Goal: Task Accomplishment & Management: Use online tool/utility

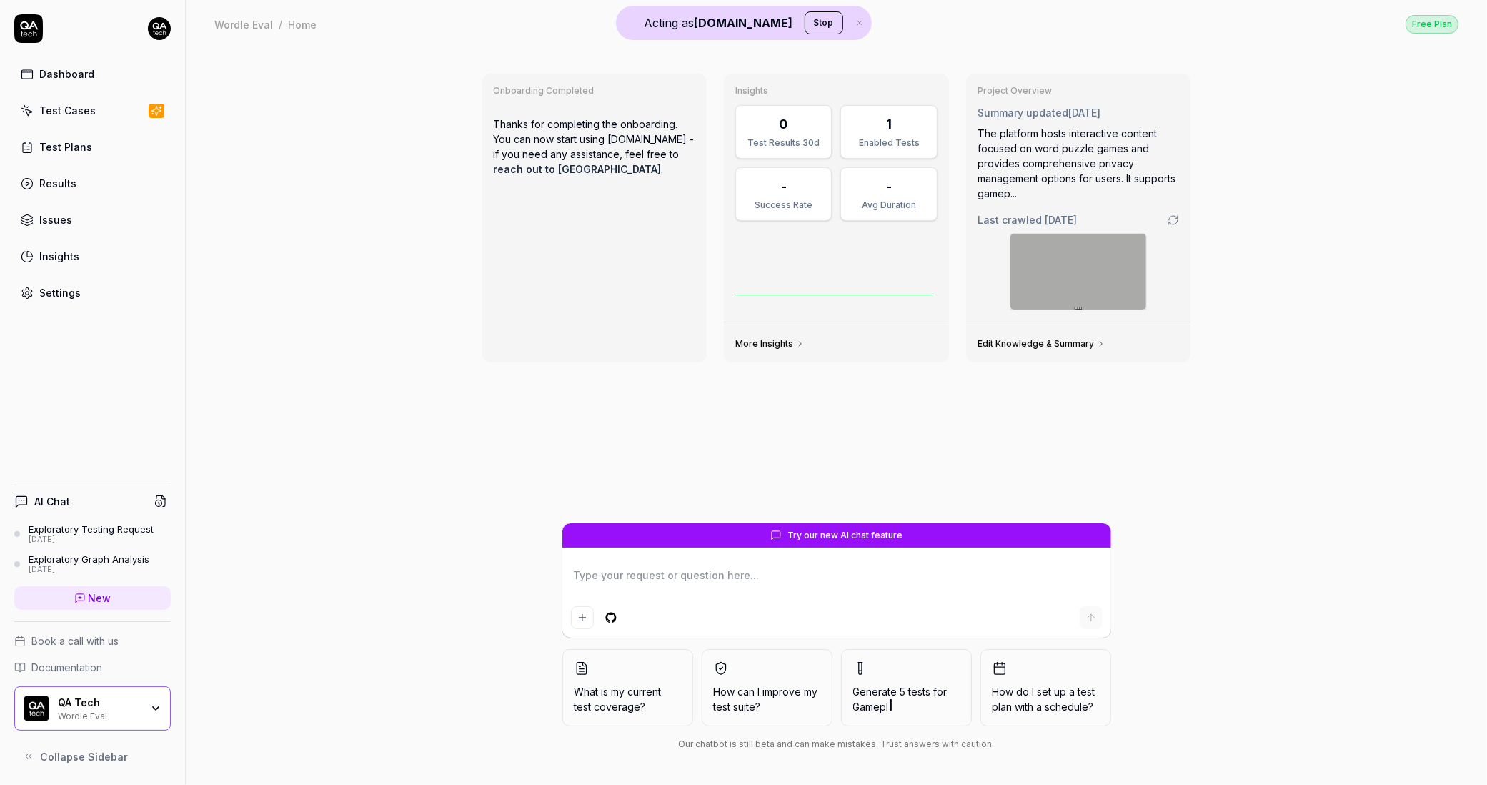
type textarea "*"
type textarea "C"
type textarea "*"
type textarea "Ca"
type textarea "*"
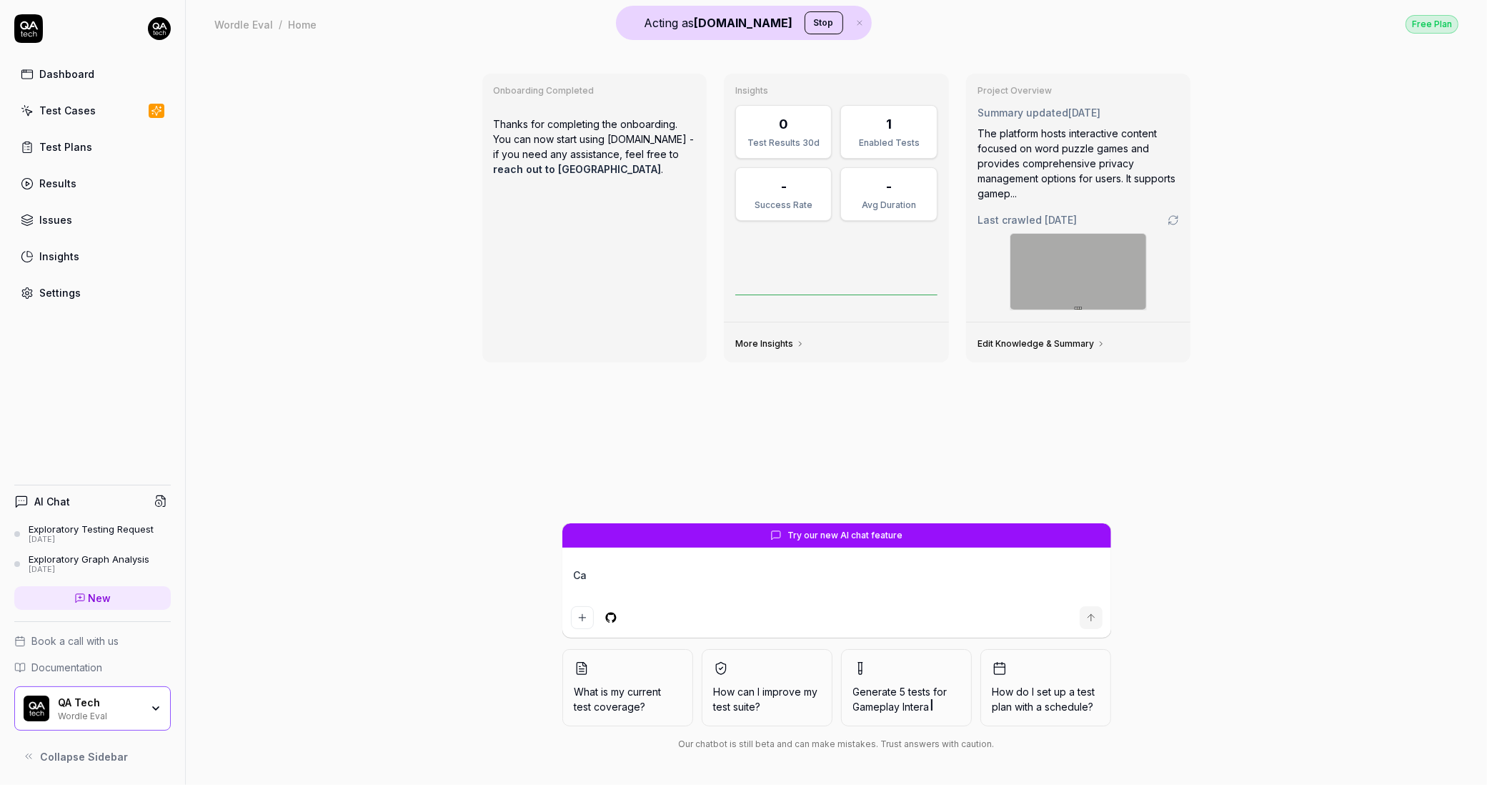
type textarea "Can"
type textarea "*"
type textarea "Can"
type textarea "*"
type textarea "Can y"
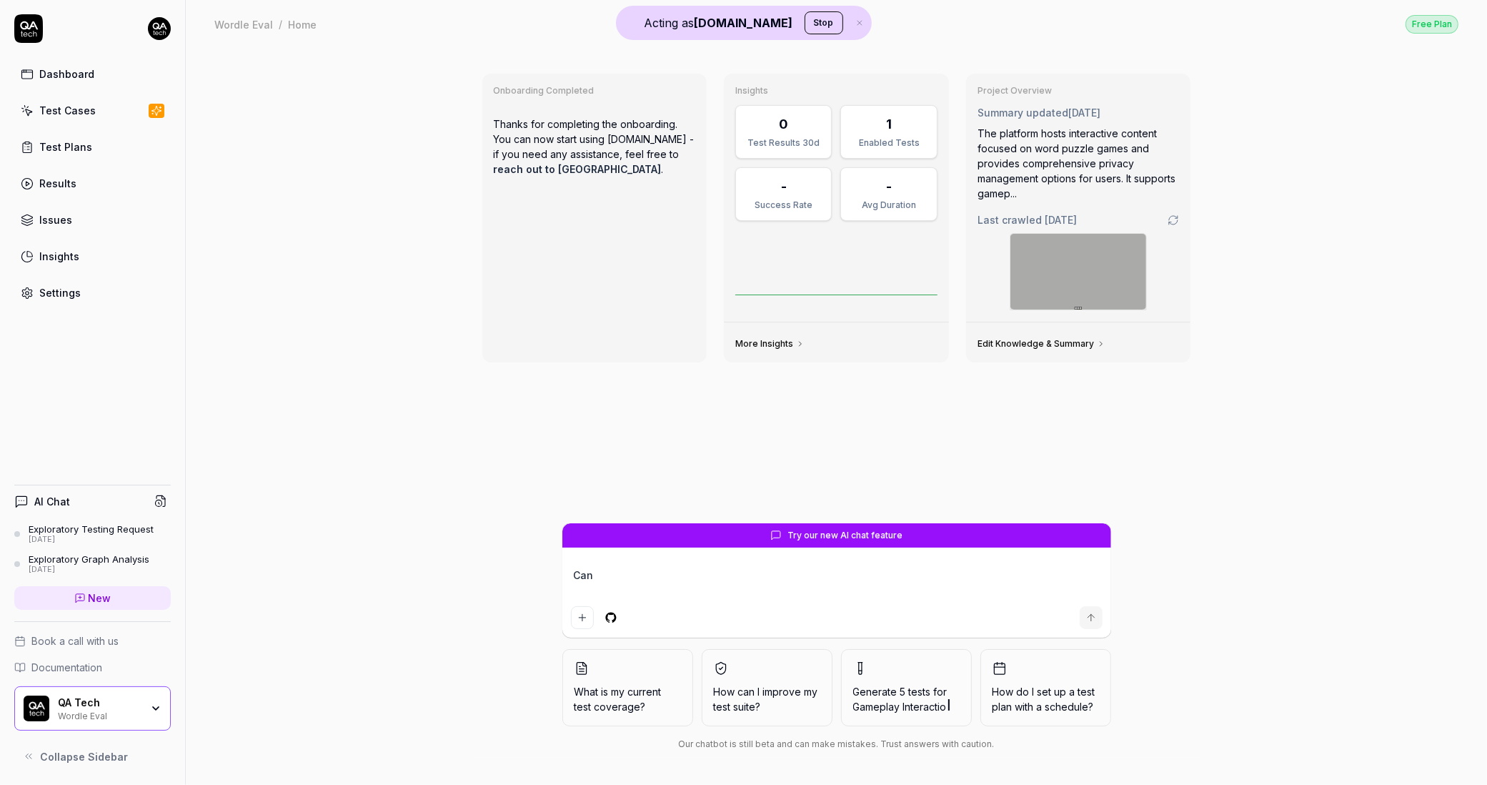
type textarea "*"
type textarea "Can yo"
type textarea "*"
type textarea "Can you"
type textarea "*"
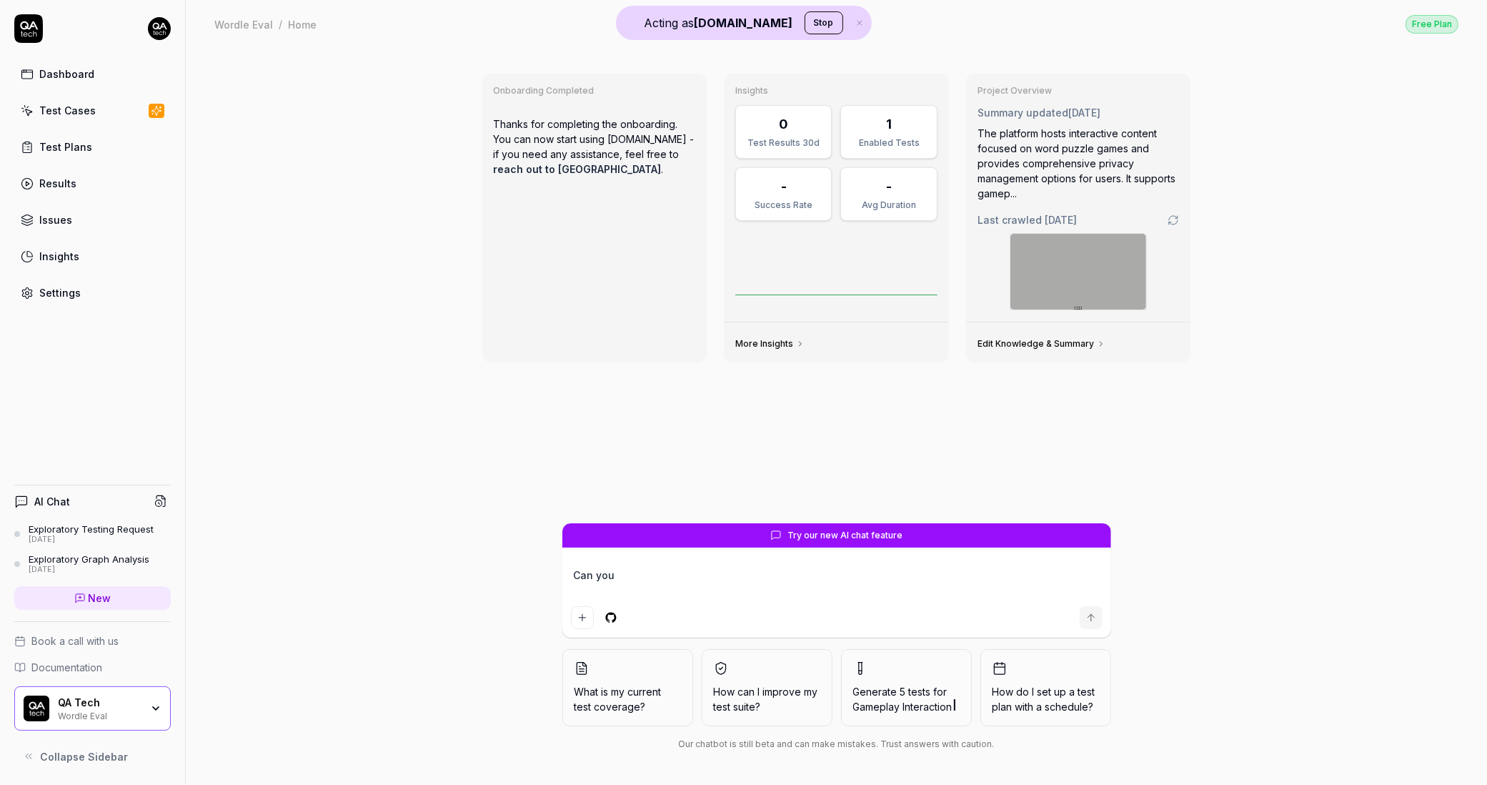
type textarea "Can you"
type textarea "*"
type textarea "Can you a"
type textarea "*"
type textarea "Can you an"
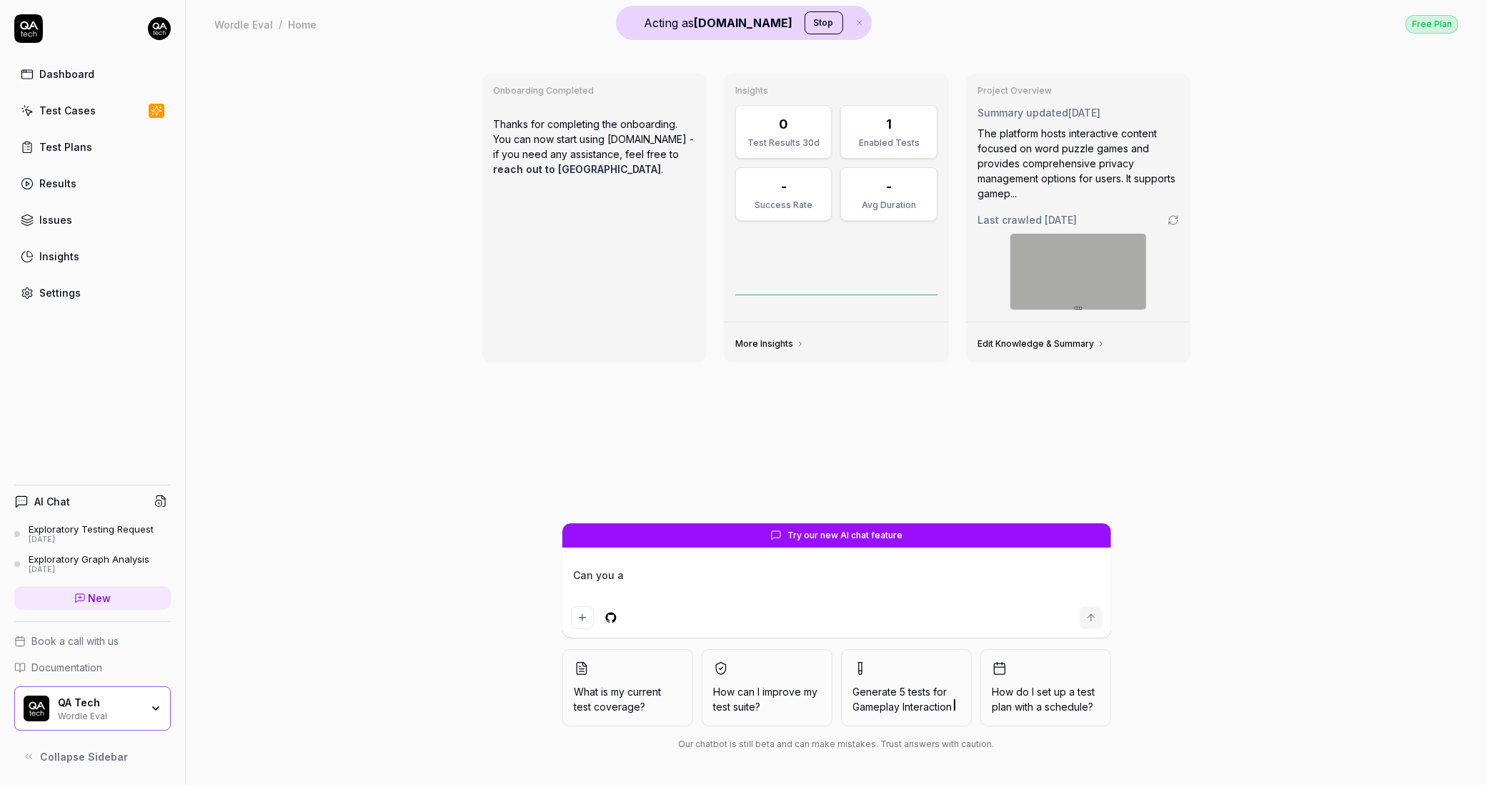
type textarea "*"
type textarea "Can you ans"
type textarea "*"
type textarea "Can you answ"
type textarea "*"
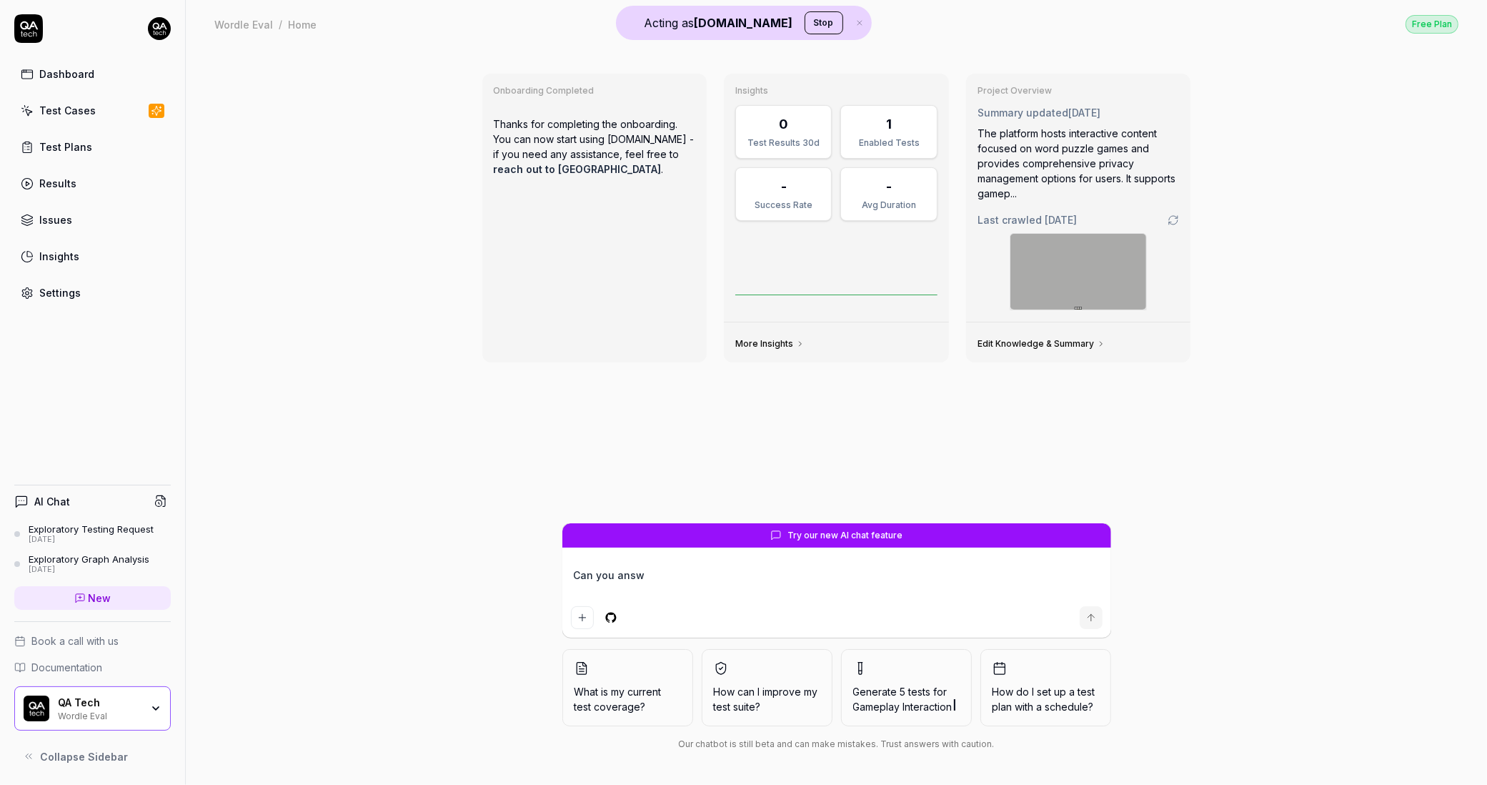
type textarea "Can you answe"
type textarea "*"
type textarea "Can you answer"
type textarea "*"
type textarea "Can you answer"
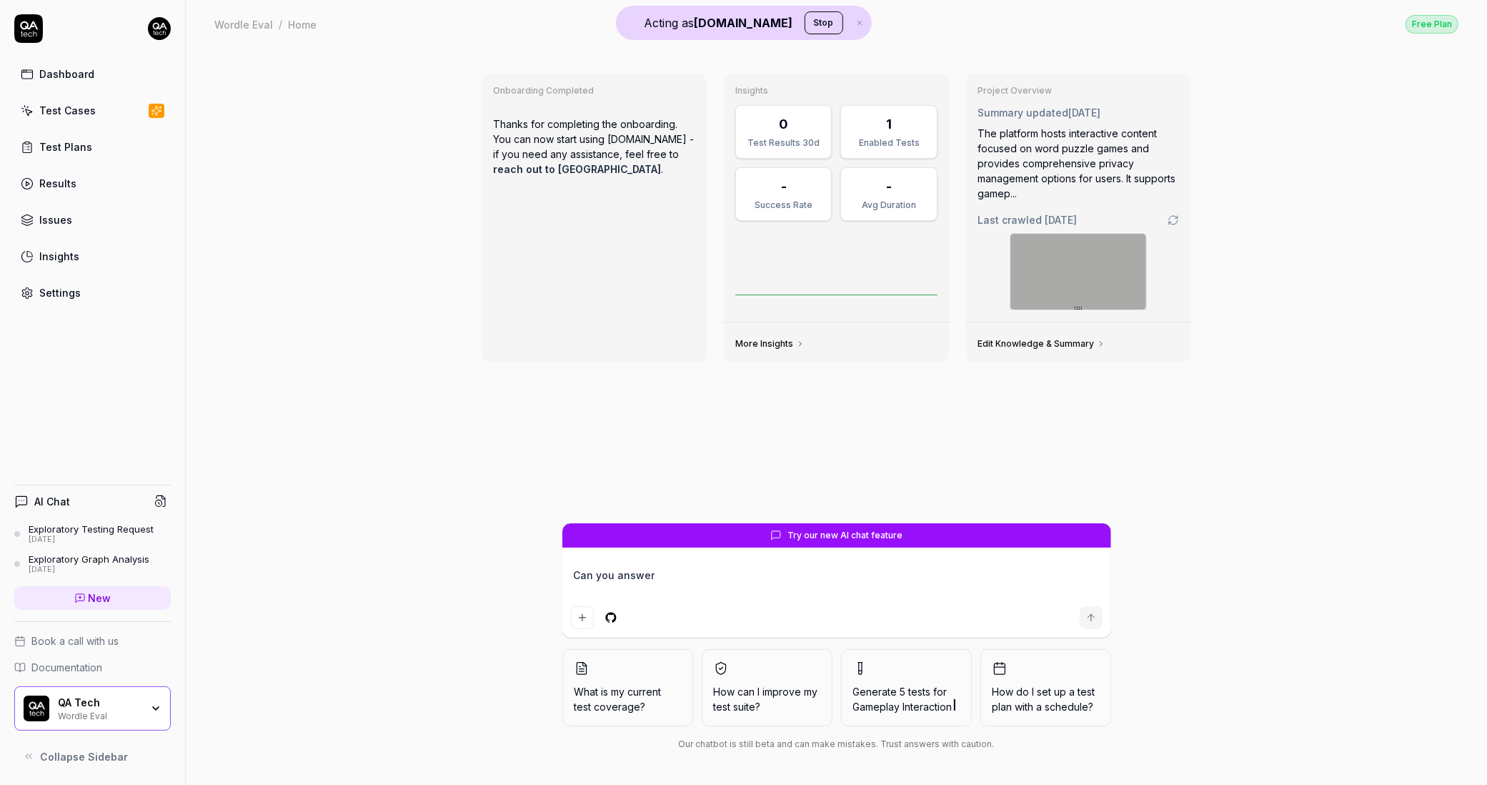
type textarea "*"
type textarea "Can you answer"
type textarea "*"
type textarea "Can you answer To speed things up could you provide a statement of how your pro…"
type textarea "*"
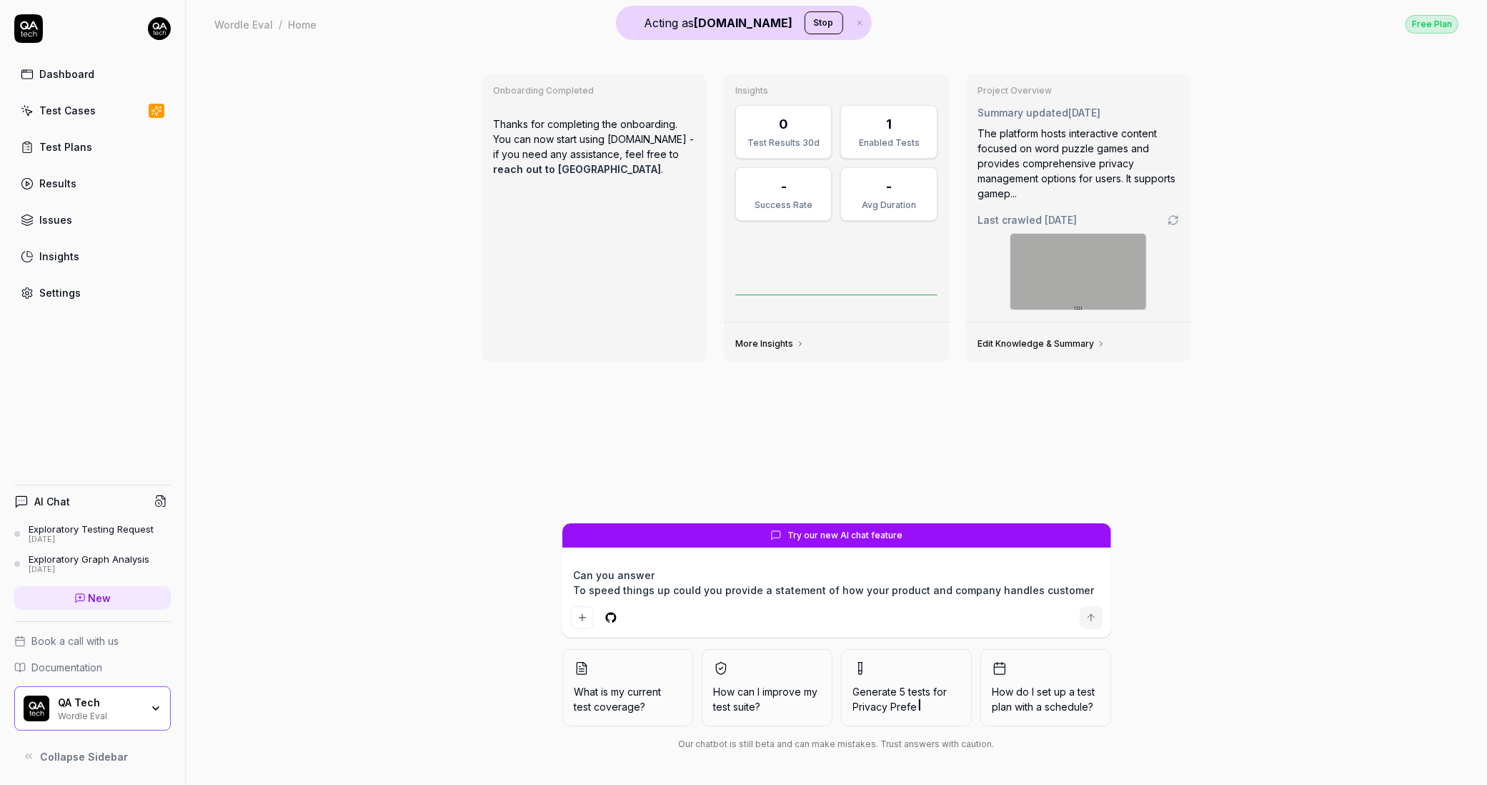
click at [665, 577] on textarea "Can you answer To speed things up could you provide a statement of how your pro…" at bounding box center [837, 583] width 532 height 36
type textarea "Can you answer To speed things up could you provide a statement of how your pro…"
type textarea "*"
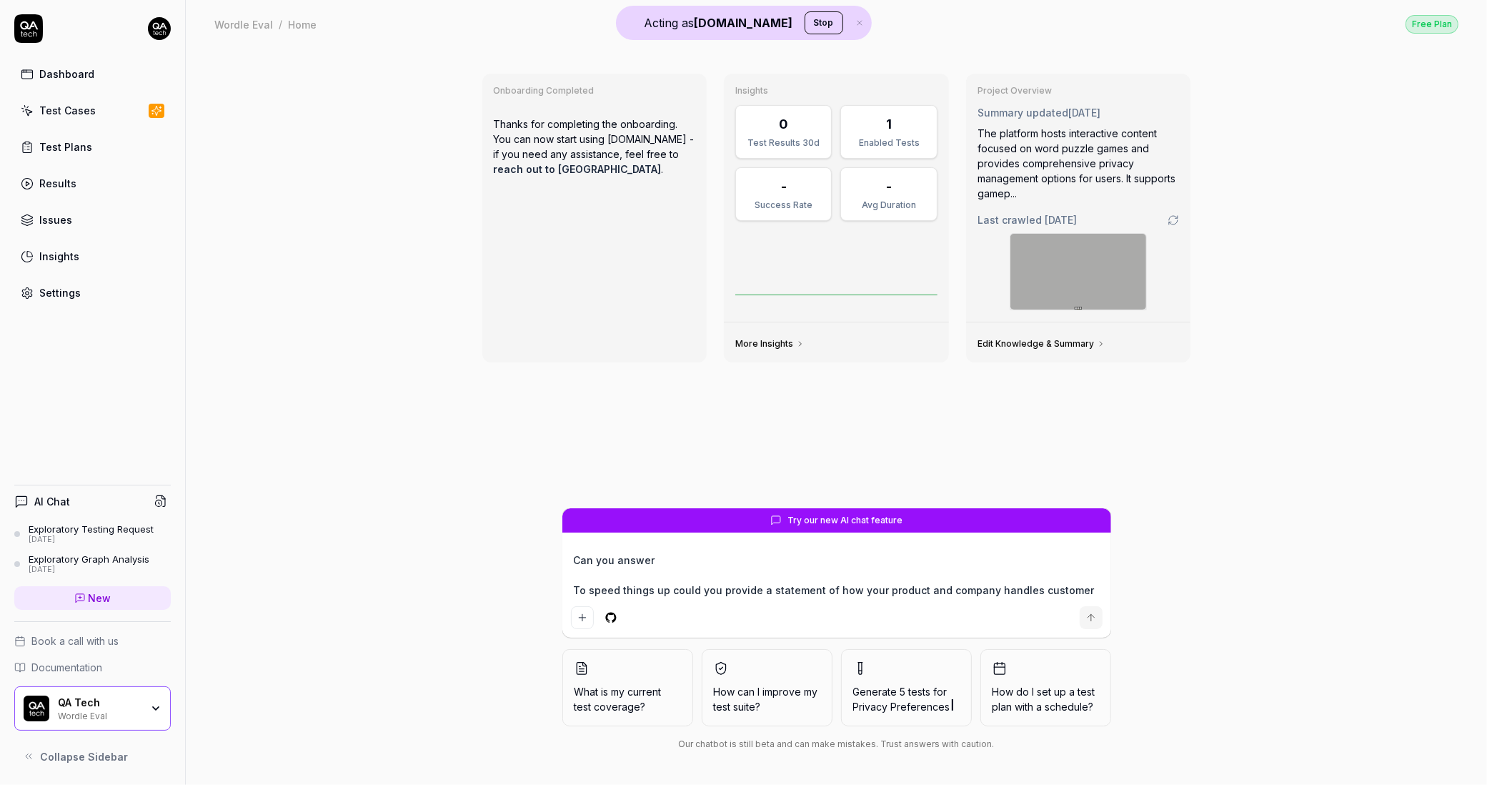
type textarea "Can you answer To speed things up could you provide a statement of how your pro…"
type textarea "*"
type textarea "Can you answer t To speed things up could you provide a statement of how your p…"
type textarea "*"
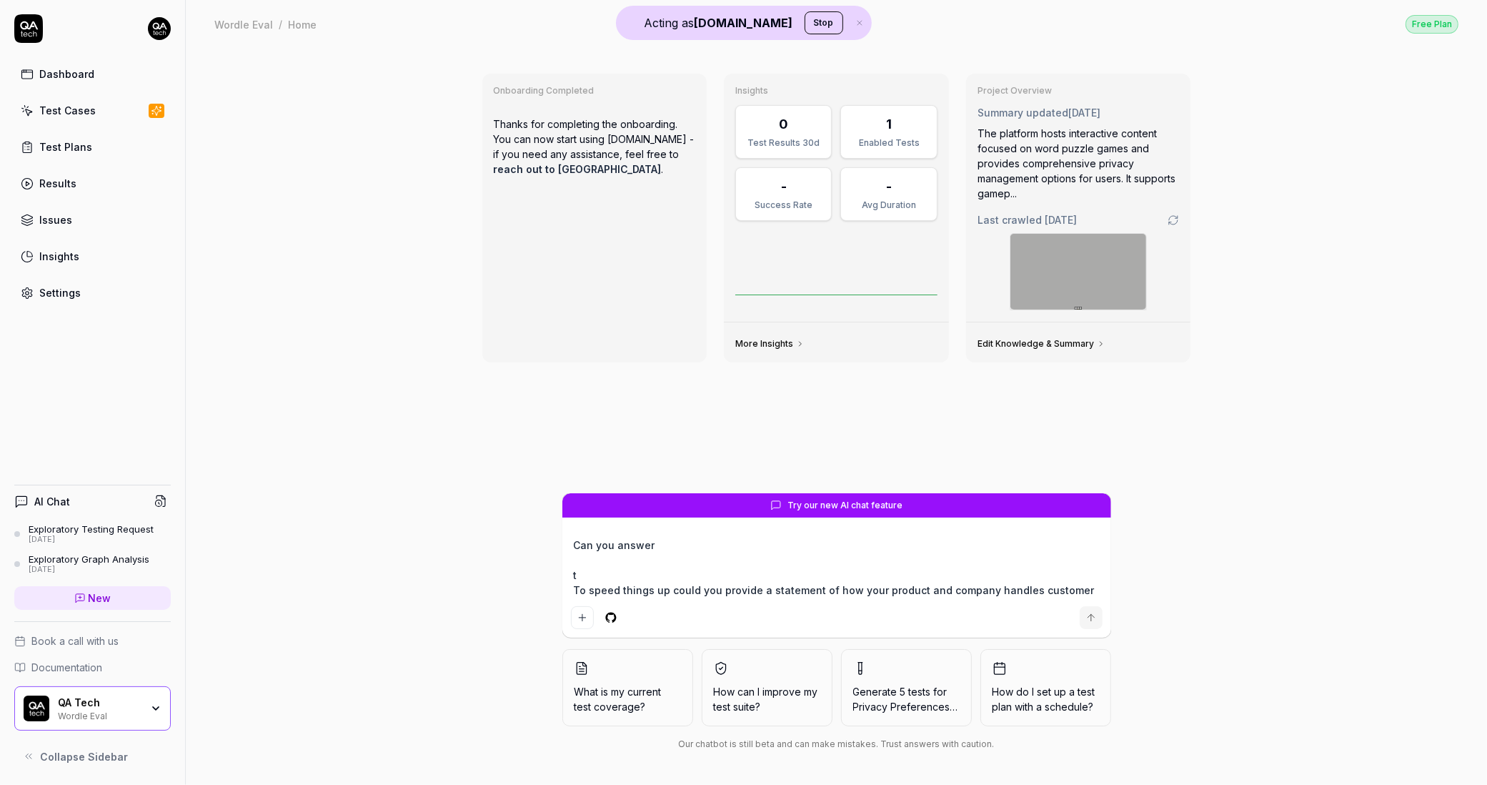
type textarea "Can you answer th To speed things up could you provide a statement of how your …"
type textarea "*"
type textarea "Can you answer thi To speed things up could you provide a statement of how your…"
type textarea "*"
type textarea "Can you answer this To speed things up could you provide a statement of how you…"
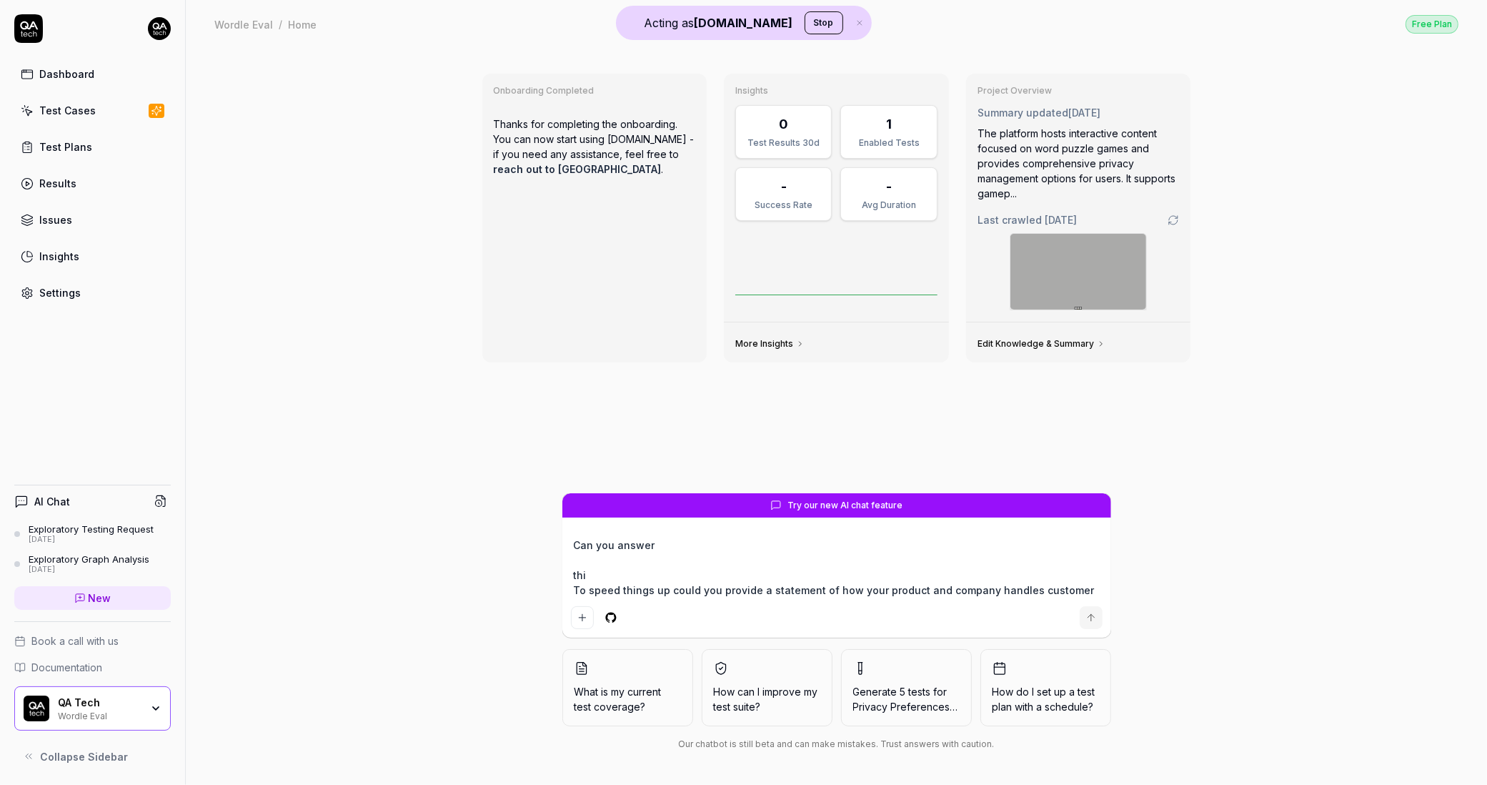
type textarea "*"
type textarea "Can you answer this? To speed things up could you provide a statement of how yo…"
type textarea "*"
type textarea "Can you answer this? To speed things up could you provide a statement of how yo…"
type textarea "*"
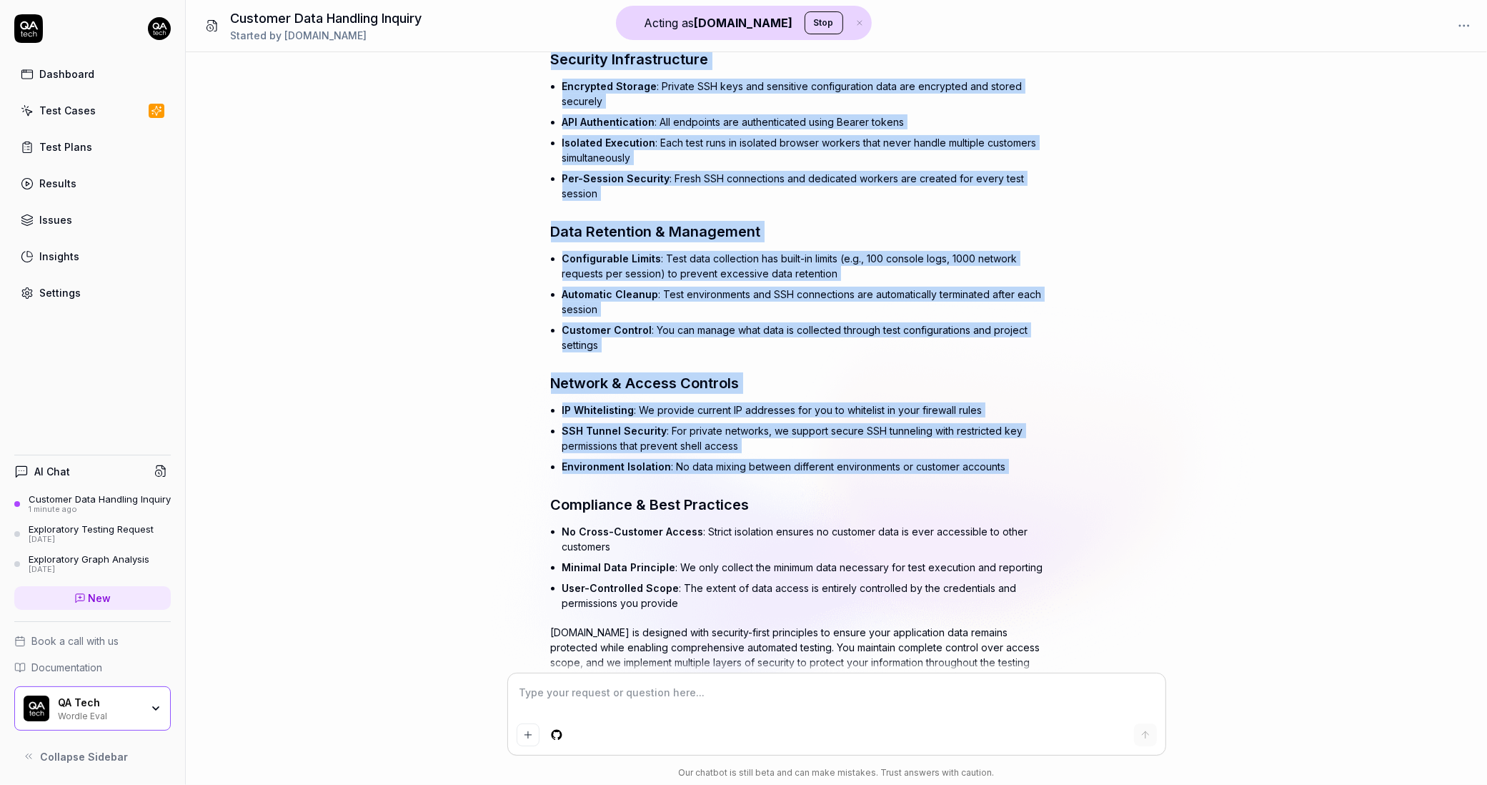
scroll to position [508, 0]
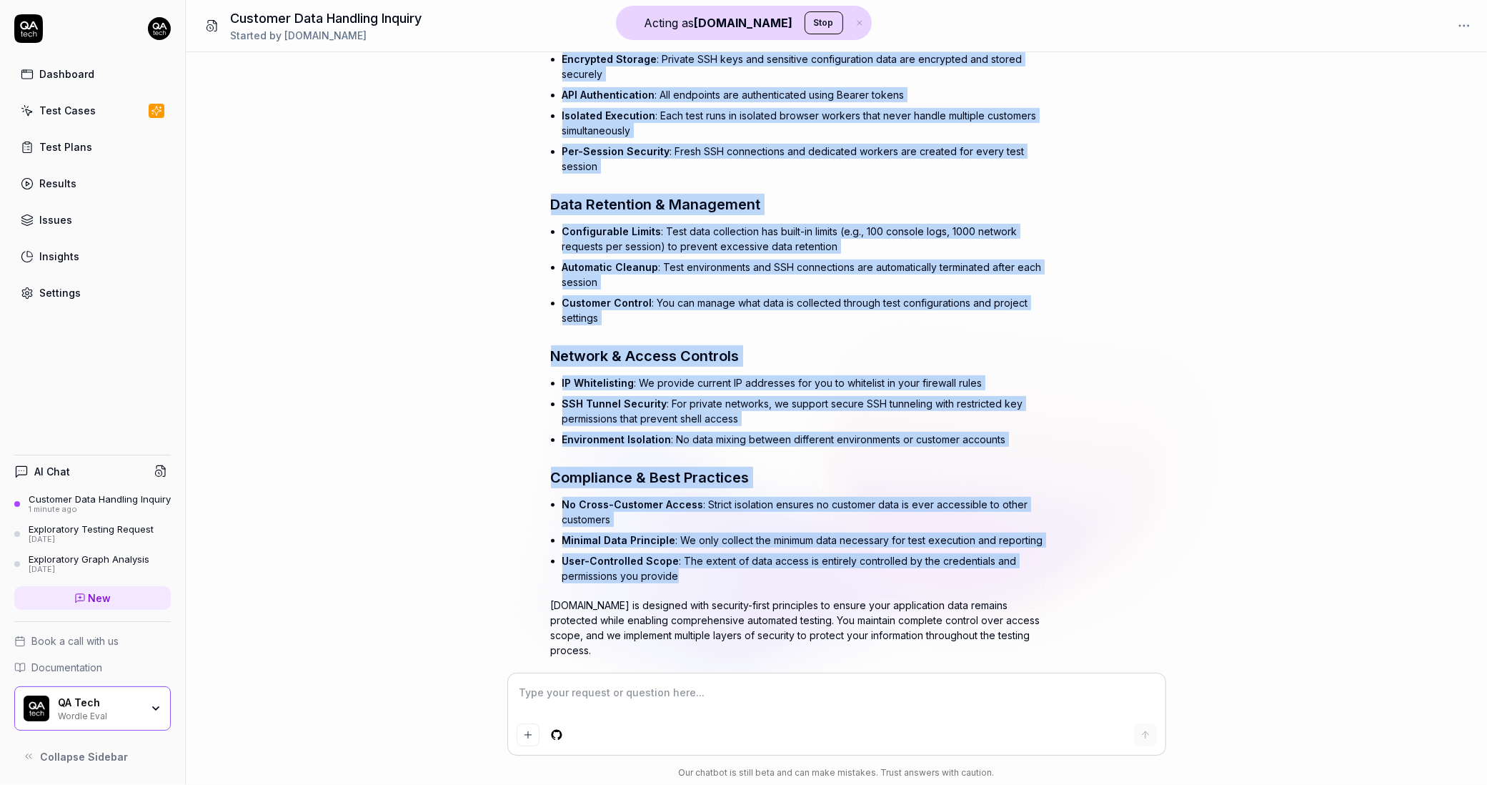
drag, startPoint x: 551, startPoint y: 91, endPoint x: 954, endPoint y: 567, distance: 623.1
click at [954, 567] on div "Based on the QA.tech documentation, here's a comprehensive statement about how …" at bounding box center [801, 200] width 500 height 913
copy div "QA.tech Data Handling Statement QA.tech takes customer data security and privac…"
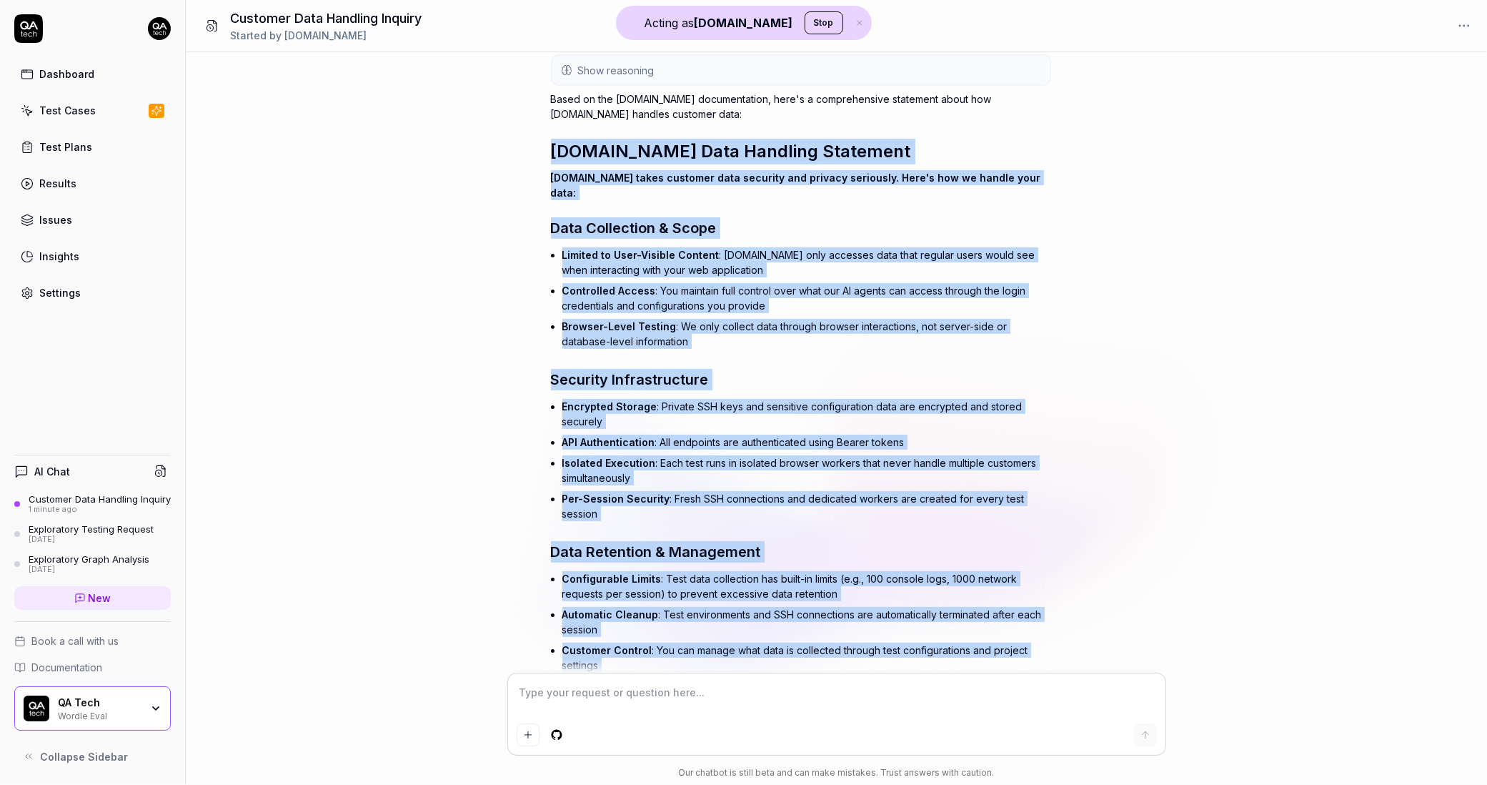
scroll to position [163, 0]
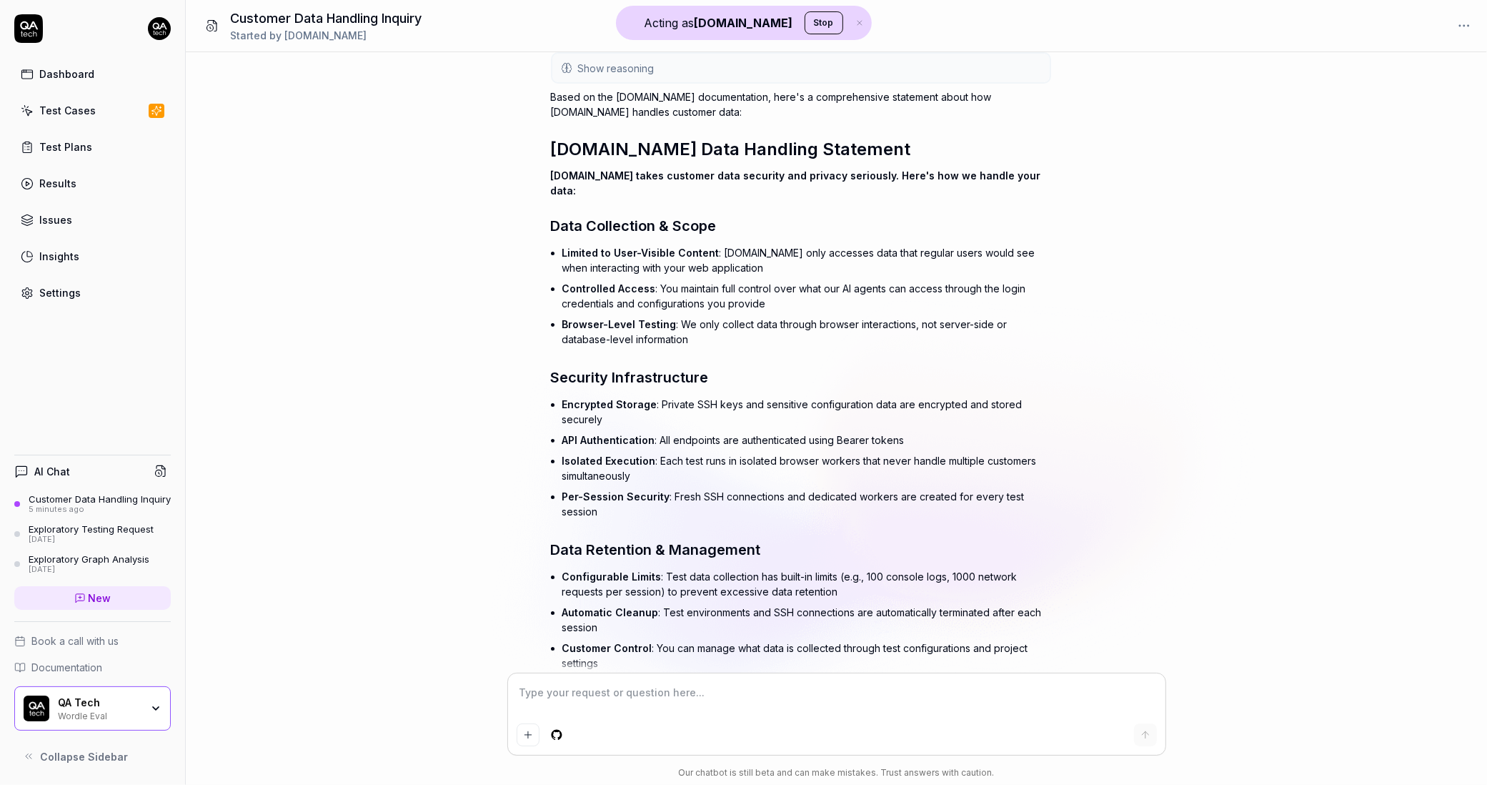
click at [472, 234] on div "Can you answer this? To speed things up could you provide a statement of how yo…" at bounding box center [836, 362] width 1301 height 621
type textarea "*"
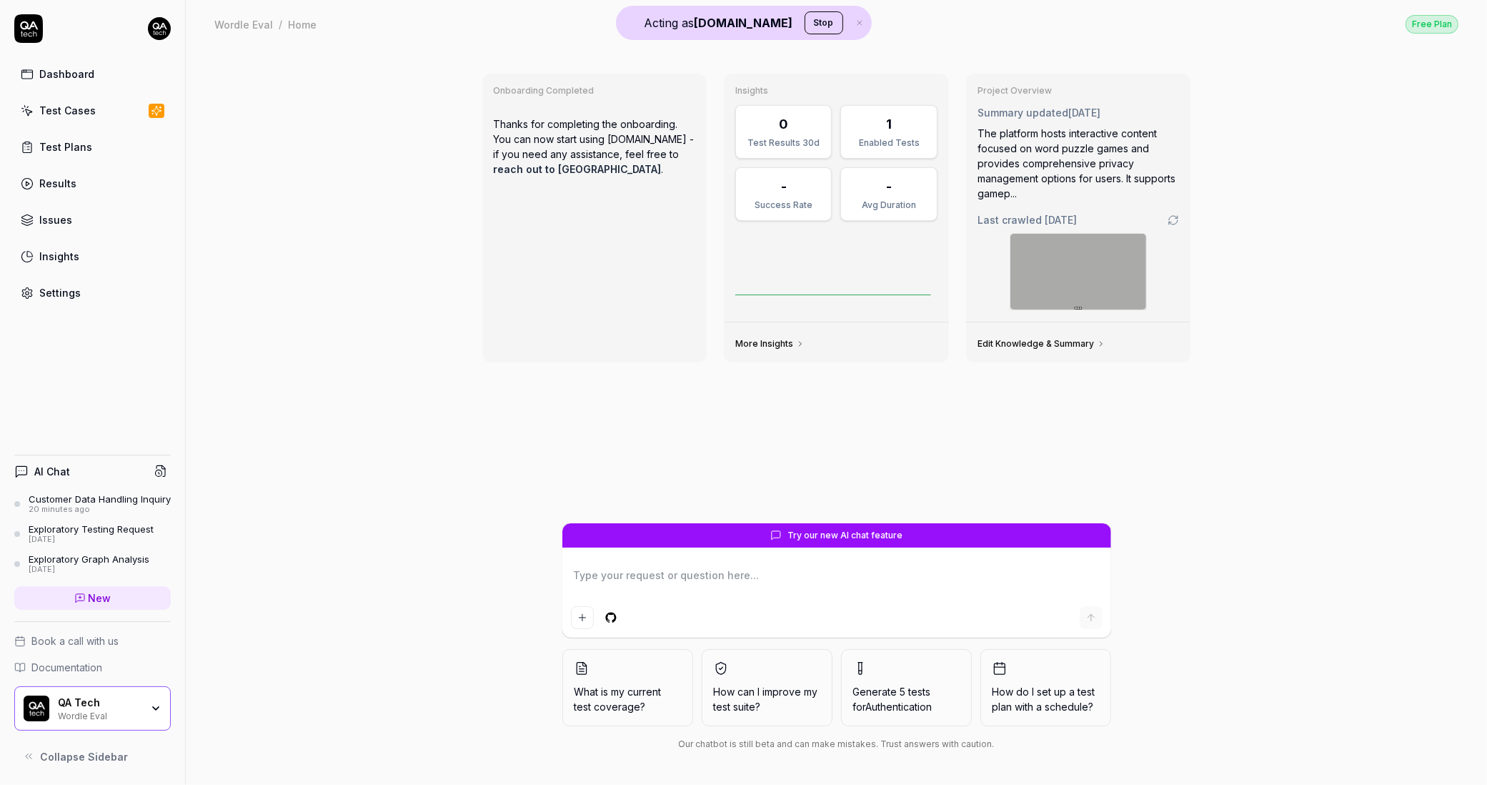
type textarea "*"
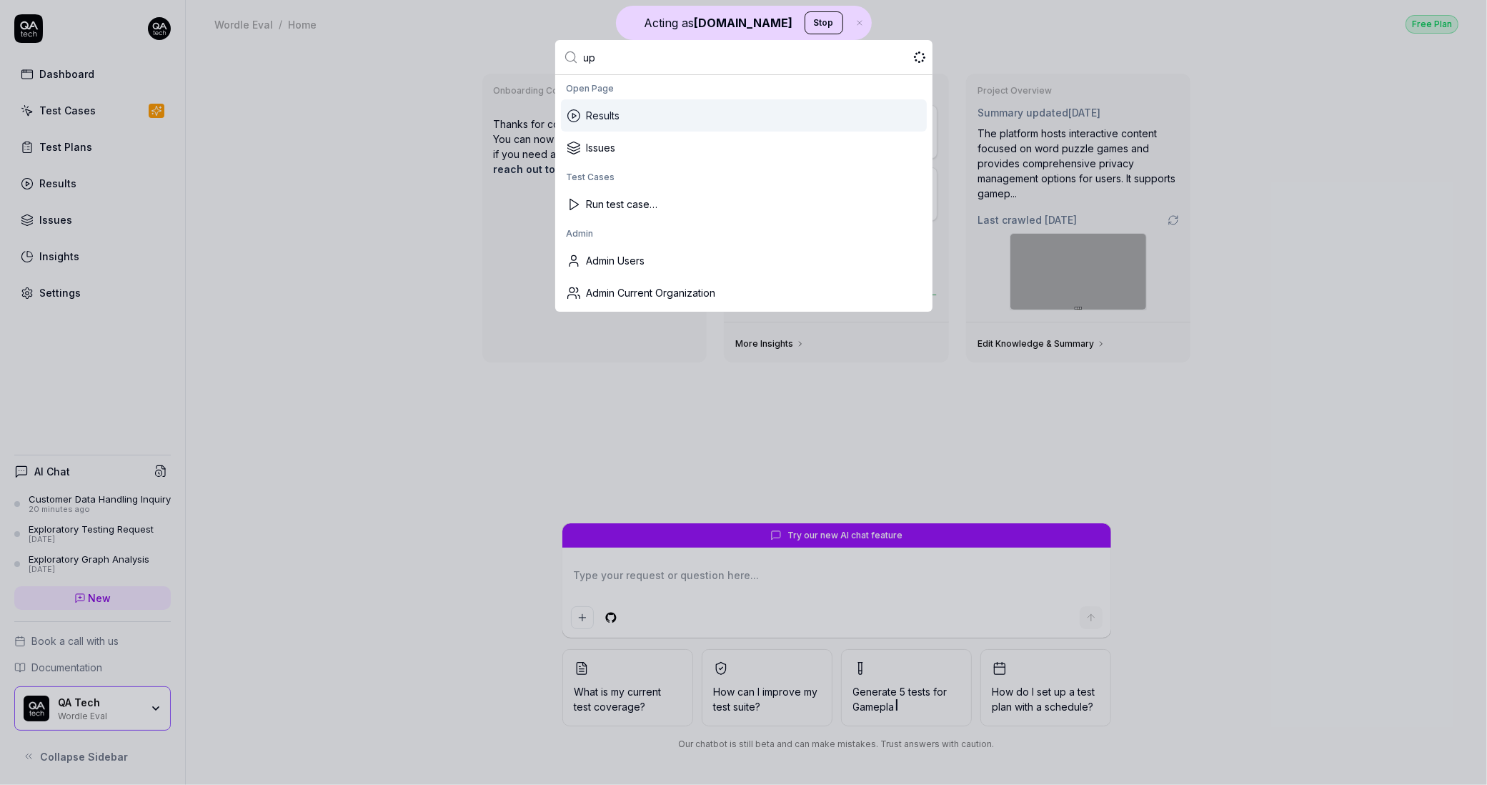
type input "ups"
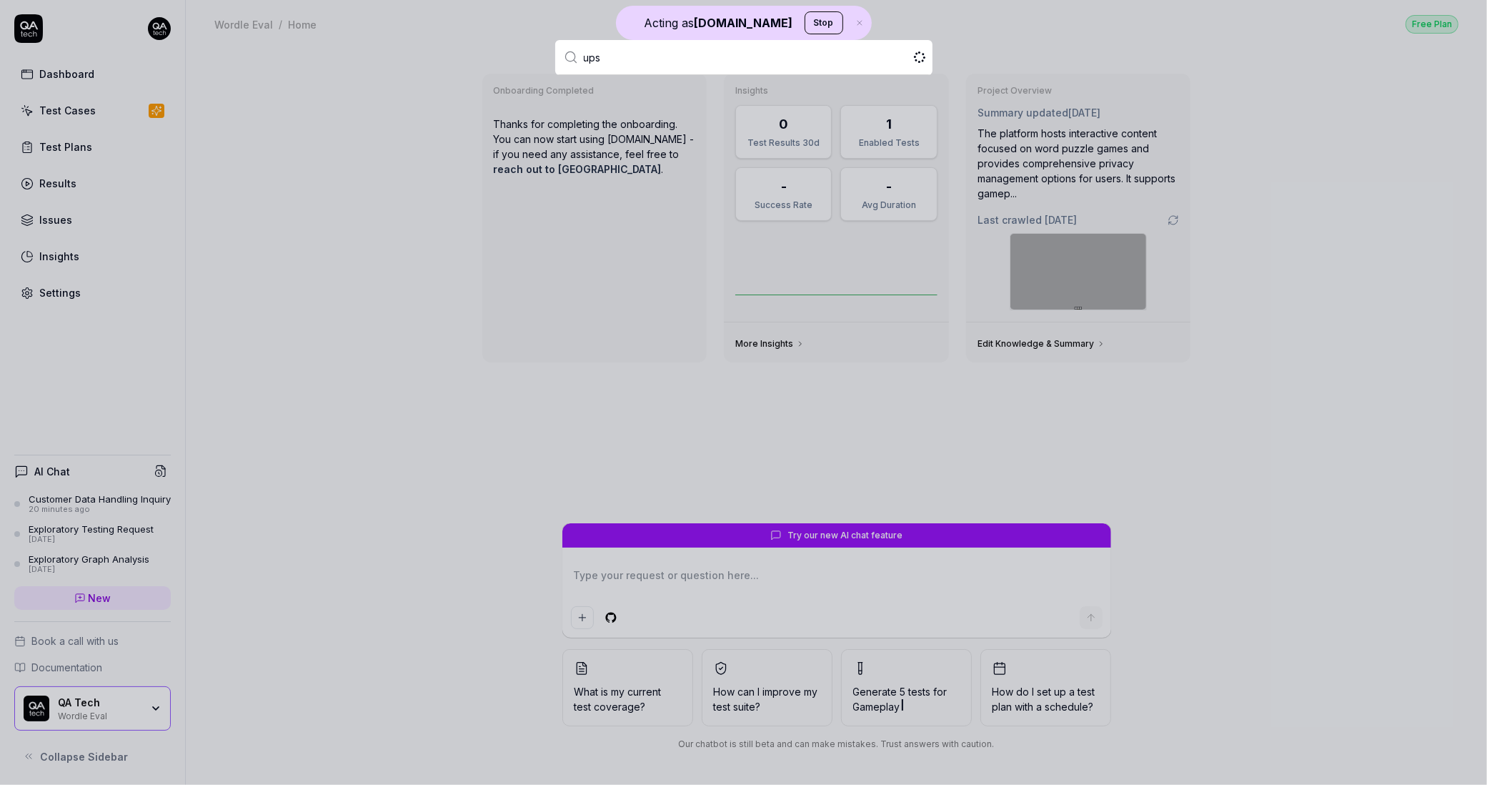
type textarea "*"
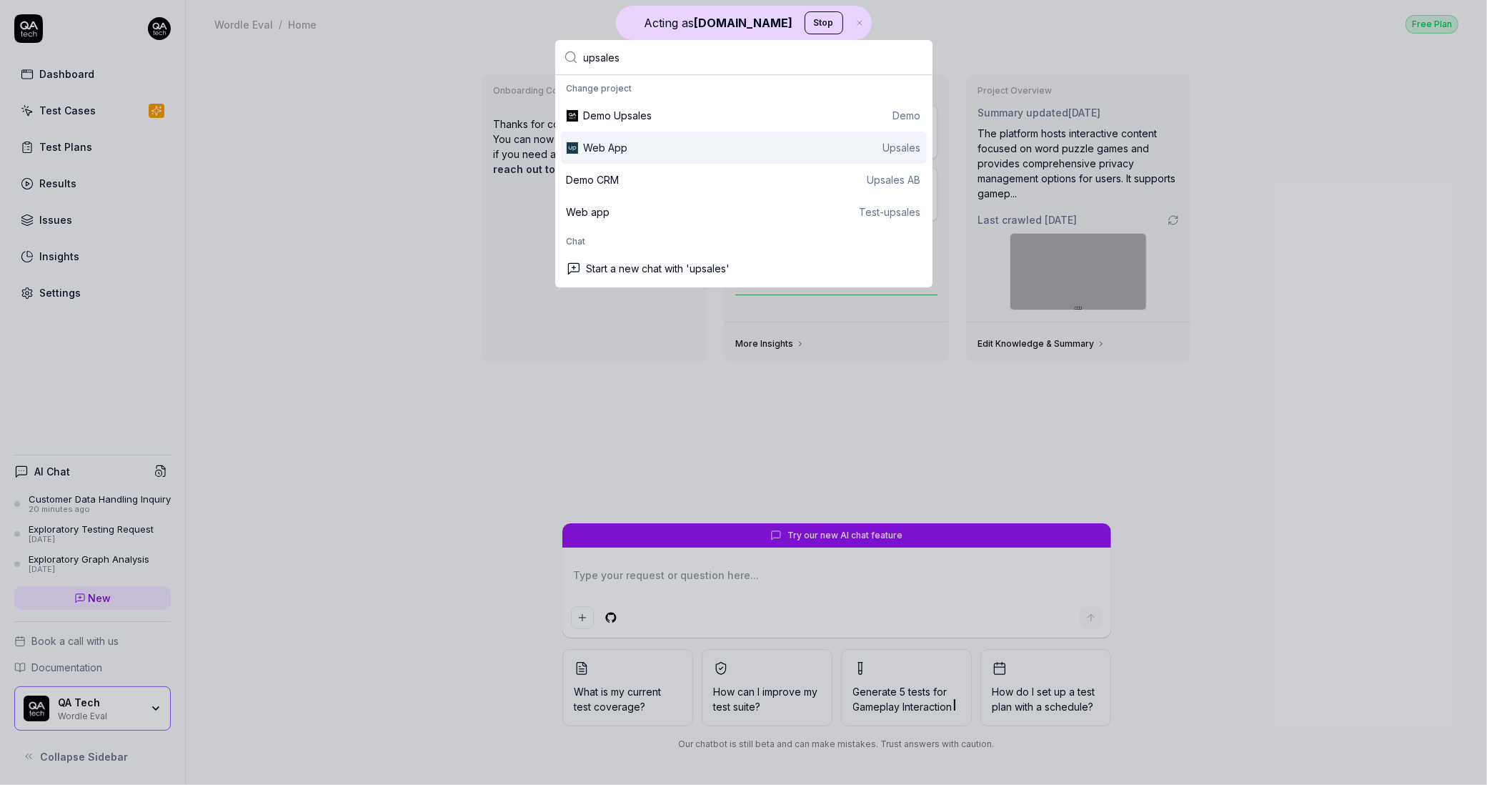
type input "upsales"
click at [640, 153] on div "Web App Upsales" at bounding box center [752, 147] width 337 height 15
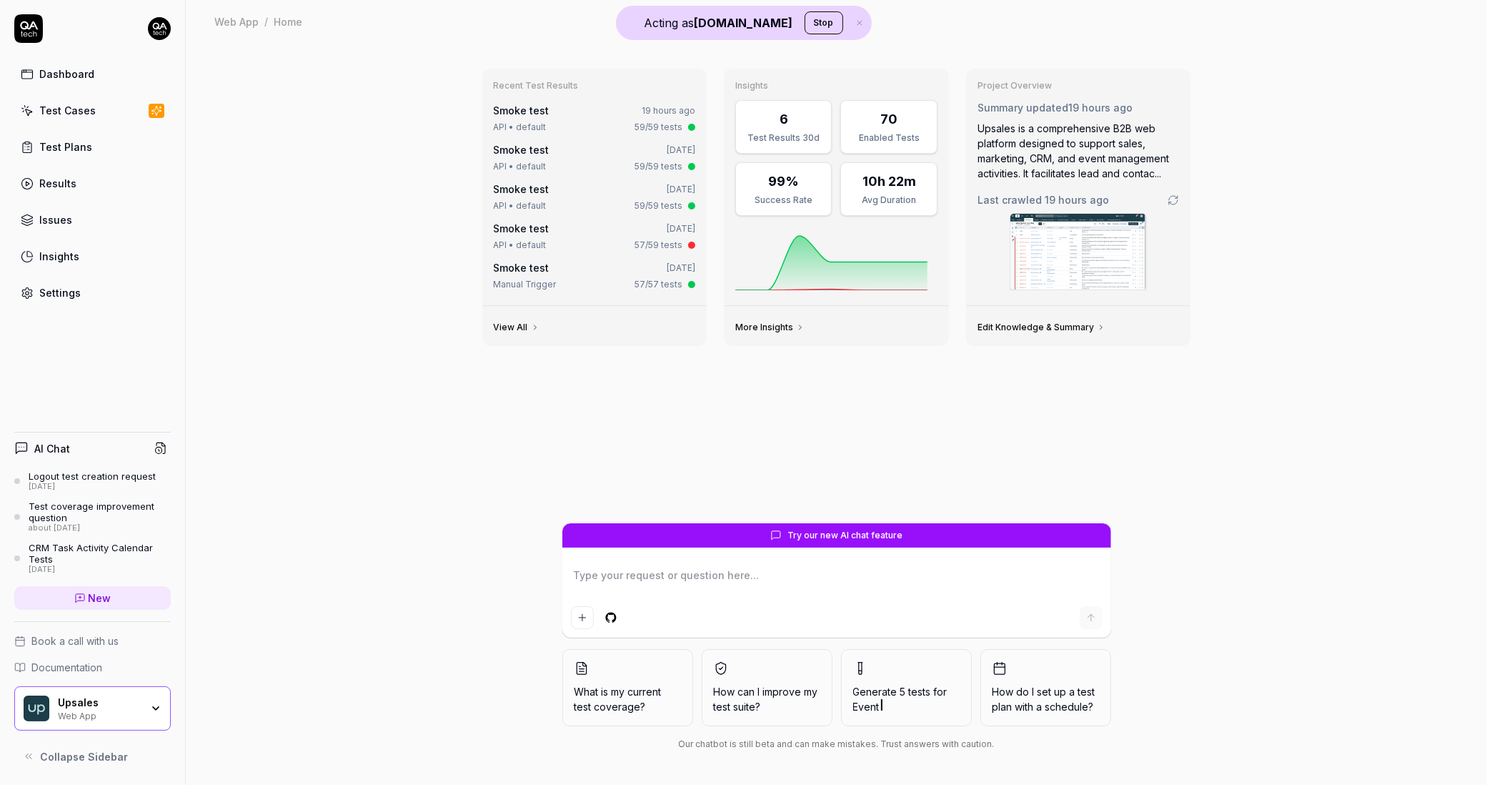
click at [116, 116] on link "Test Cases" at bounding box center [92, 110] width 157 height 28
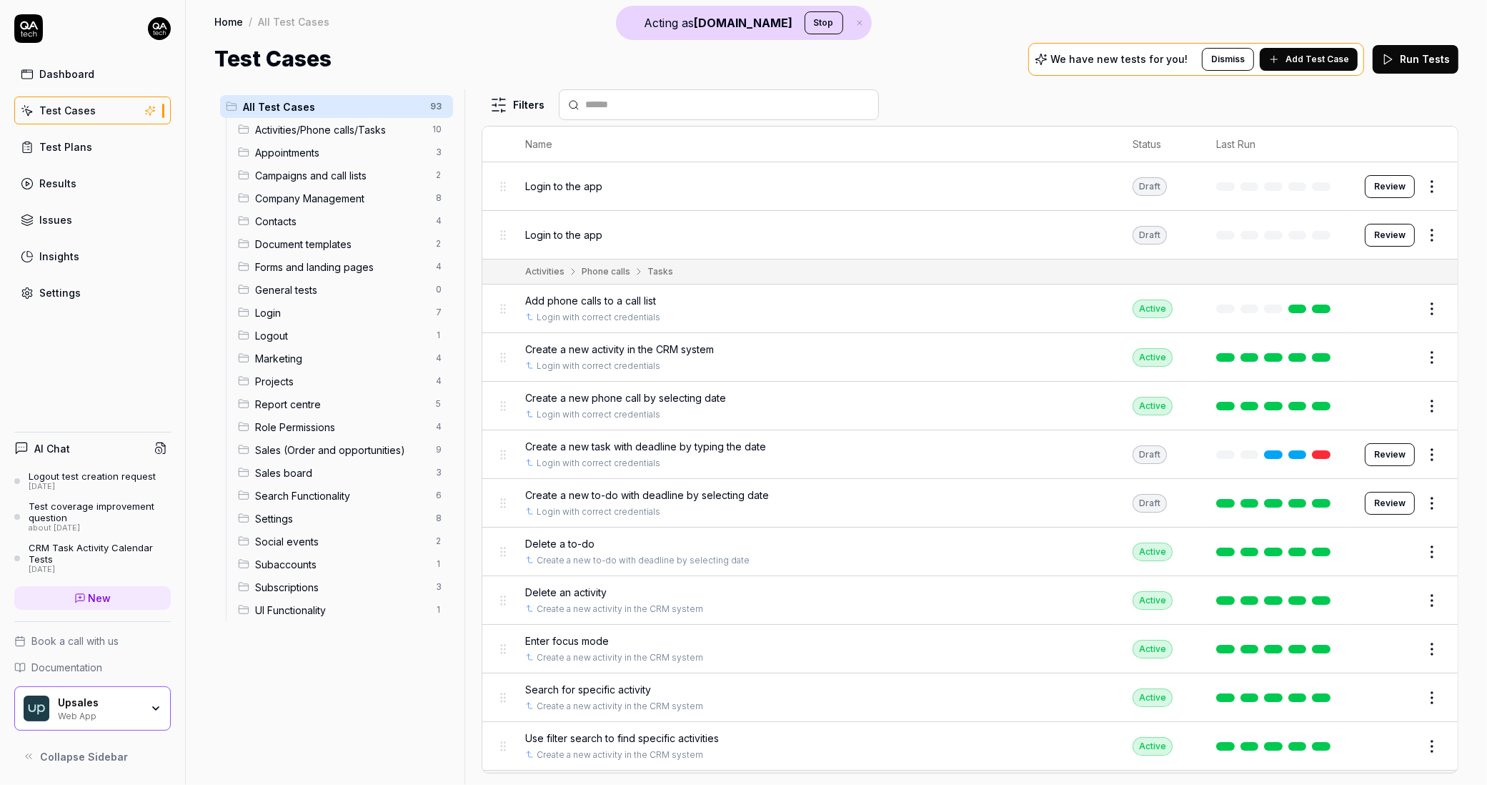
click at [1423, 230] on html "Acting as QA.tech Stop Dashboard Test Cases Test Plans Results Issues Insights …" at bounding box center [743, 392] width 1487 height 785
click at [1345, 446] on div "Delete" at bounding box center [1359, 454] width 136 height 31
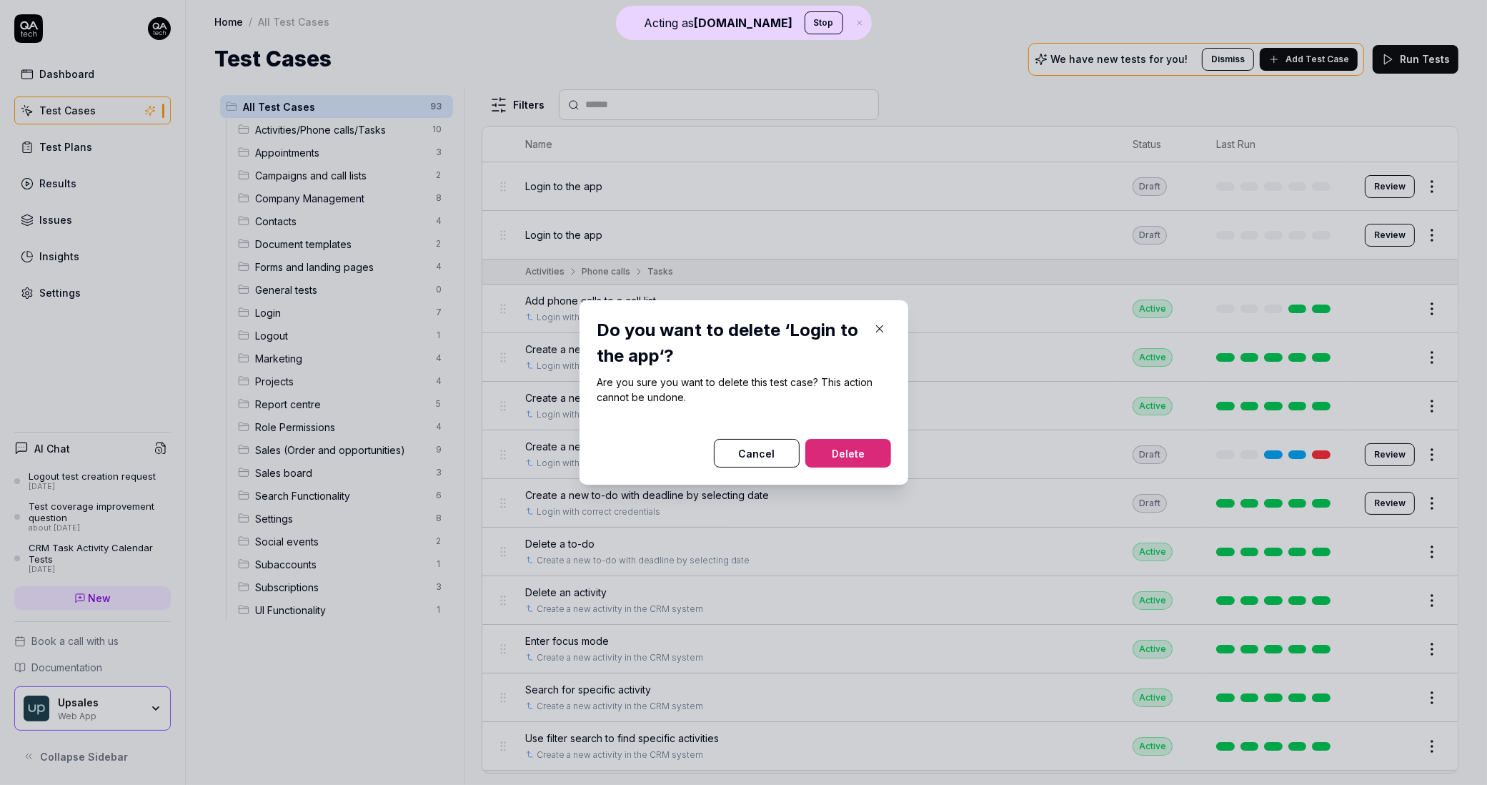
click at [853, 452] on button "Delete" at bounding box center [848, 453] width 86 height 29
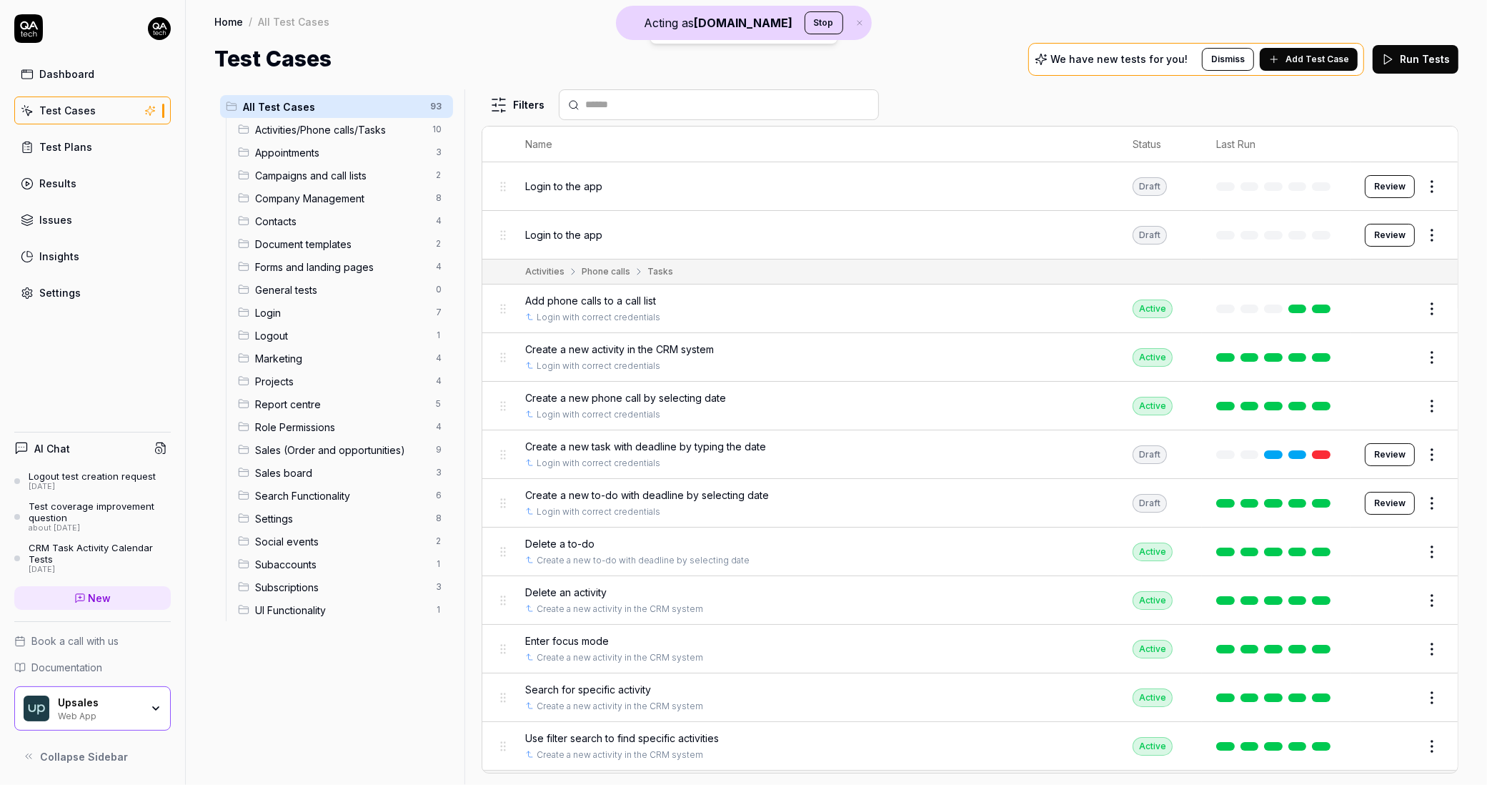
click at [1426, 189] on html "Acting as QA.tech Stop Deleted "Login to the app" Dashboard Test Cases Test Pla…" at bounding box center [743, 392] width 1487 height 785
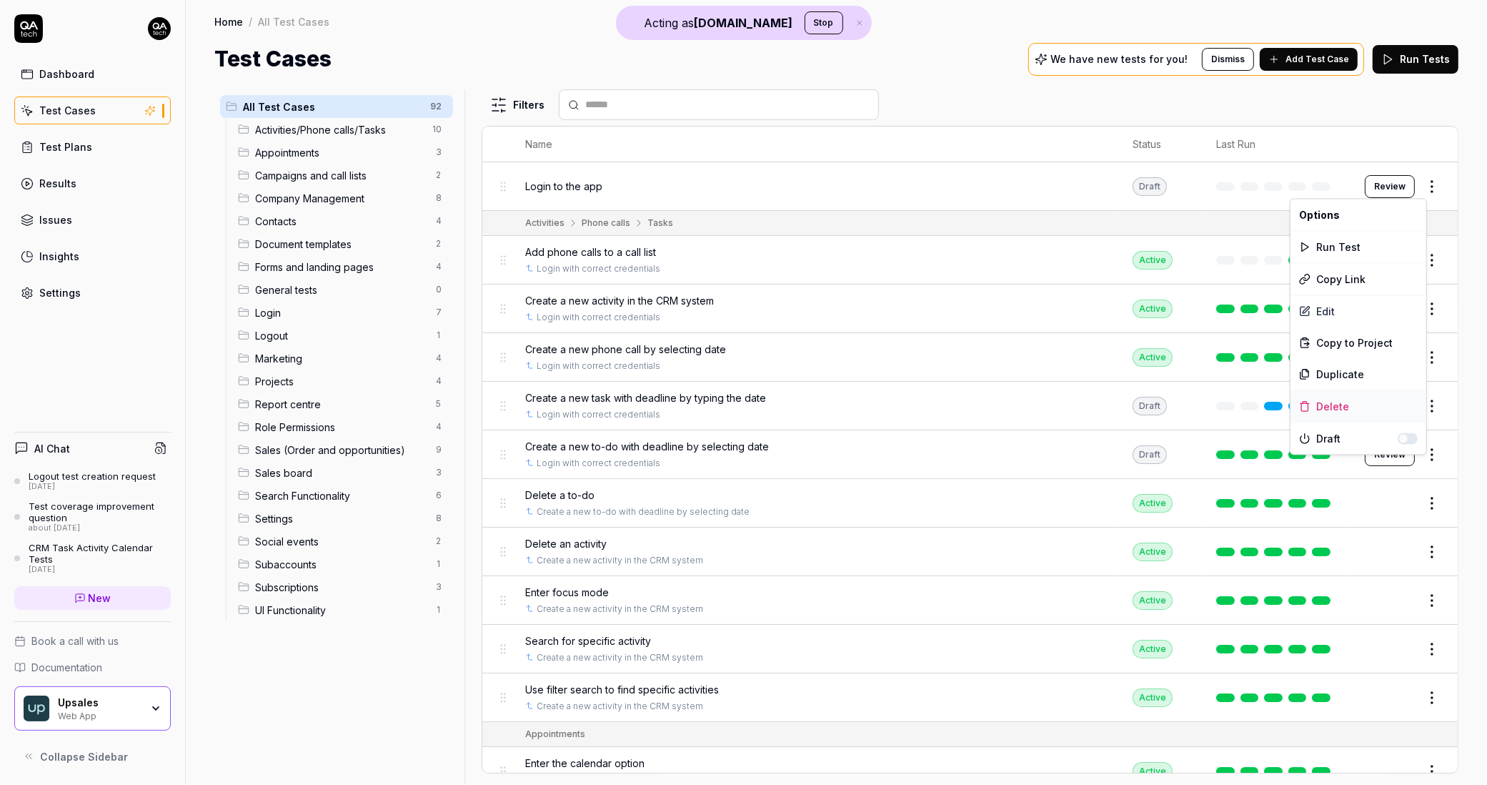
click at [1334, 402] on div "Delete" at bounding box center [1359, 406] width 136 height 31
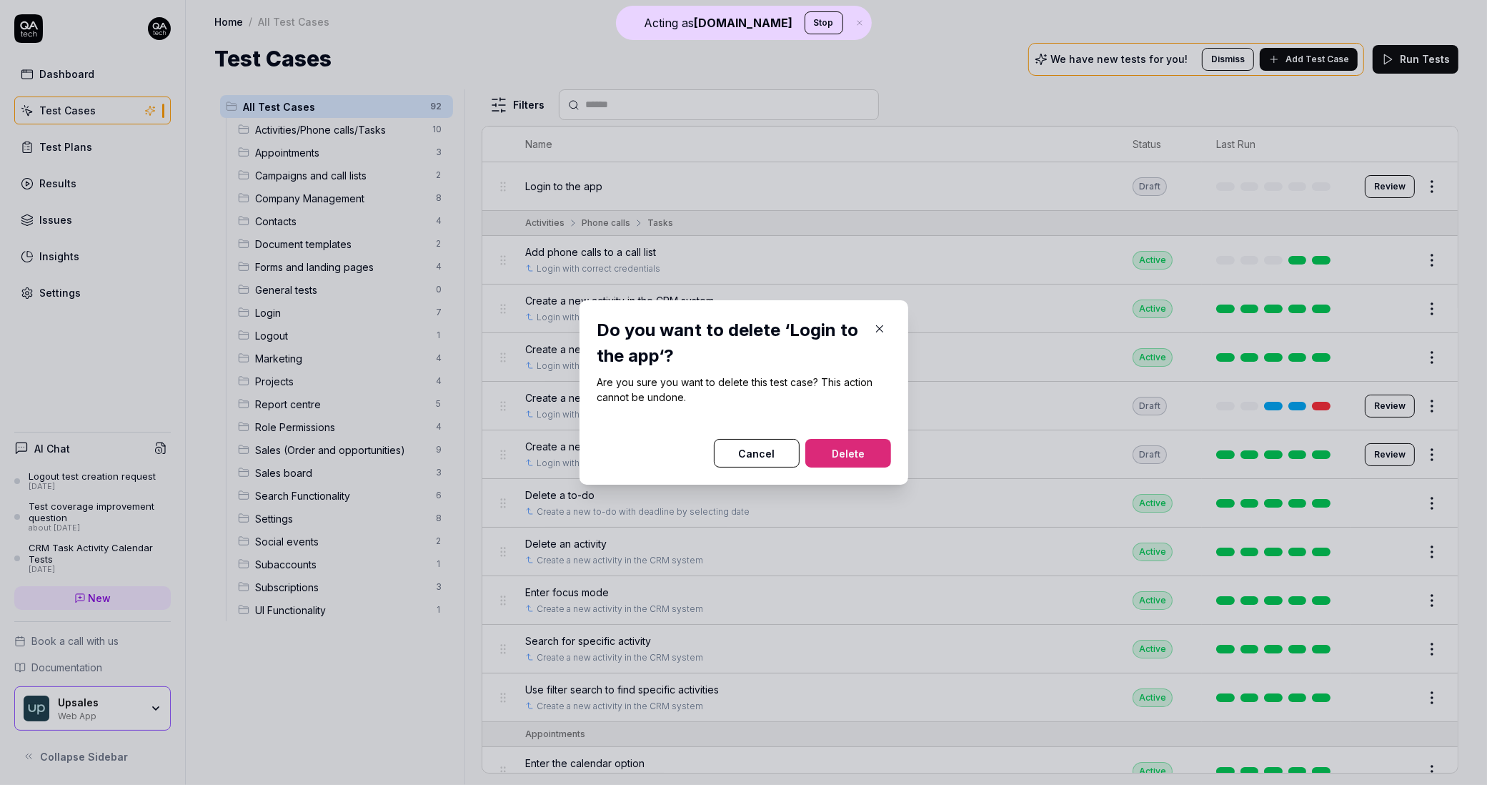
click at [858, 452] on button "Delete" at bounding box center [848, 453] width 86 height 29
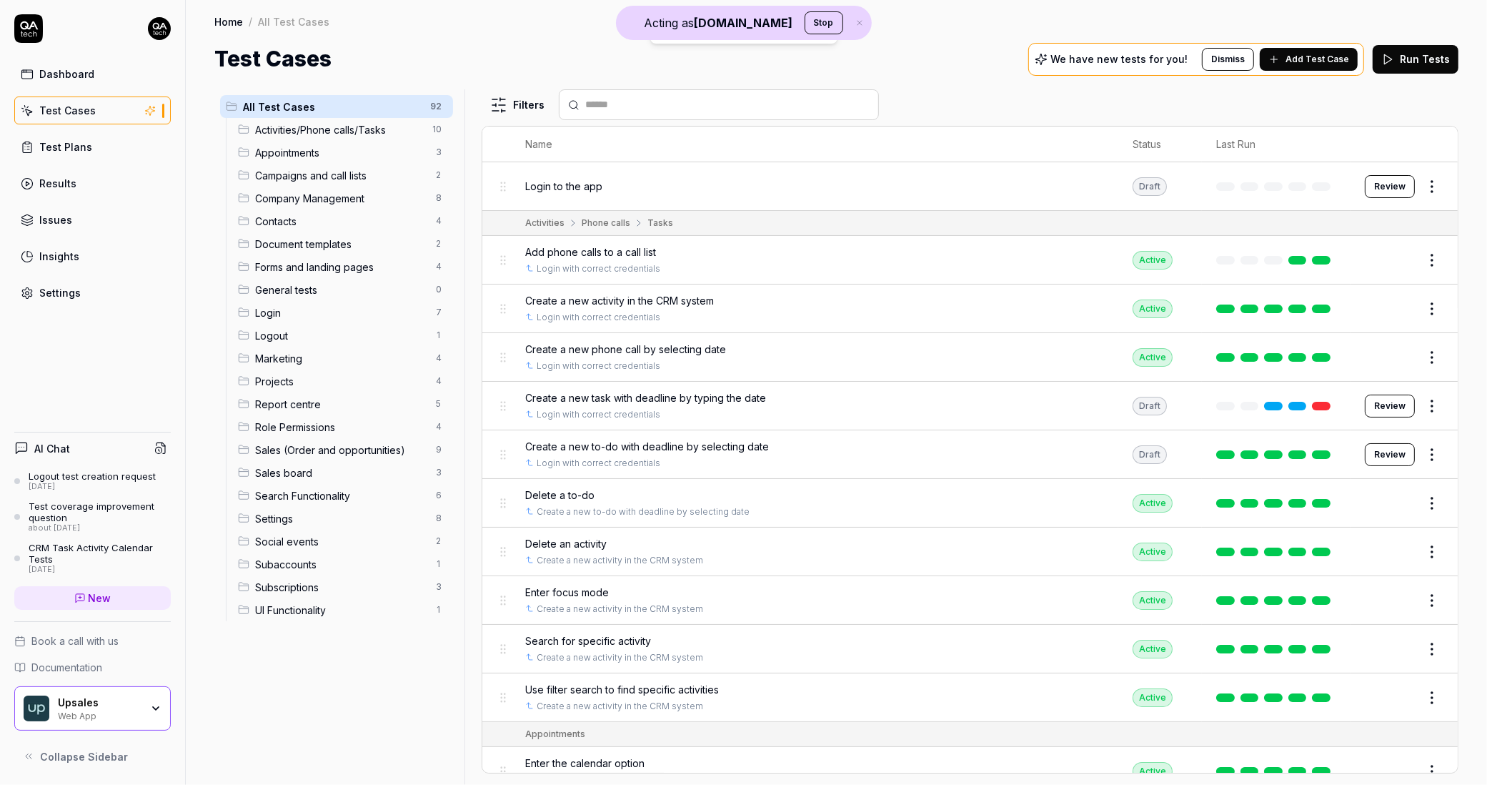
click at [128, 86] on link "Dashboard" at bounding box center [92, 74] width 157 height 28
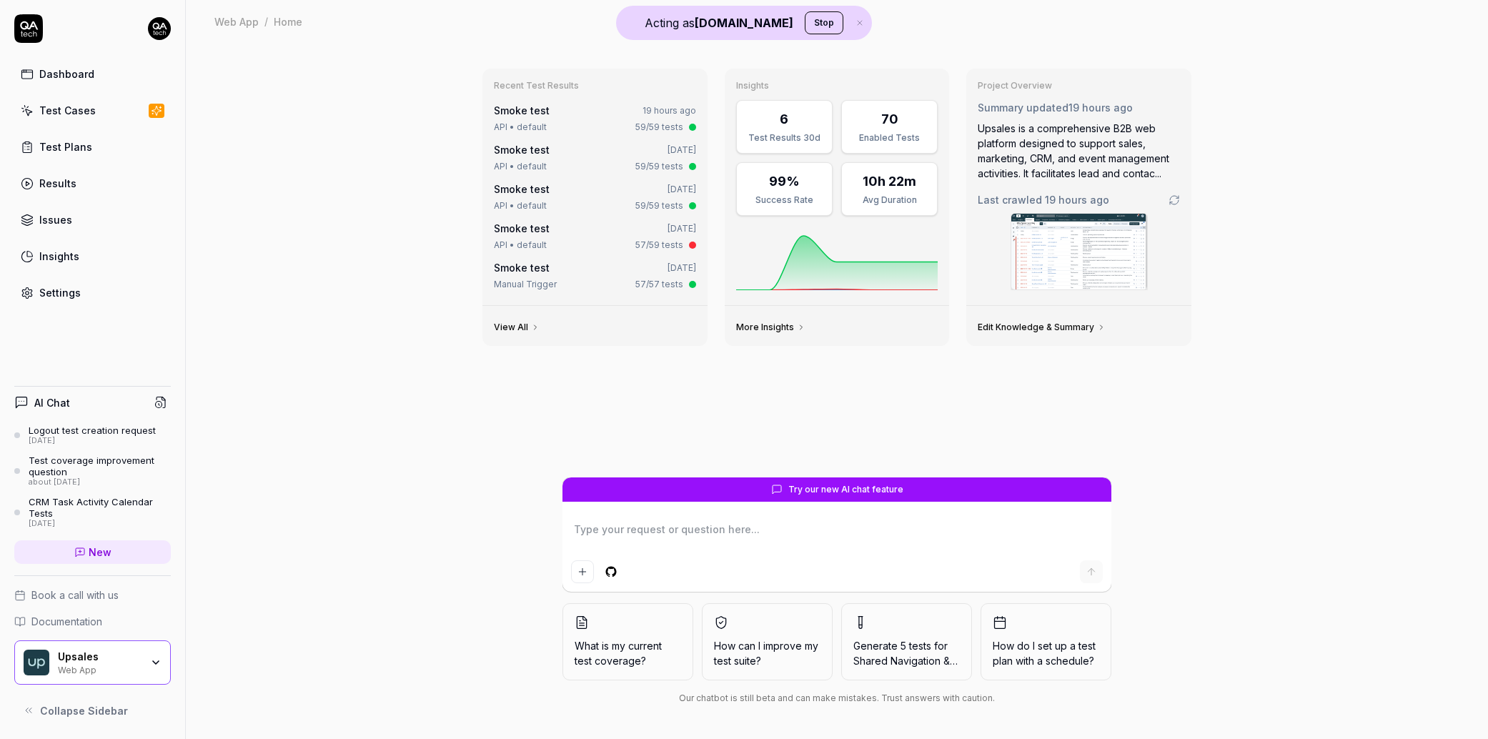
click at [82, 297] on link "Settings" at bounding box center [92, 293] width 157 height 28
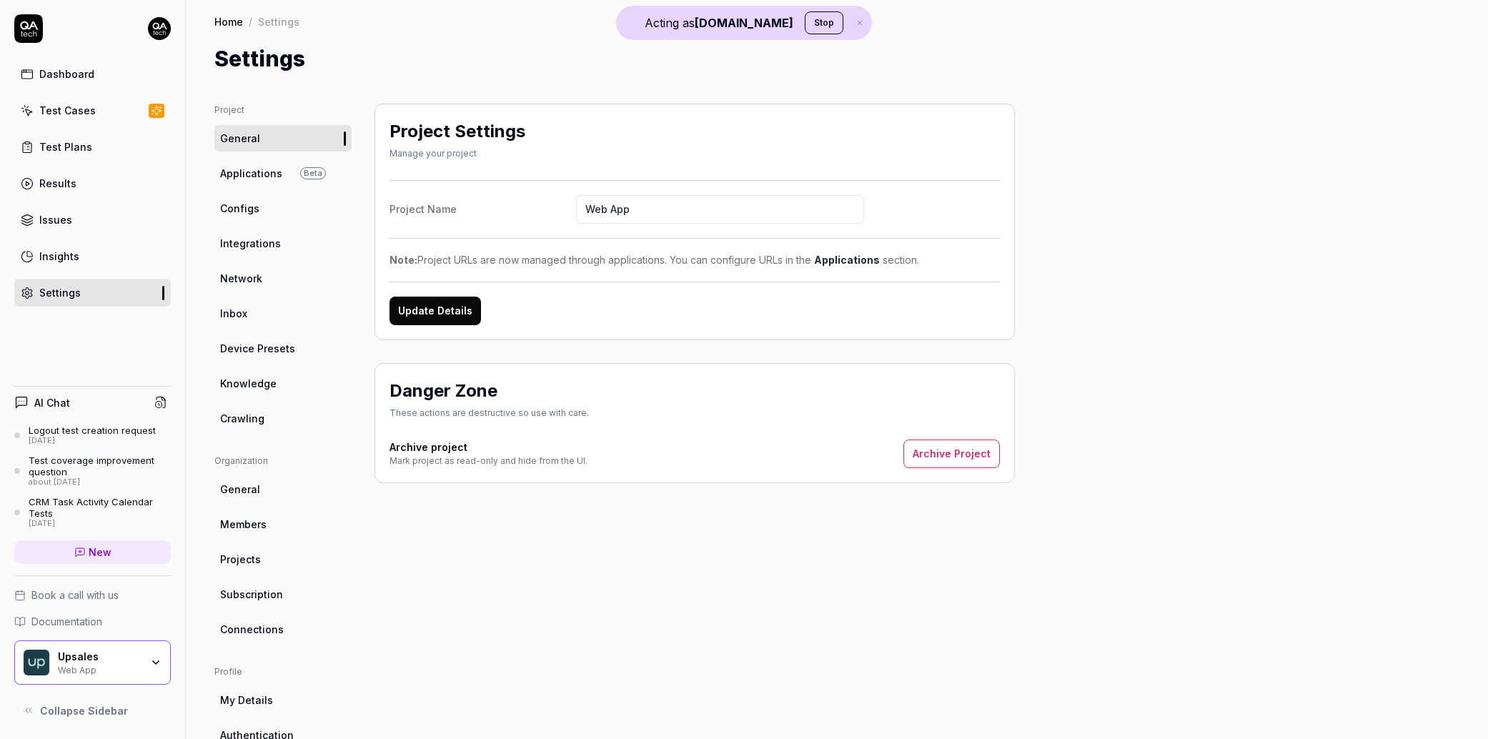
click at [276, 390] on link "Knowledge" at bounding box center [282, 383] width 137 height 26
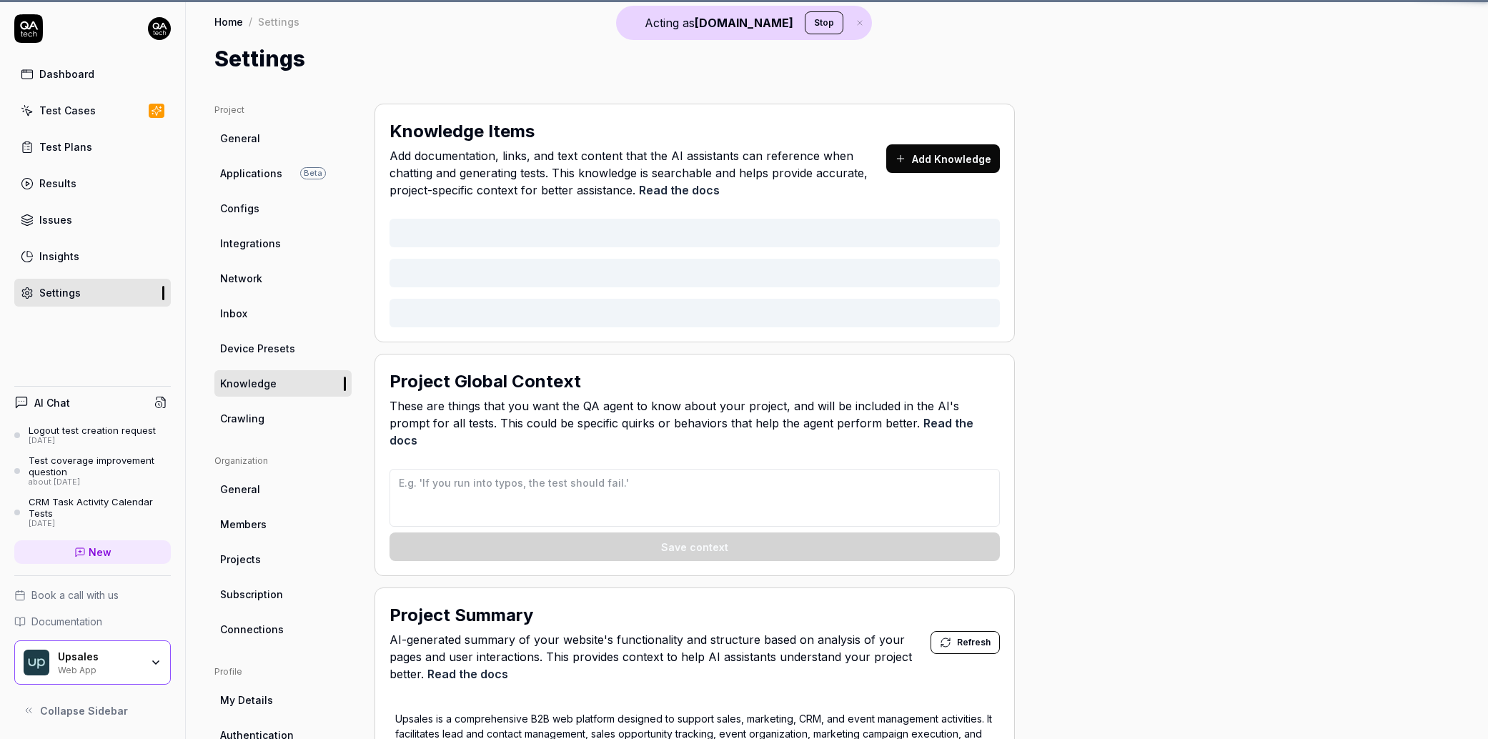
type textarea "*"
type textarea "## QA AI Agent Context for Upsales ### Data Input Rules - When generating names…"
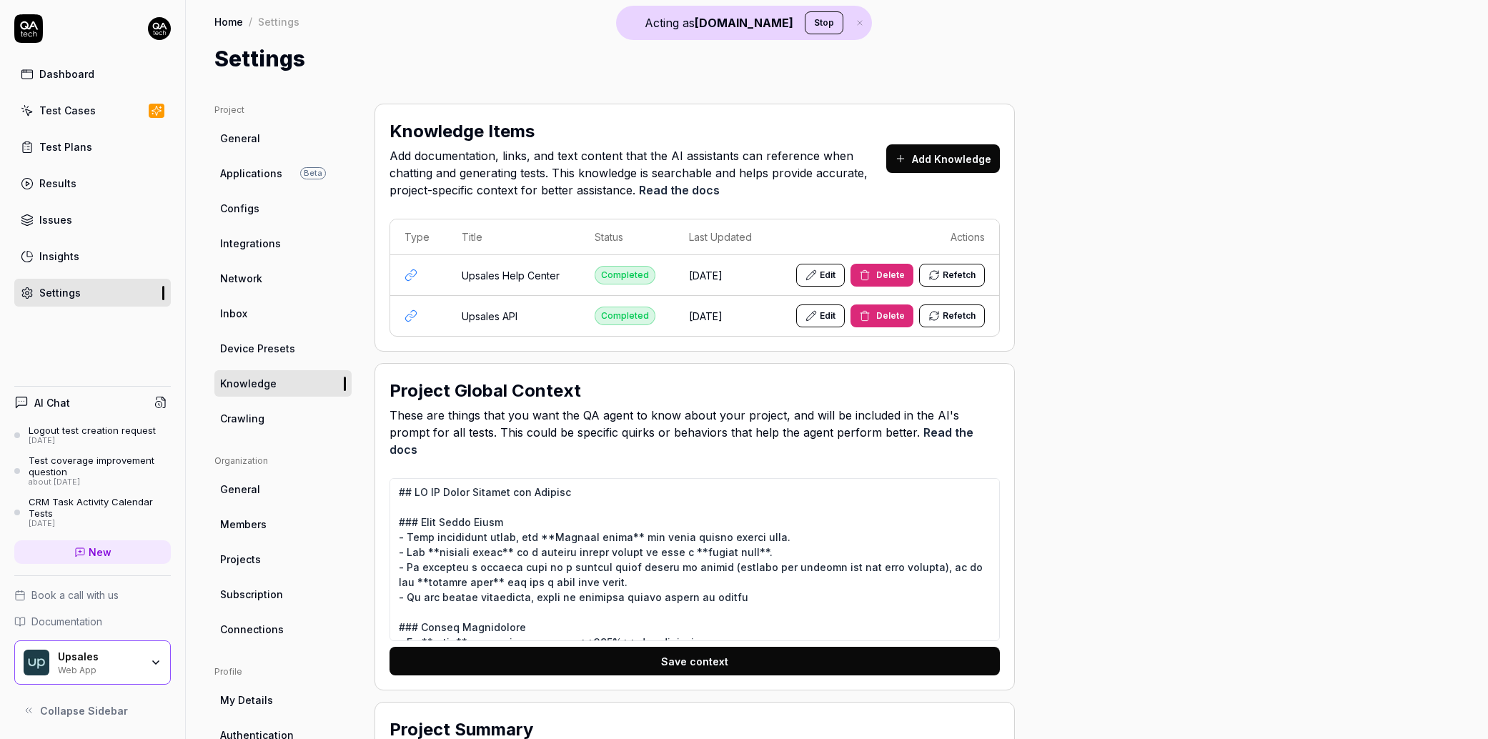
click at [101, 107] on link "Test Cases" at bounding box center [92, 110] width 157 height 28
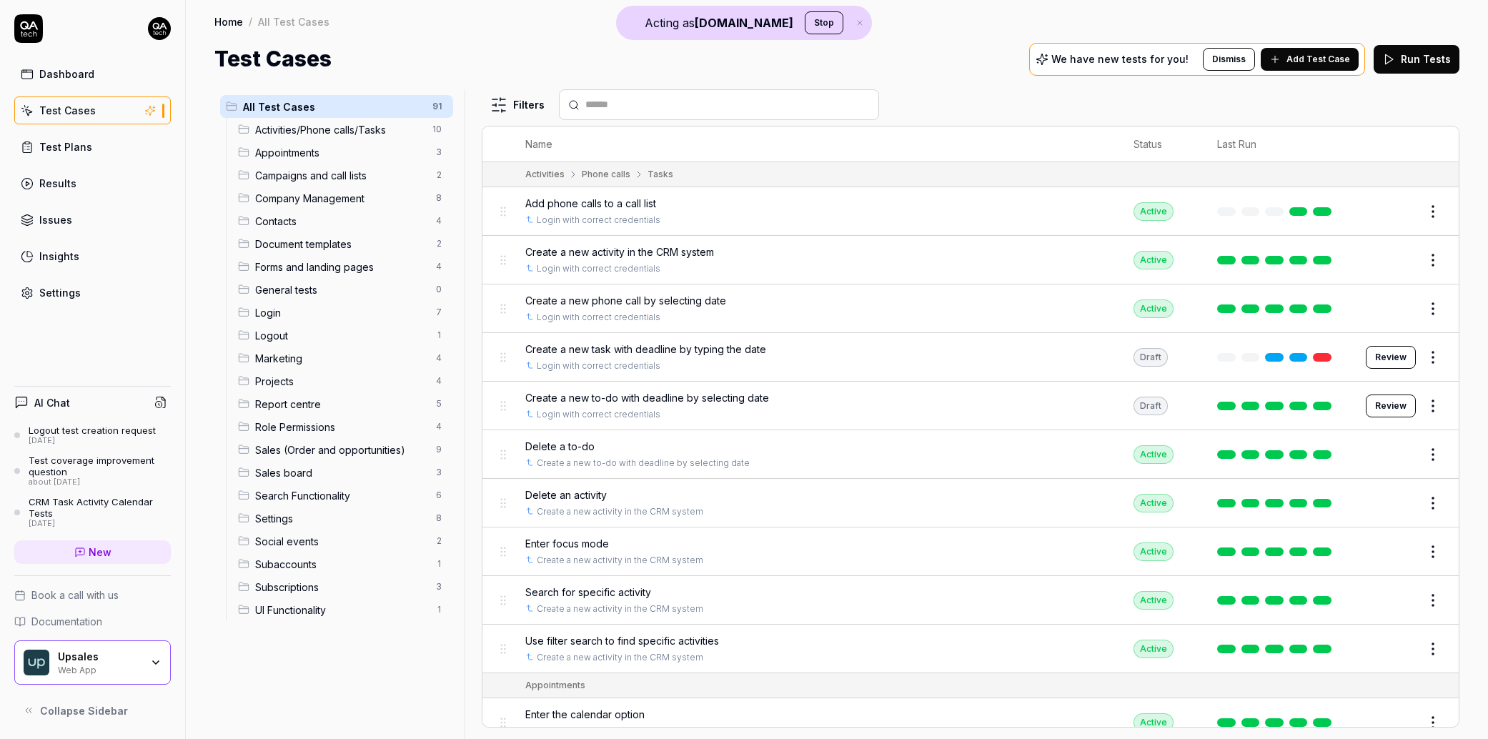
click at [1288, 54] on button "Add Test Case" at bounding box center [1310, 59] width 98 height 23
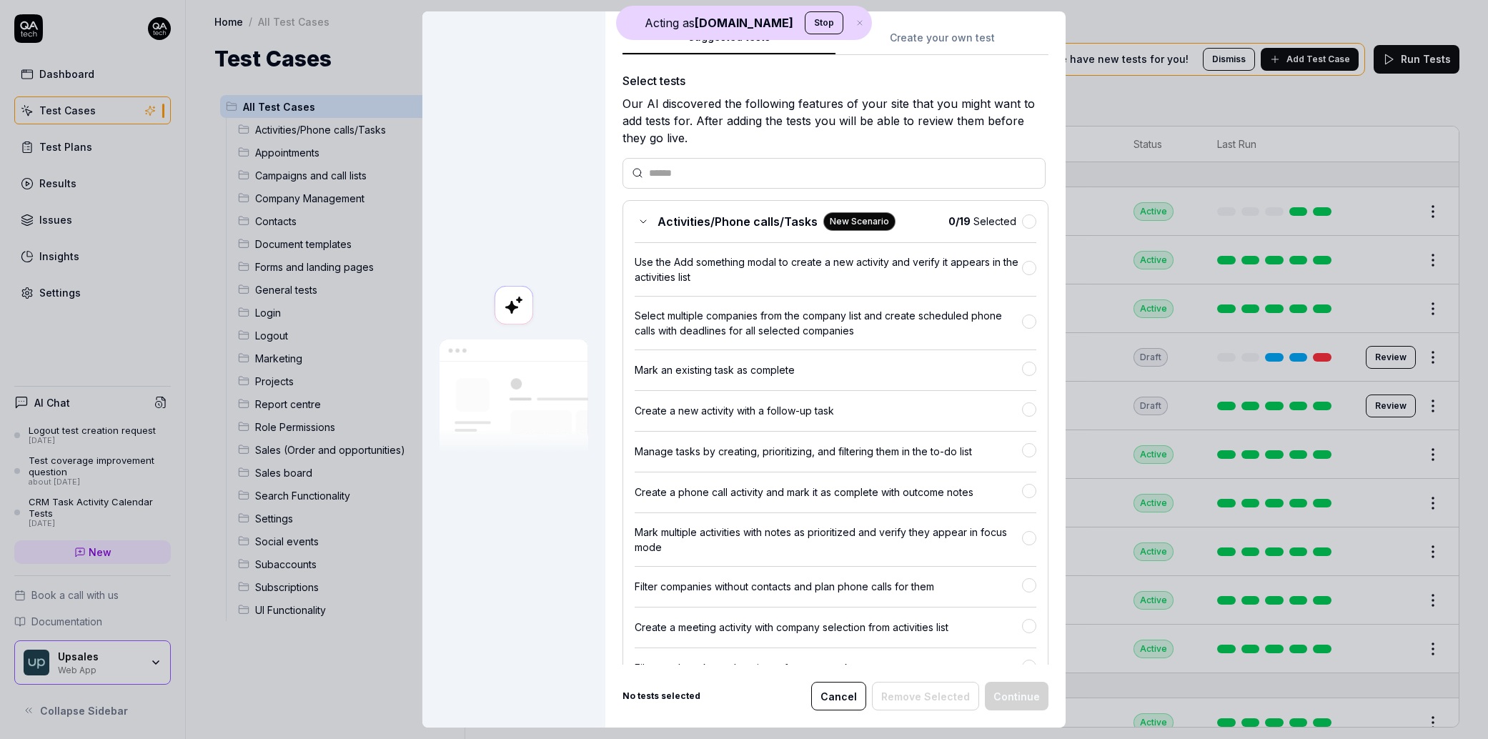
click at [935, 39] on button "Create your own test" at bounding box center [941, 42] width 213 height 26
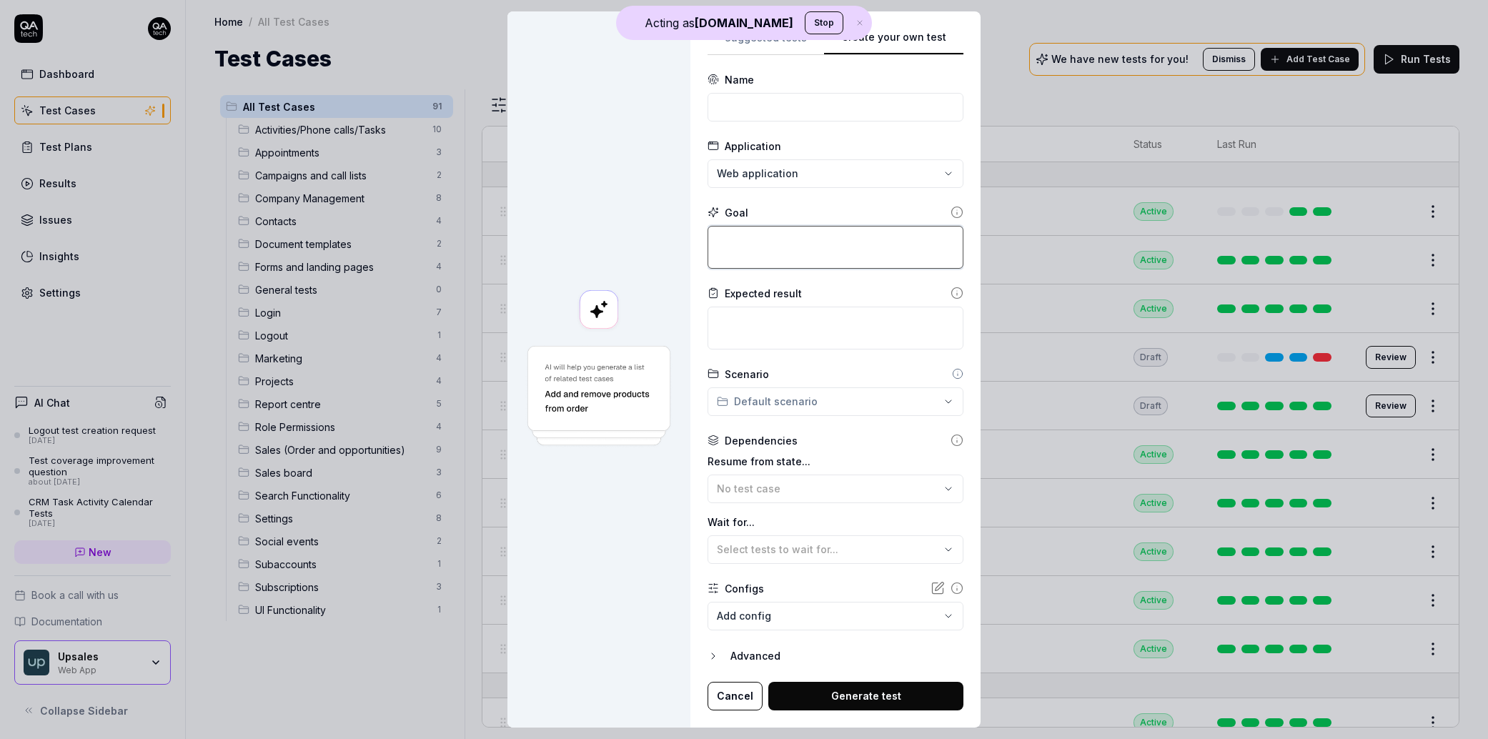
click at [760, 244] on textarea at bounding box center [835, 247] width 256 height 43
click at [769, 113] on input at bounding box center [835, 107] width 256 height 29
type input "Login to the app"
click at [838, 104] on input "Login to the app" at bounding box center [835, 107] width 256 height 29
click at [763, 234] on textarea at bounding box center [835, 247] width 256 height 43
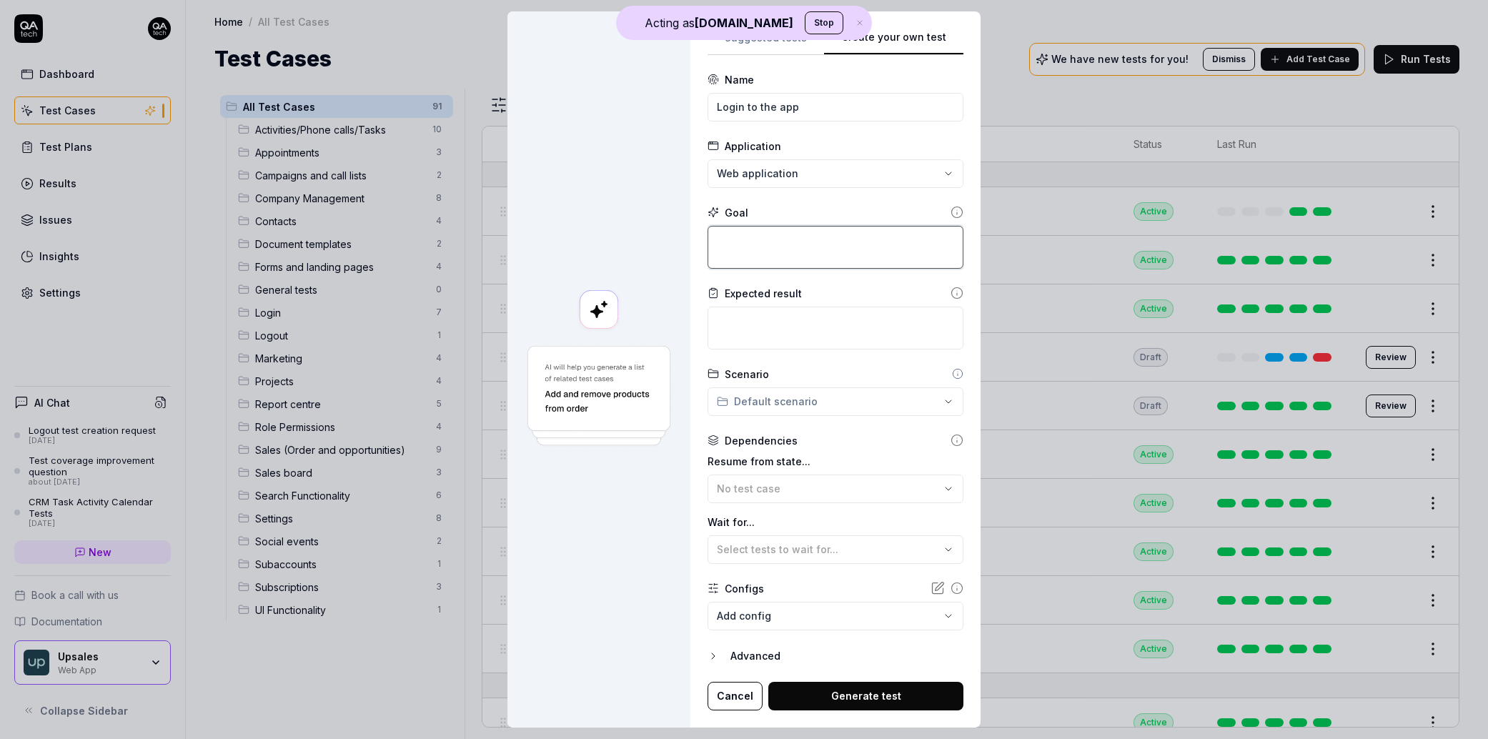
paste textarea "Login to the app"
type textarea "*"
type textarea "Login to the app"
click at [709, 325] on textarea at bounding box center [835, 328] width 256 height 43
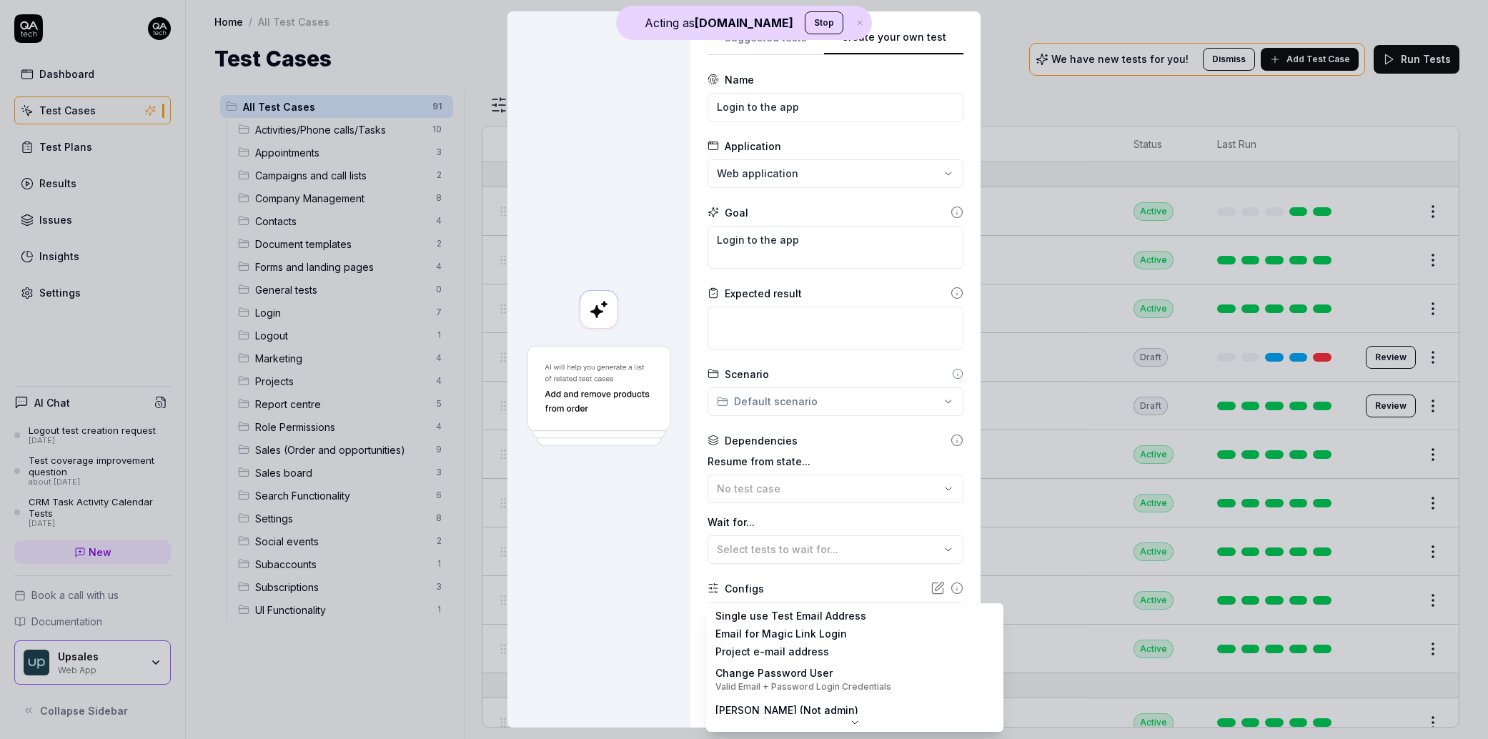
click at [772, 617] on body "Acting as QA.tech Stop Dashboard Test Cases Test Plans Results Issues Insights …" at bounding box center [744, 369] width 1488 height 739
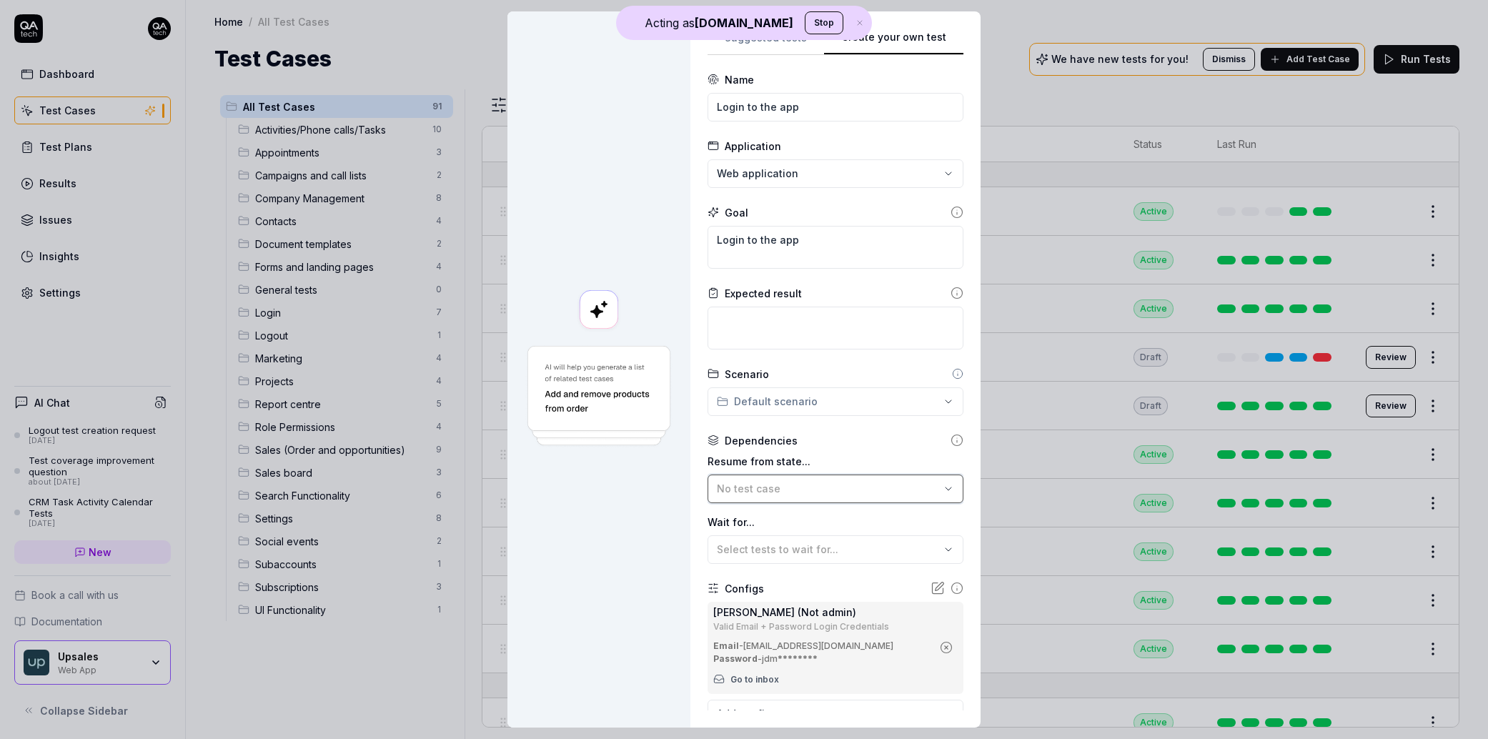
click at [755, 497] on button "No test case" at bounding box center [835, 489] width 256 height 29
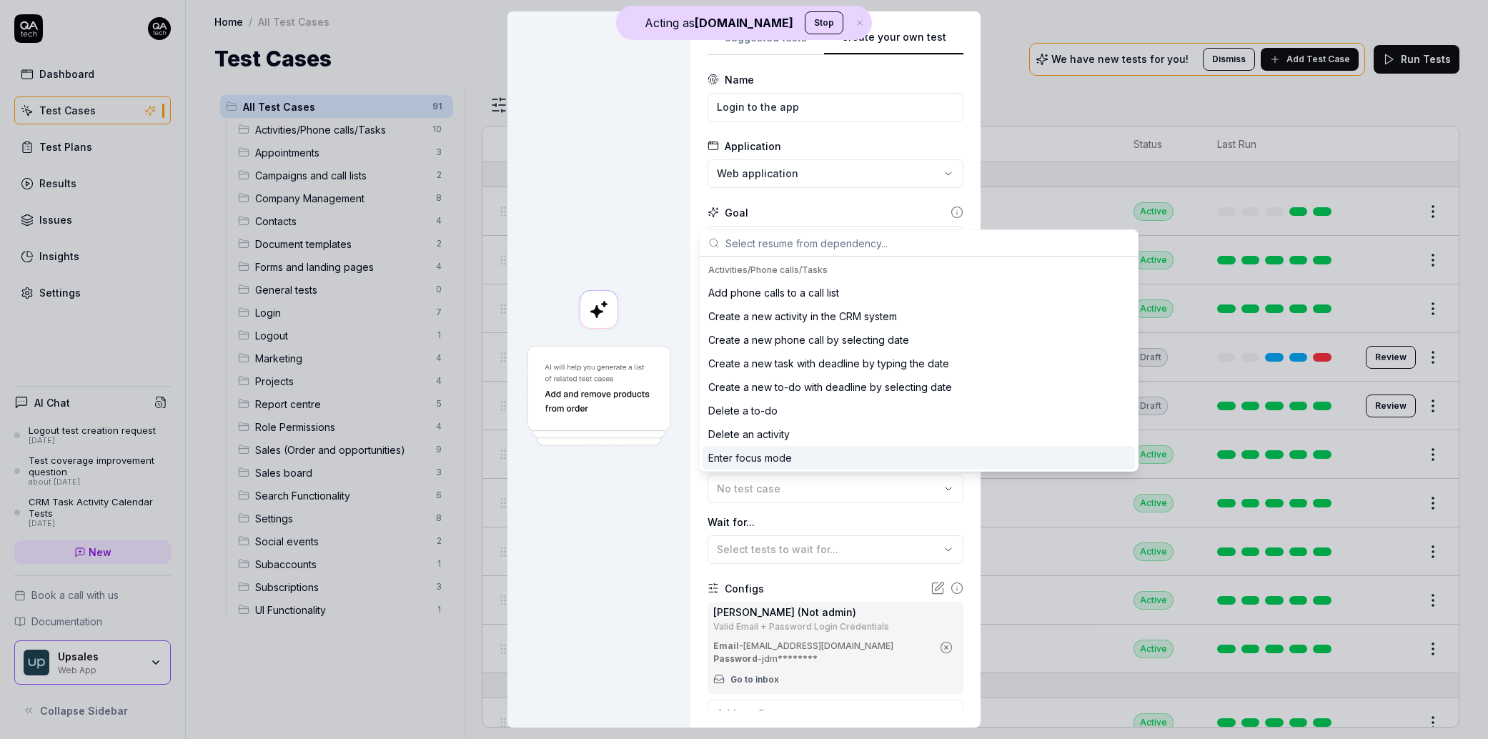
click at [754, 525] on label "Wait for..." at bounding box center [835, 522] width 256 height 15
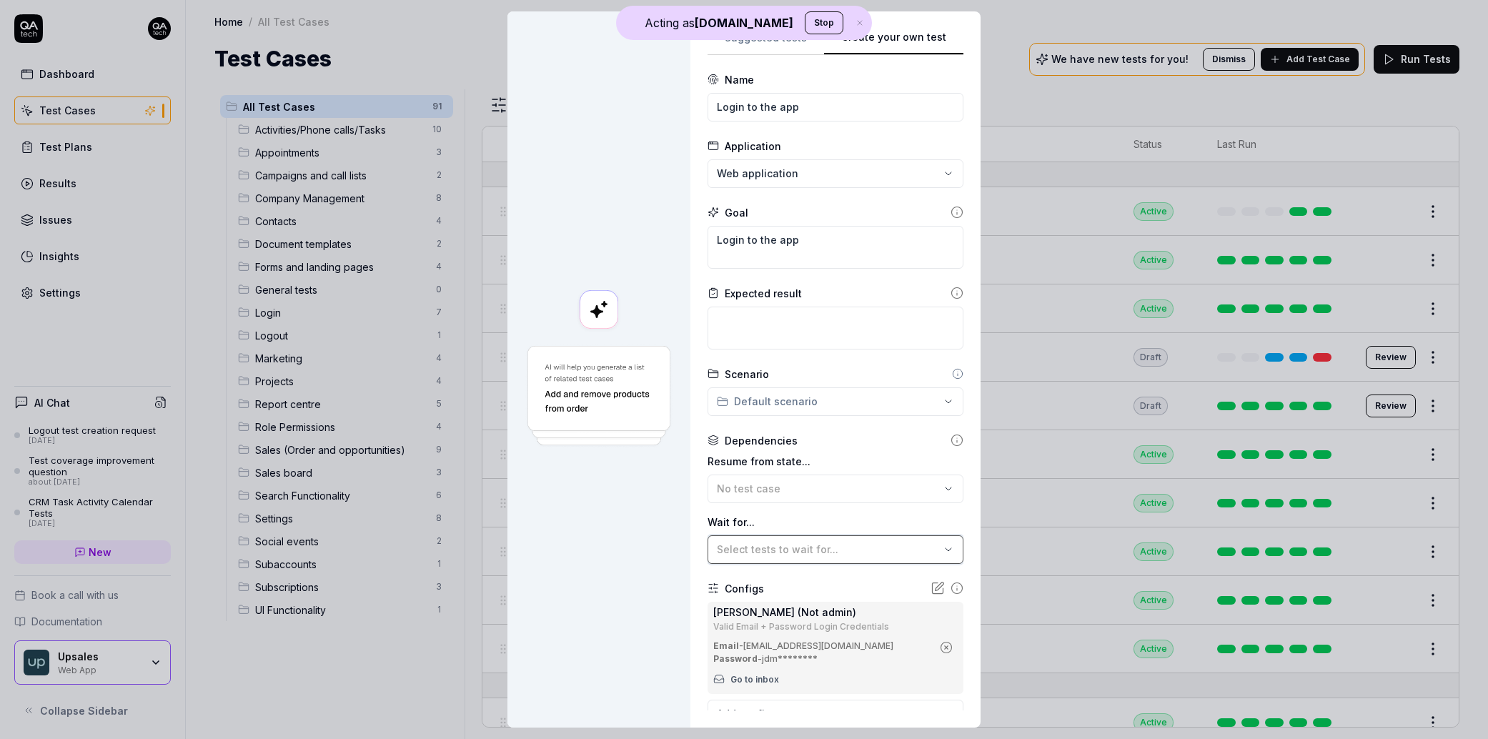
click at [758, 540] on button "Select tests to wait for..." at bounding box center [835, 549] width 256 height 29
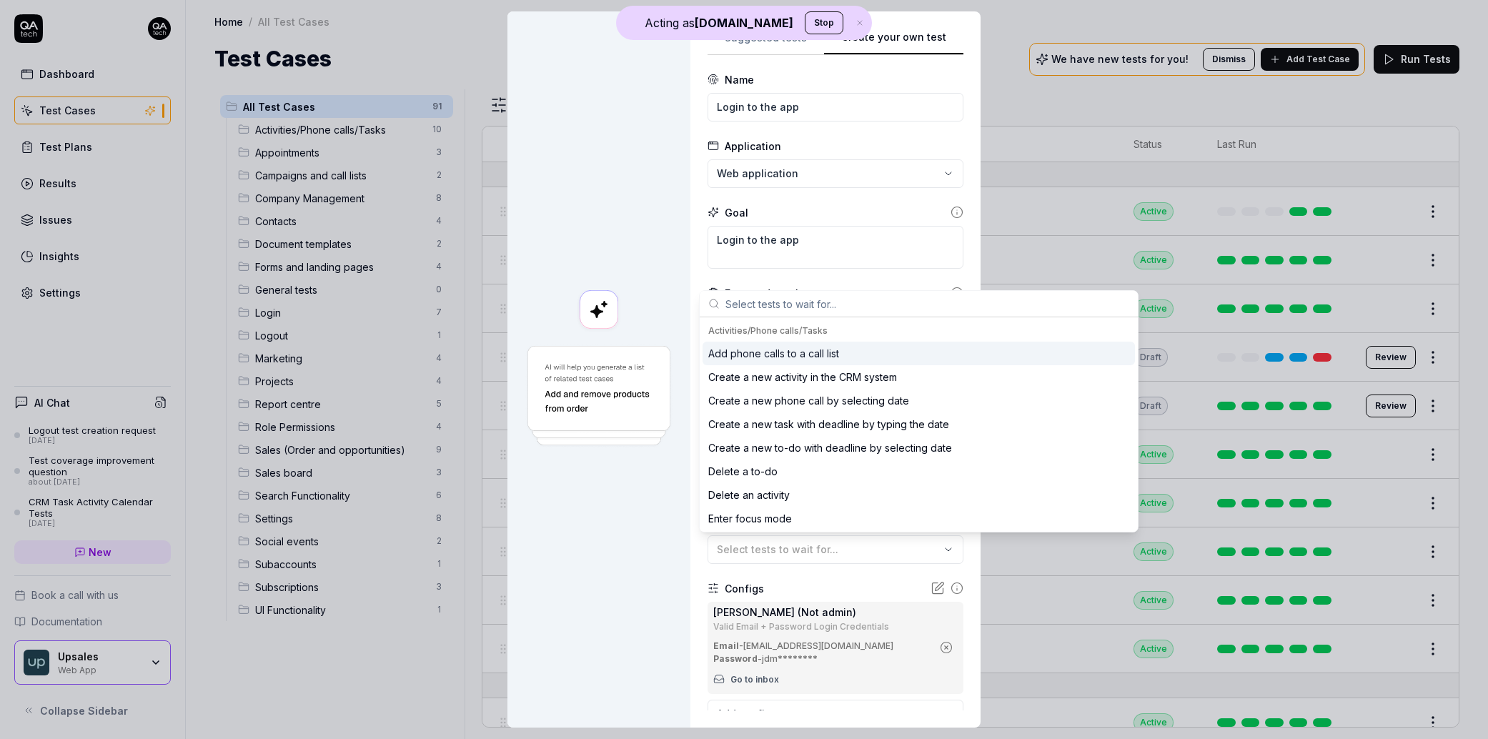
click at [903, 288] on div "Expected result" at bounding box center [835, 293] width 256 height 15
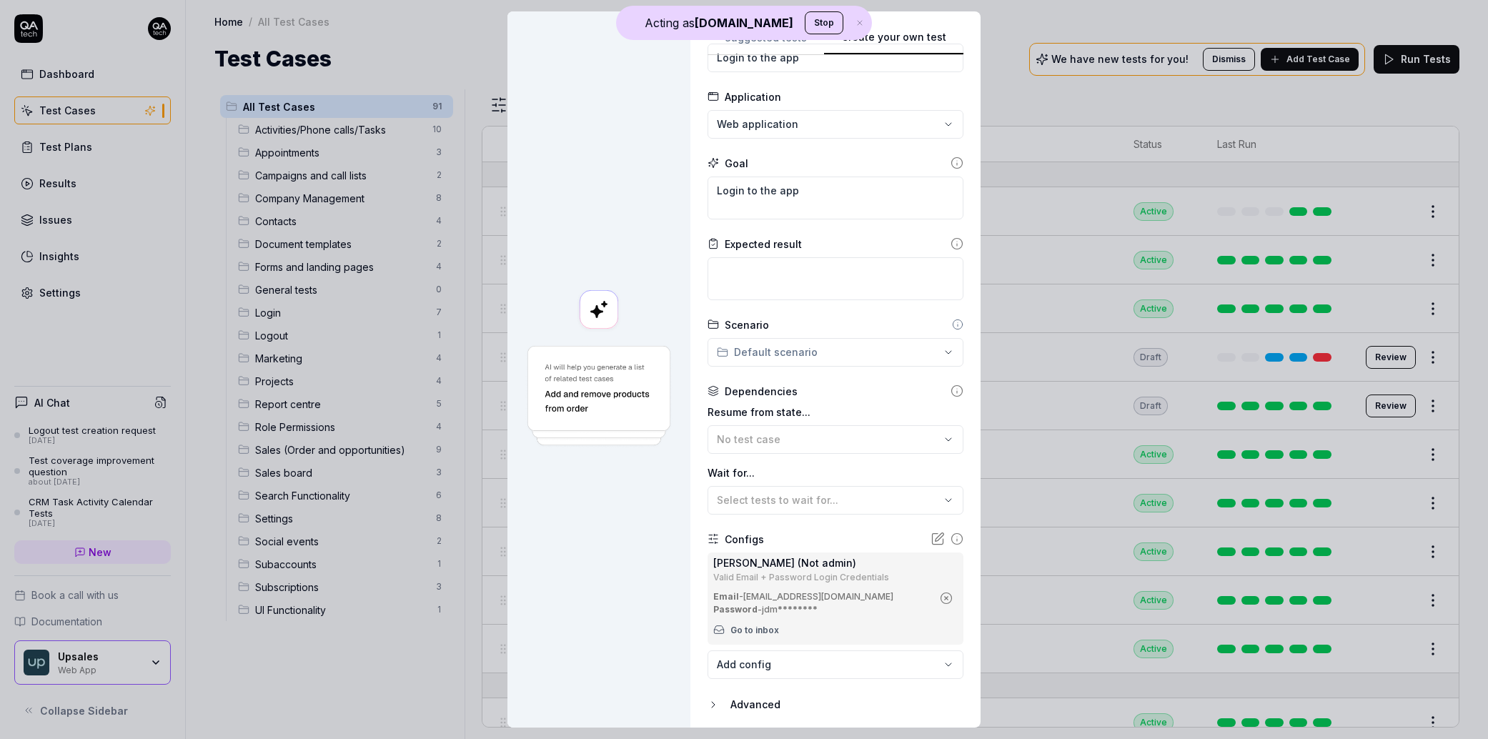
scroll to position [98, 0]
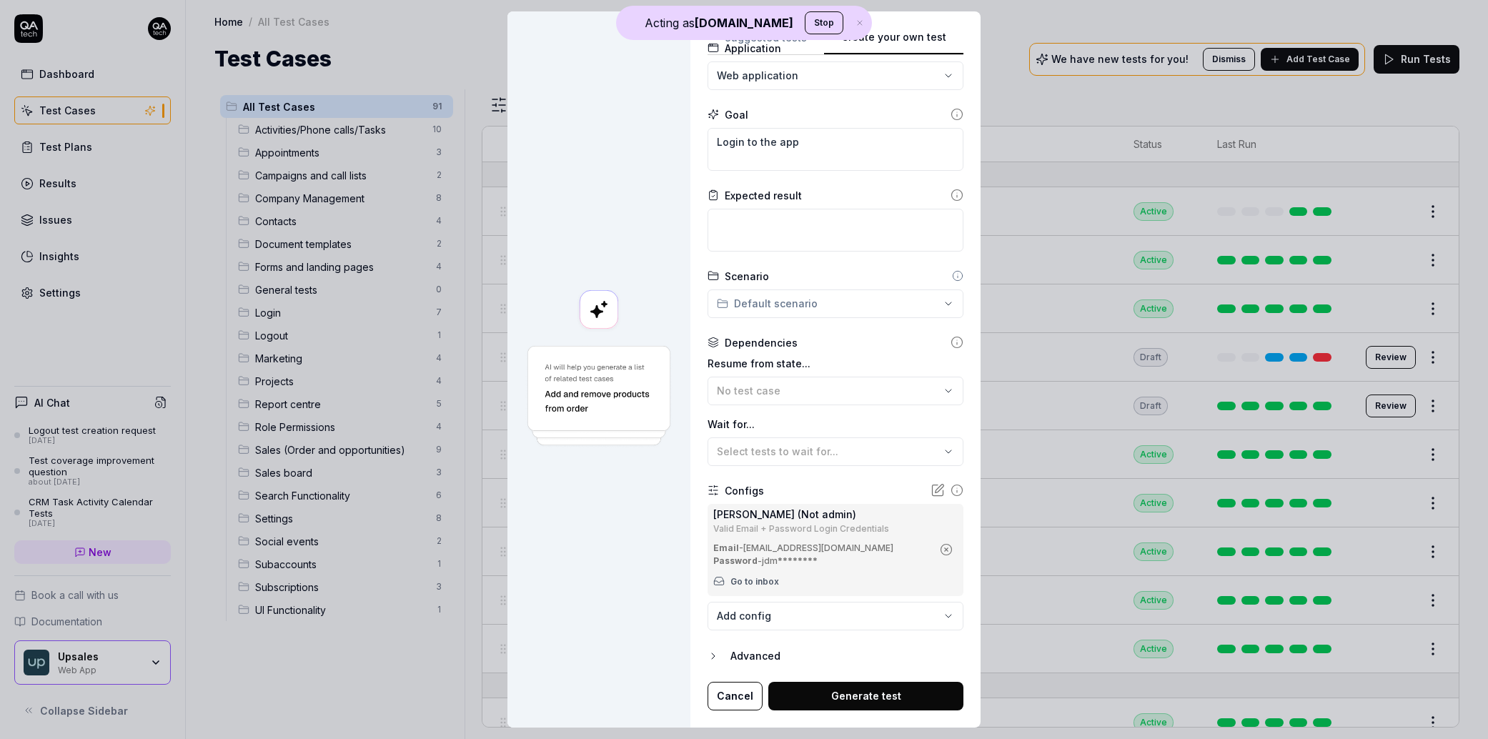
drag, startPoint x: 872, startPoint y: 695, endPoint x: 819, endPoint y: 584, distance: 122.7
click at [873, 695] on button "Generate test" at bounding box center [865, 696] width 195 height 29
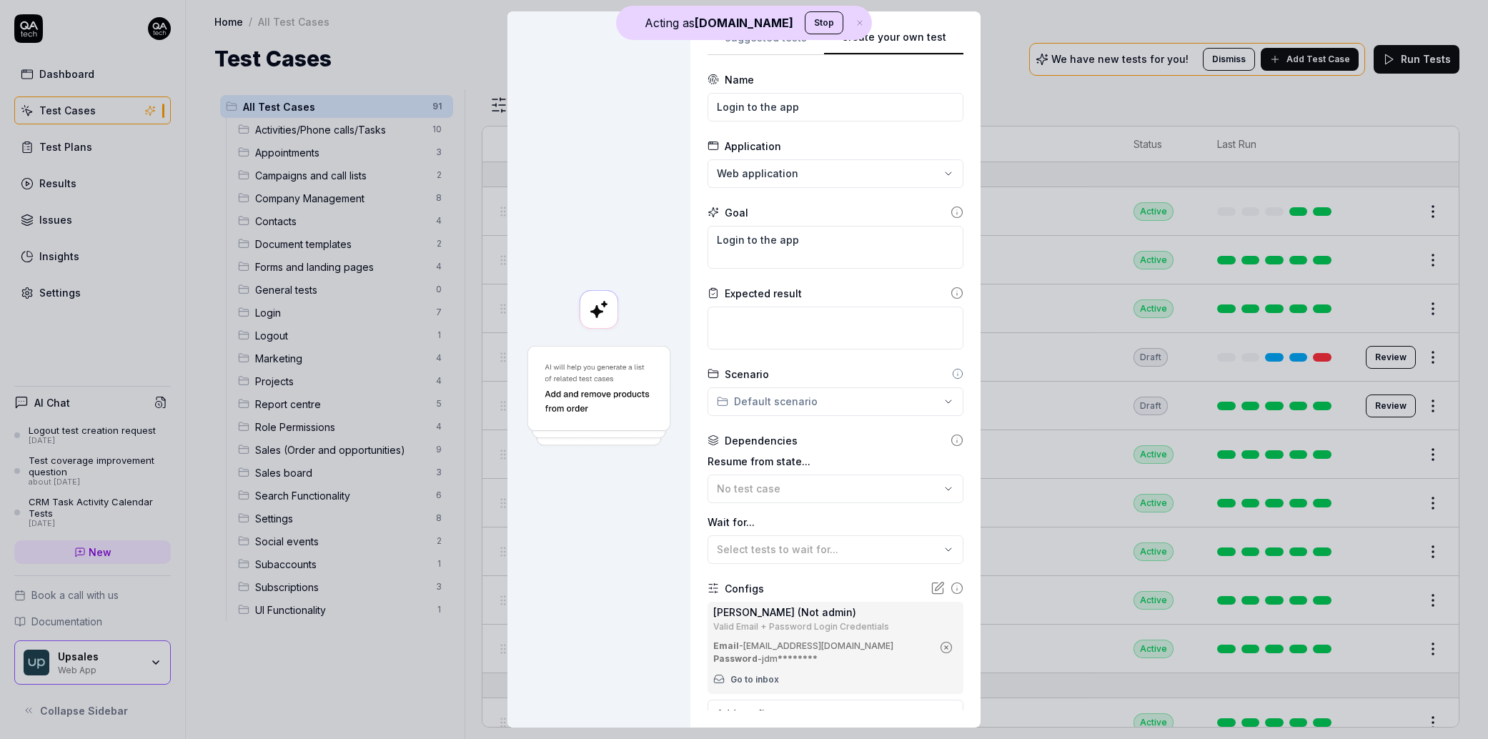
type textarea "*"
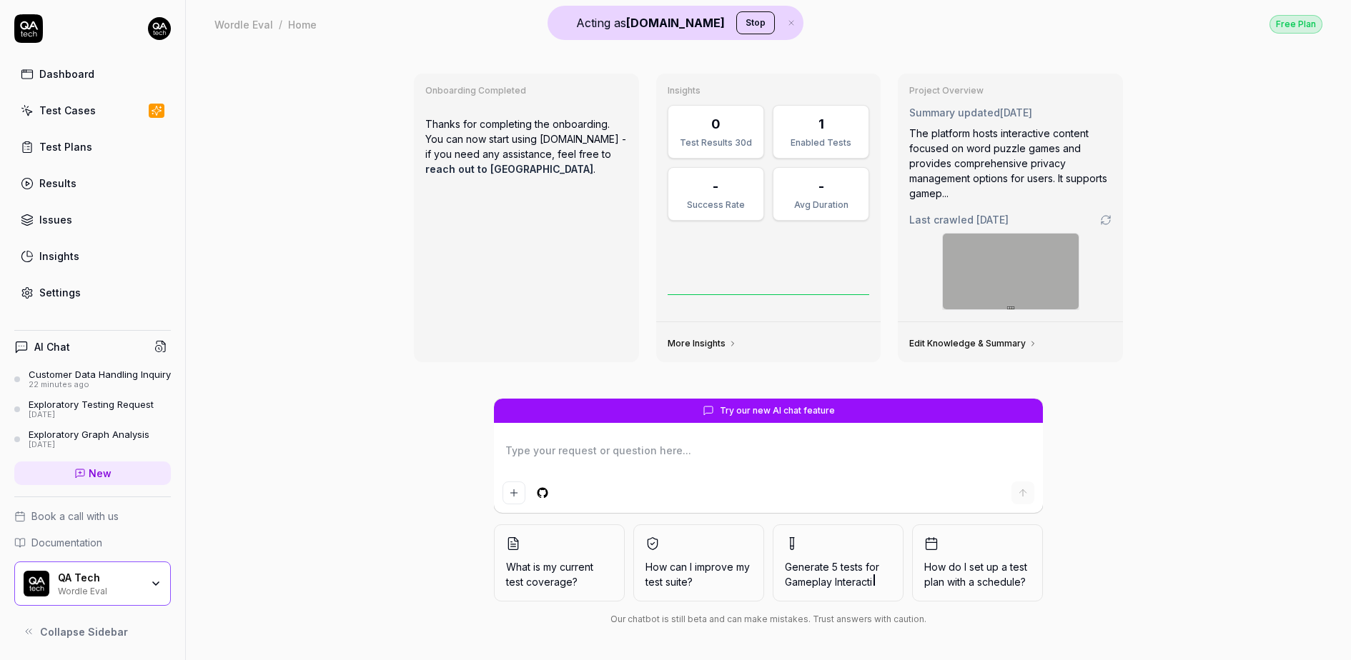
type textarea "*"
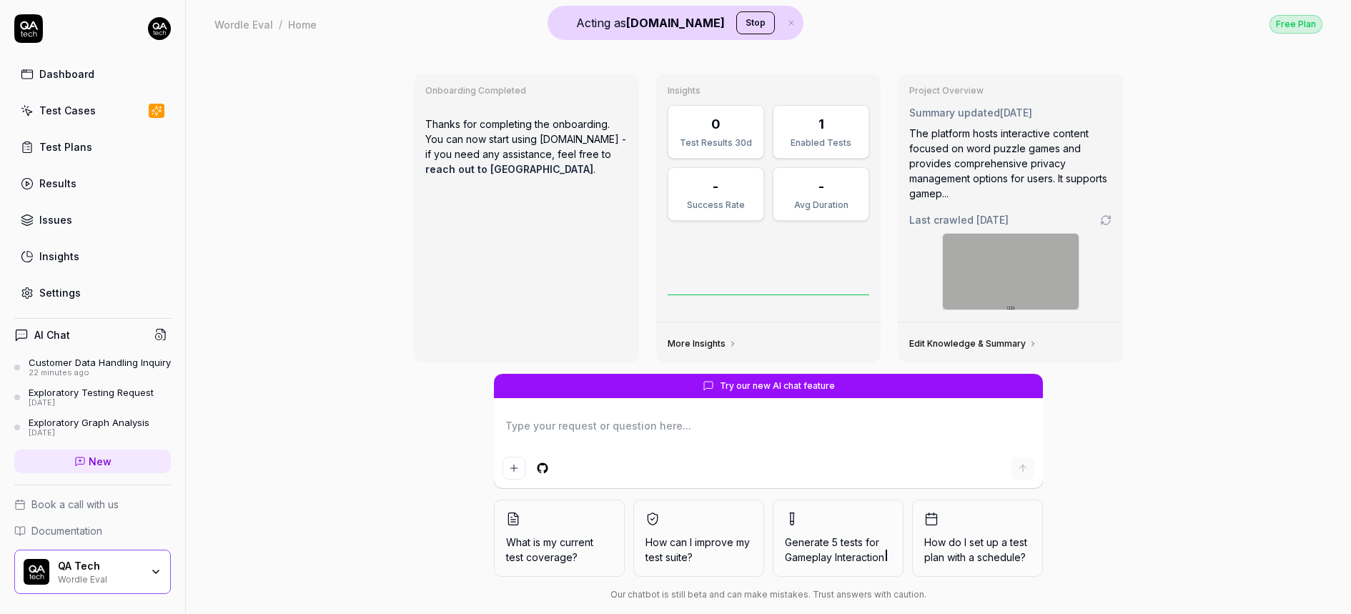
click at [640, 427] on textarea at bounding box center [768, 433] width 532 height 36
type textarea "W"
type textarea "*"
type textarea "a"
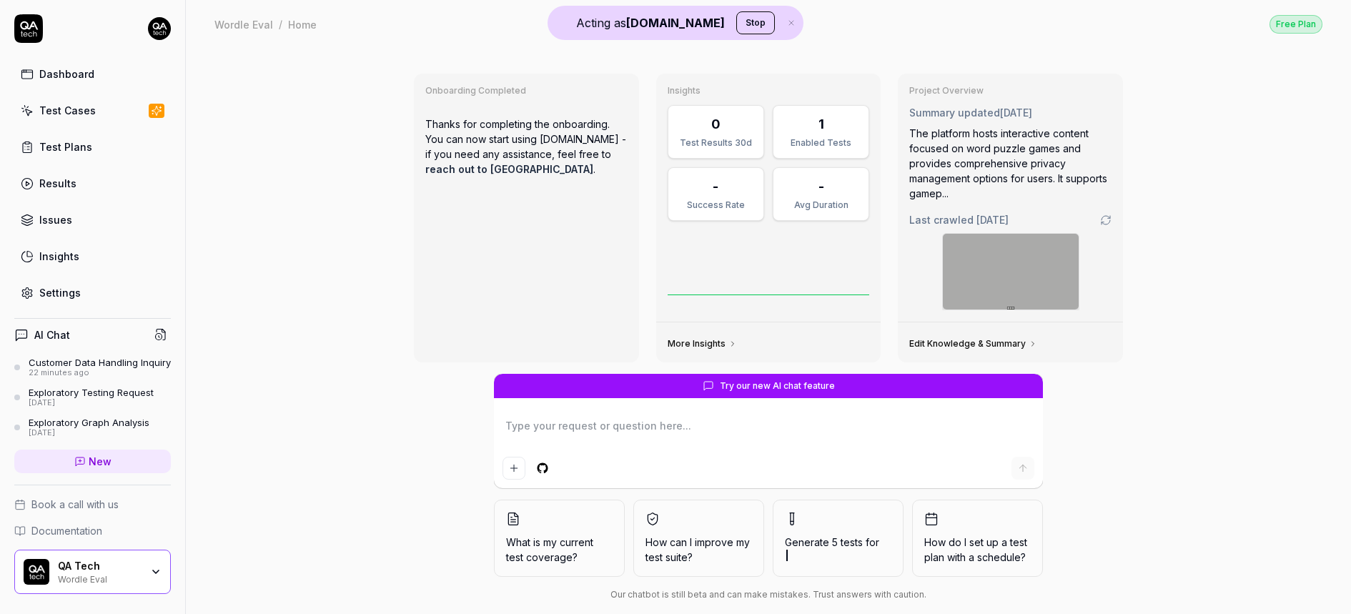
type textarea "*"
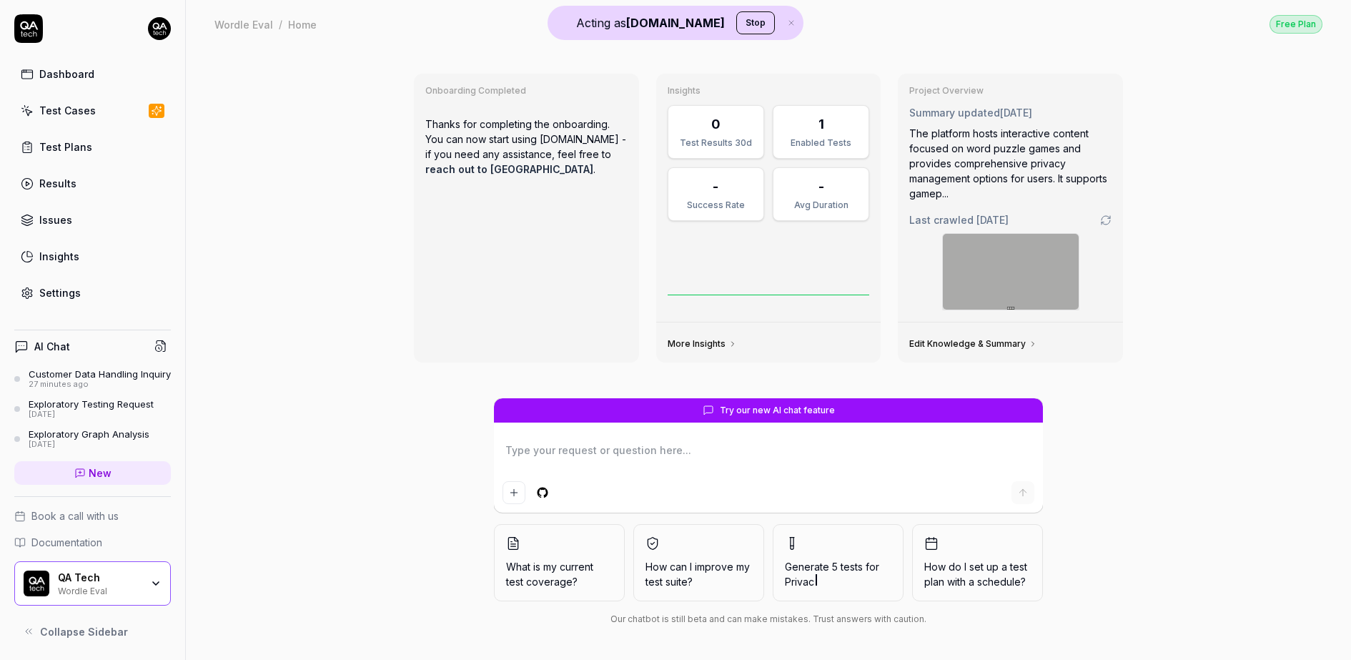
type textarea "*"
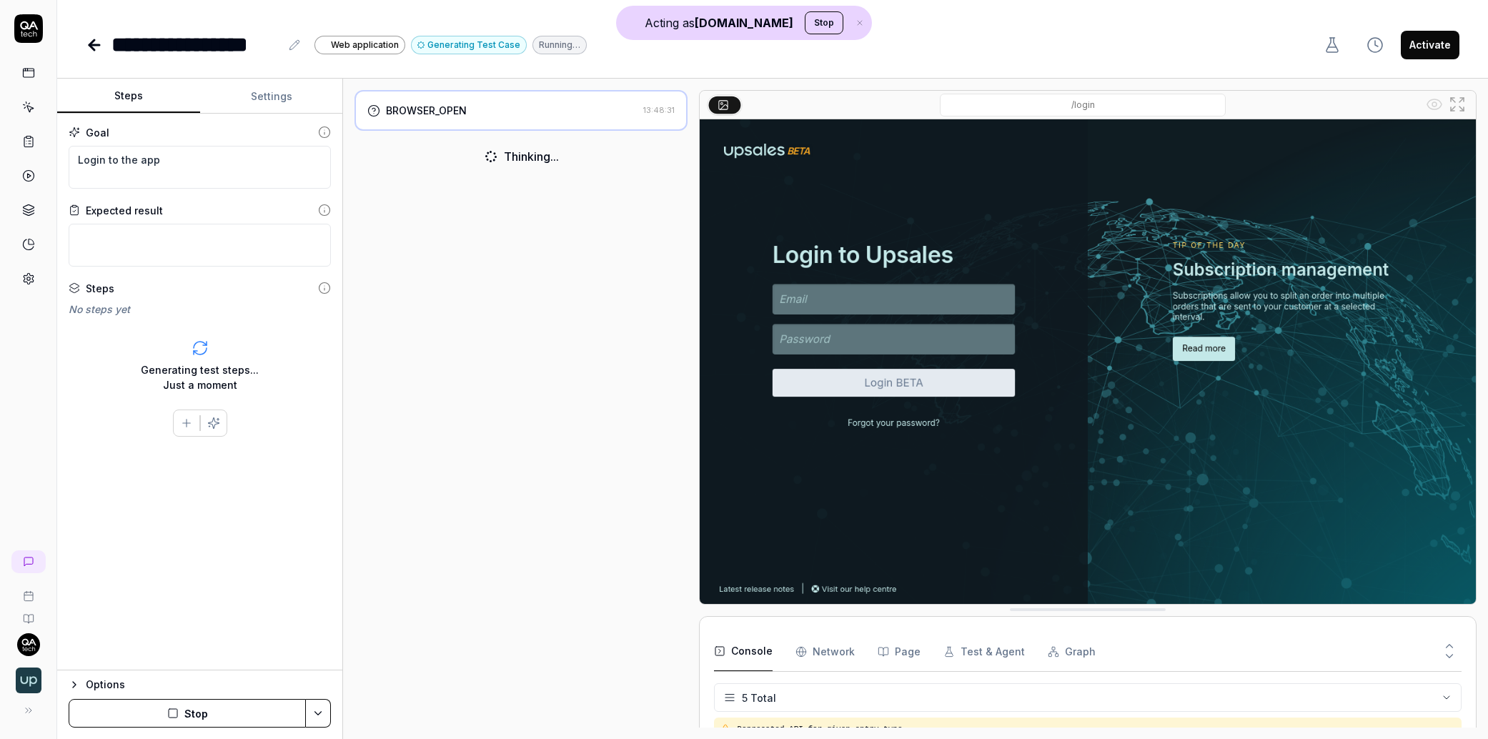
scroll to position [41, 0]
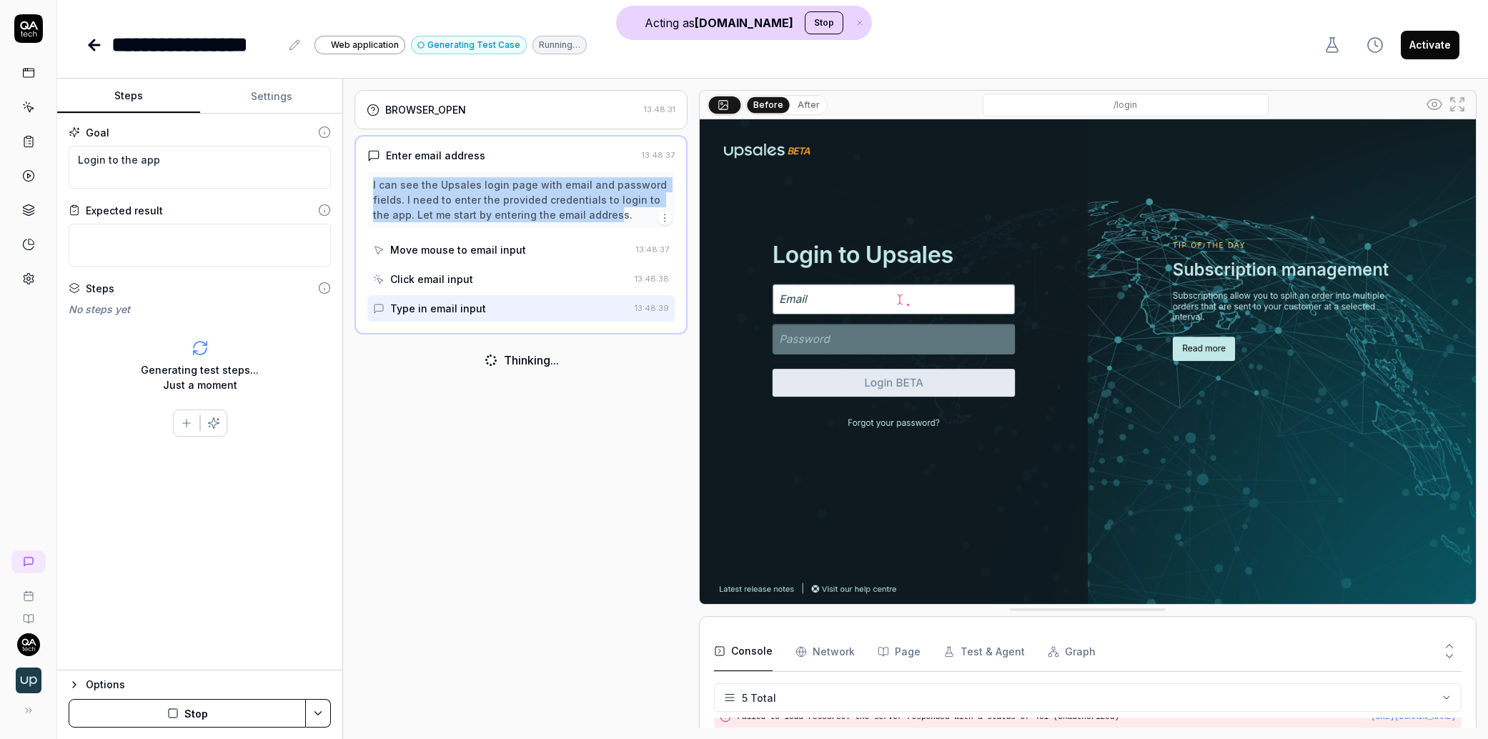
drag, startPoint x: 588, startPoint y: 214, endPoint x: 349, endPoint y: 174, distance: 242.7
click at [349, 174] on div "BROWSER_OPEN 13:48:31 Enter email address 13:48:37 I can see the Upsales login …" at bounding box center [915, 409] width 1145 height 660
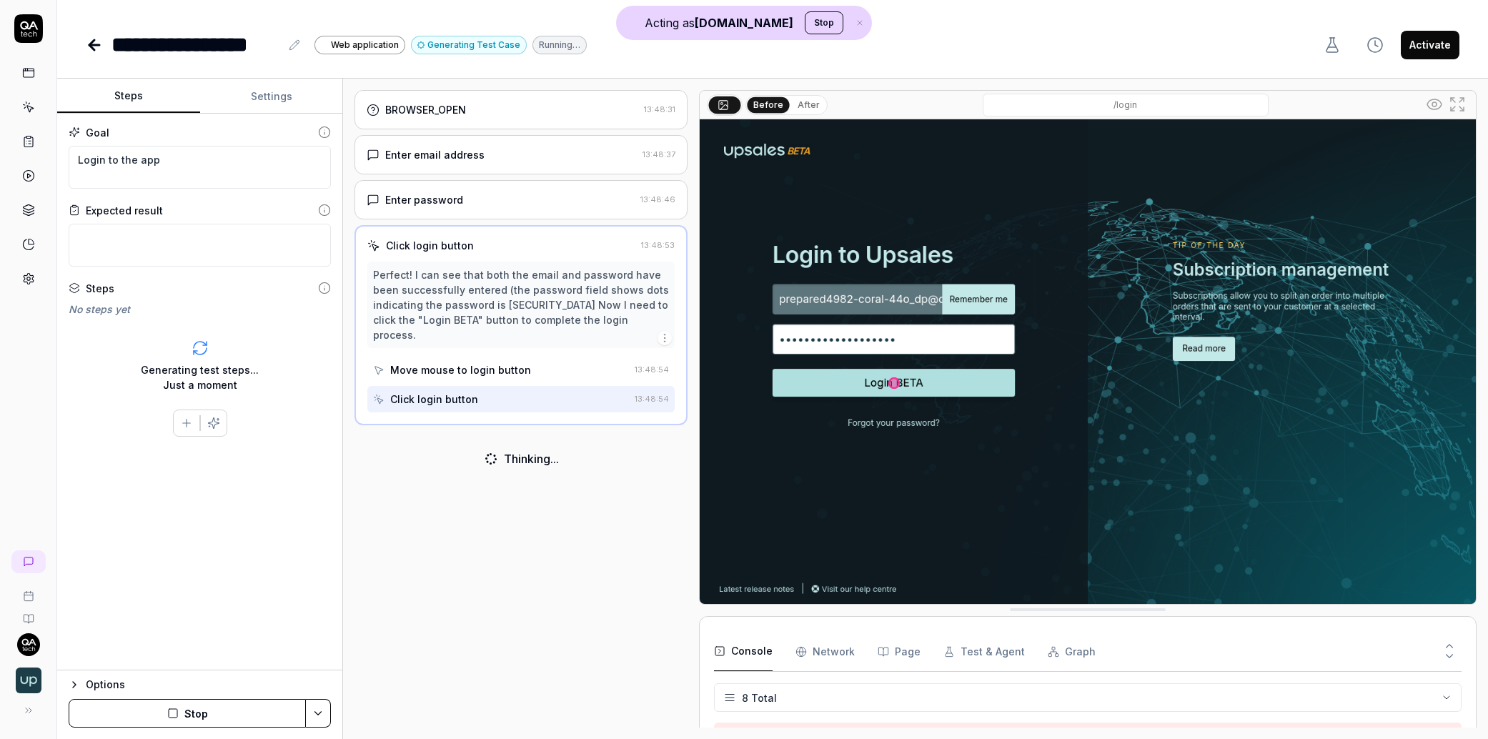
scroll to position [140, 0]
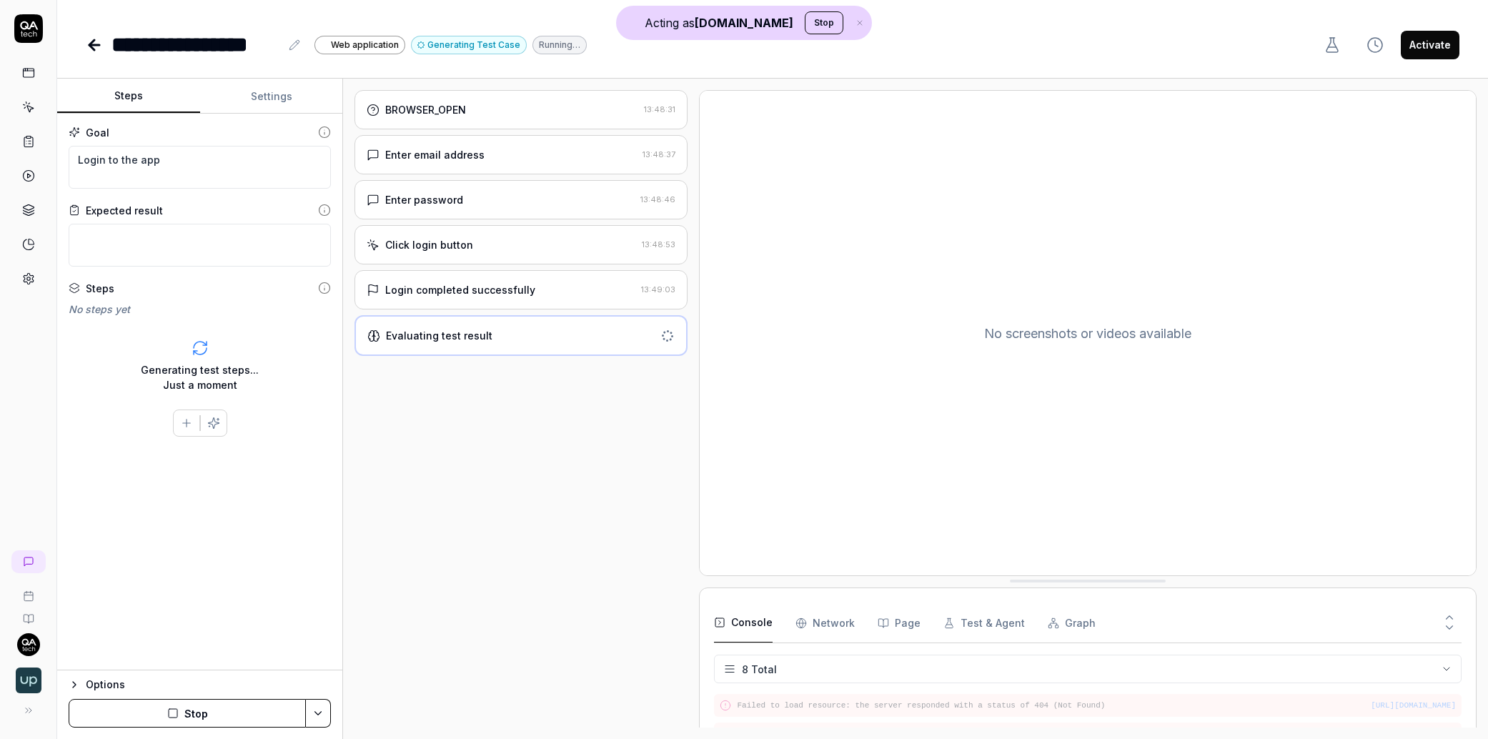
click at [835, 629] on Requests "Network" at bounding box center [824, 623] width 59 height 40
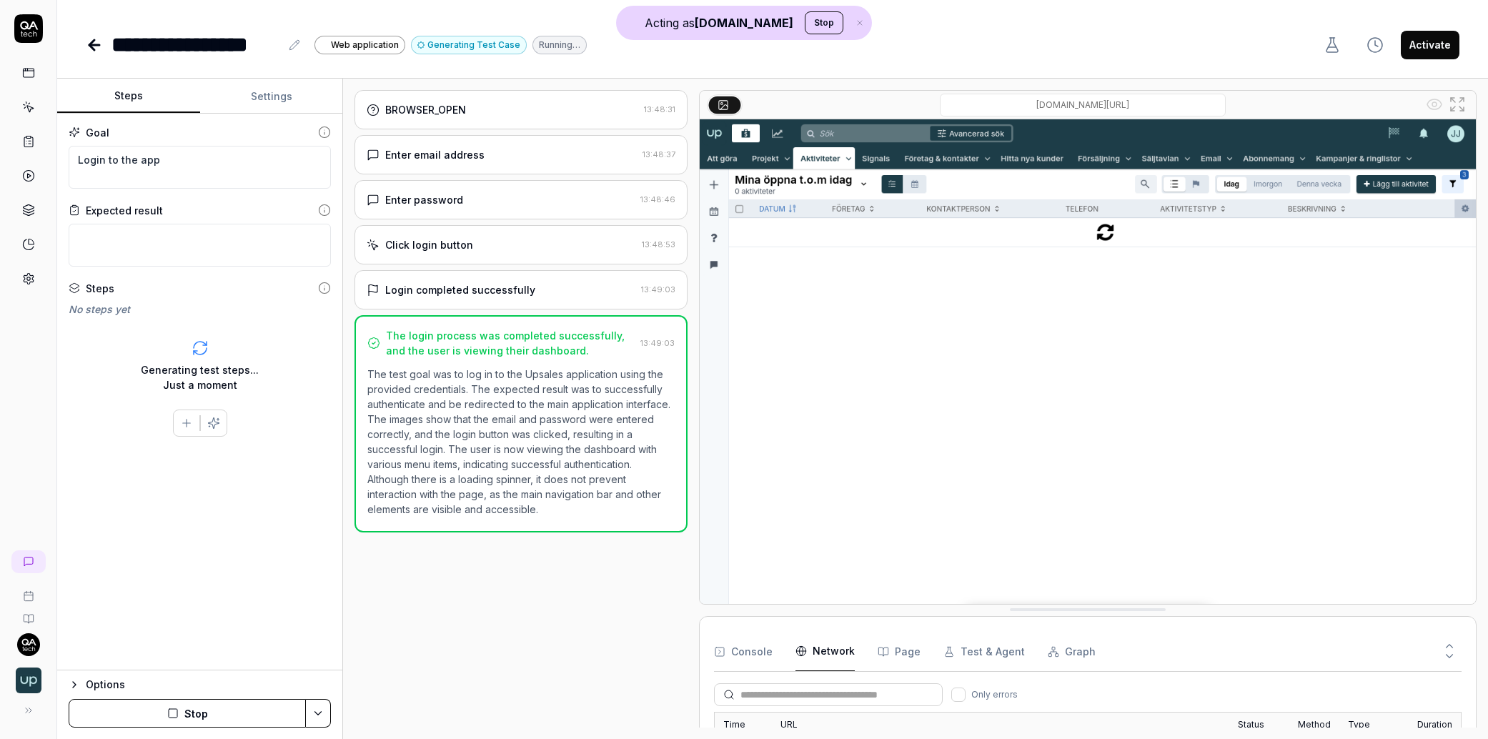
scroll to position [1818, 0]
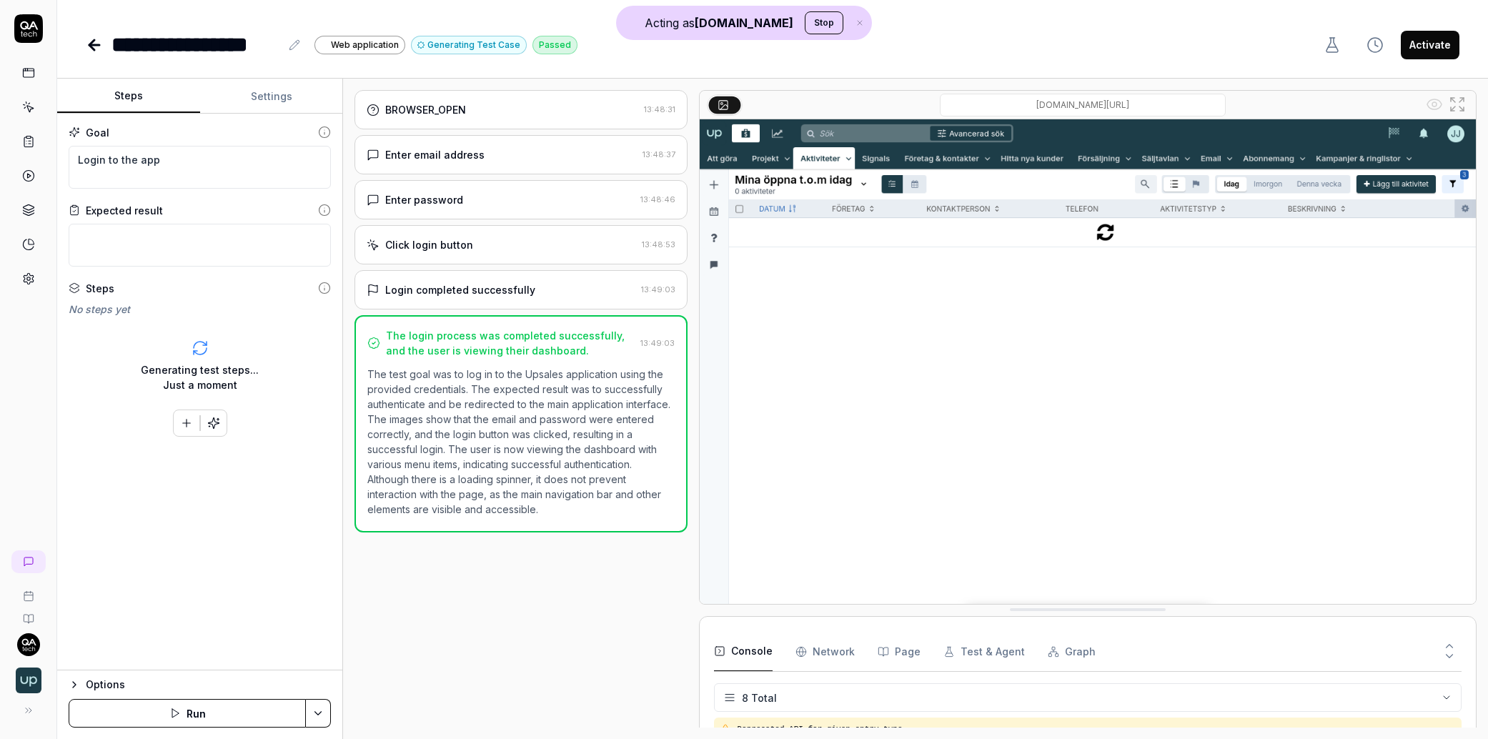
click at [754, 644] on button "Console" at bounding box center [743, 652] width 59 height 40
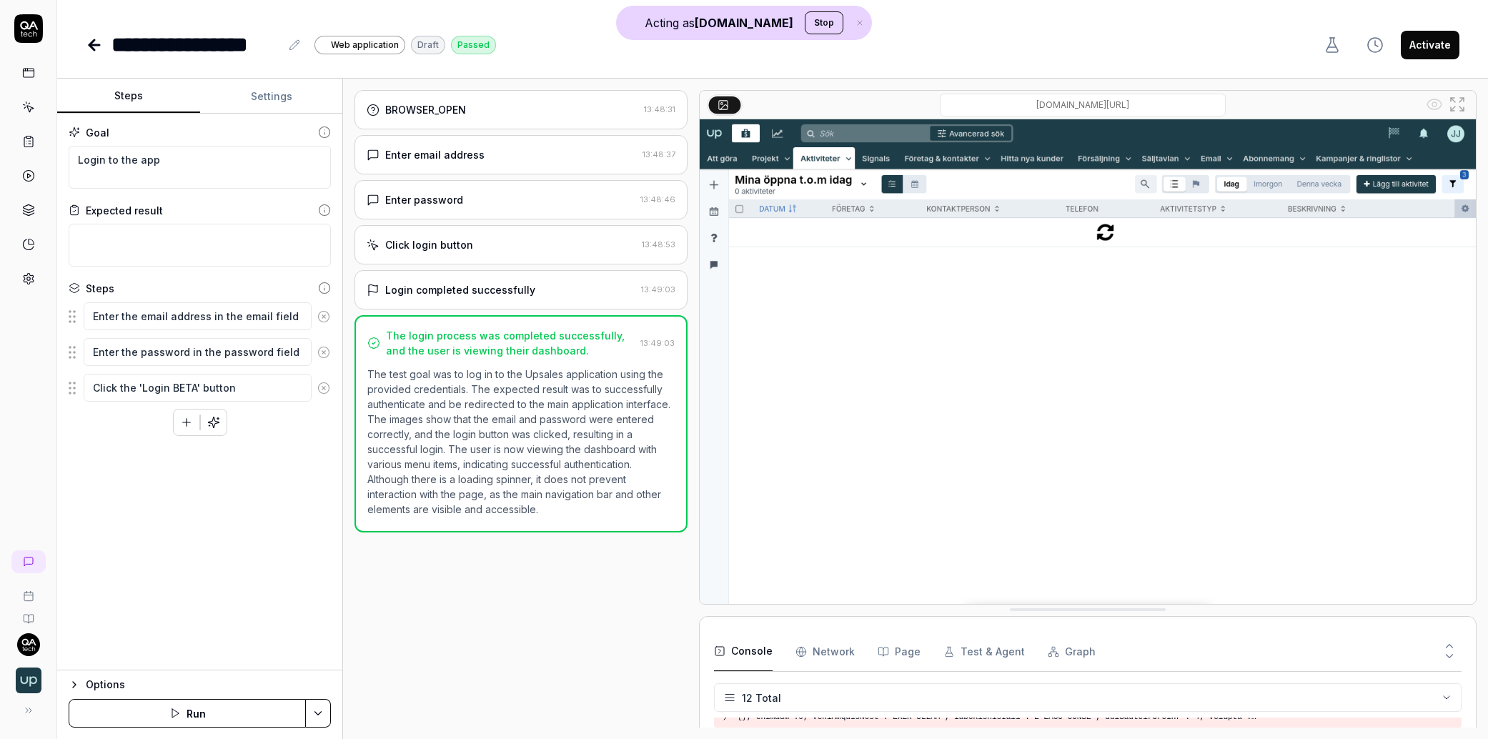
click at [180, 427] on icon "button" at bounding box center [186, 422] width 13 height 13
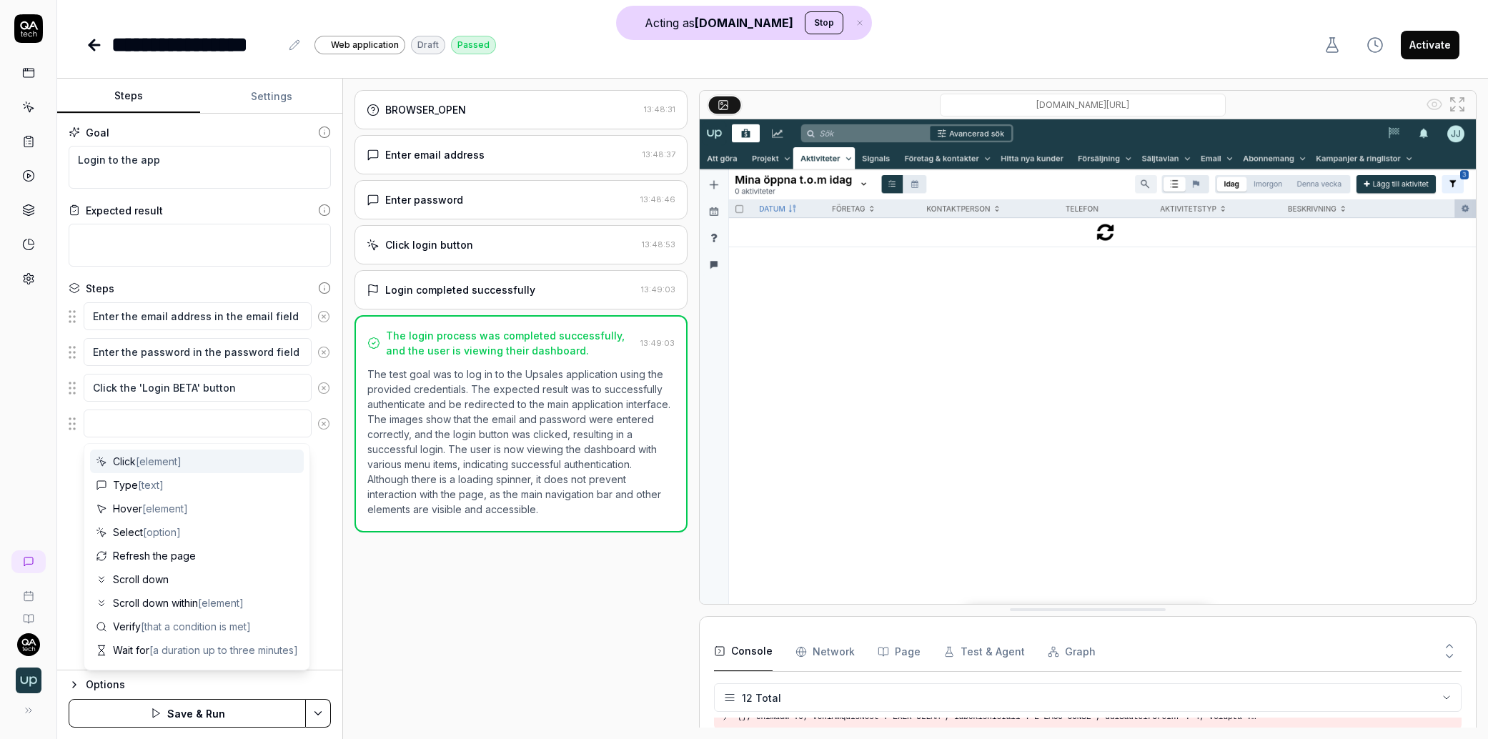
type textarea "*"
drag, startPoint x: 44, startPoint y: 474, endPoint x: 61, endPoint y: 473, distance: 17.2
click at [46, 474] on div at bounding box center [28, 369] width 57 height 739
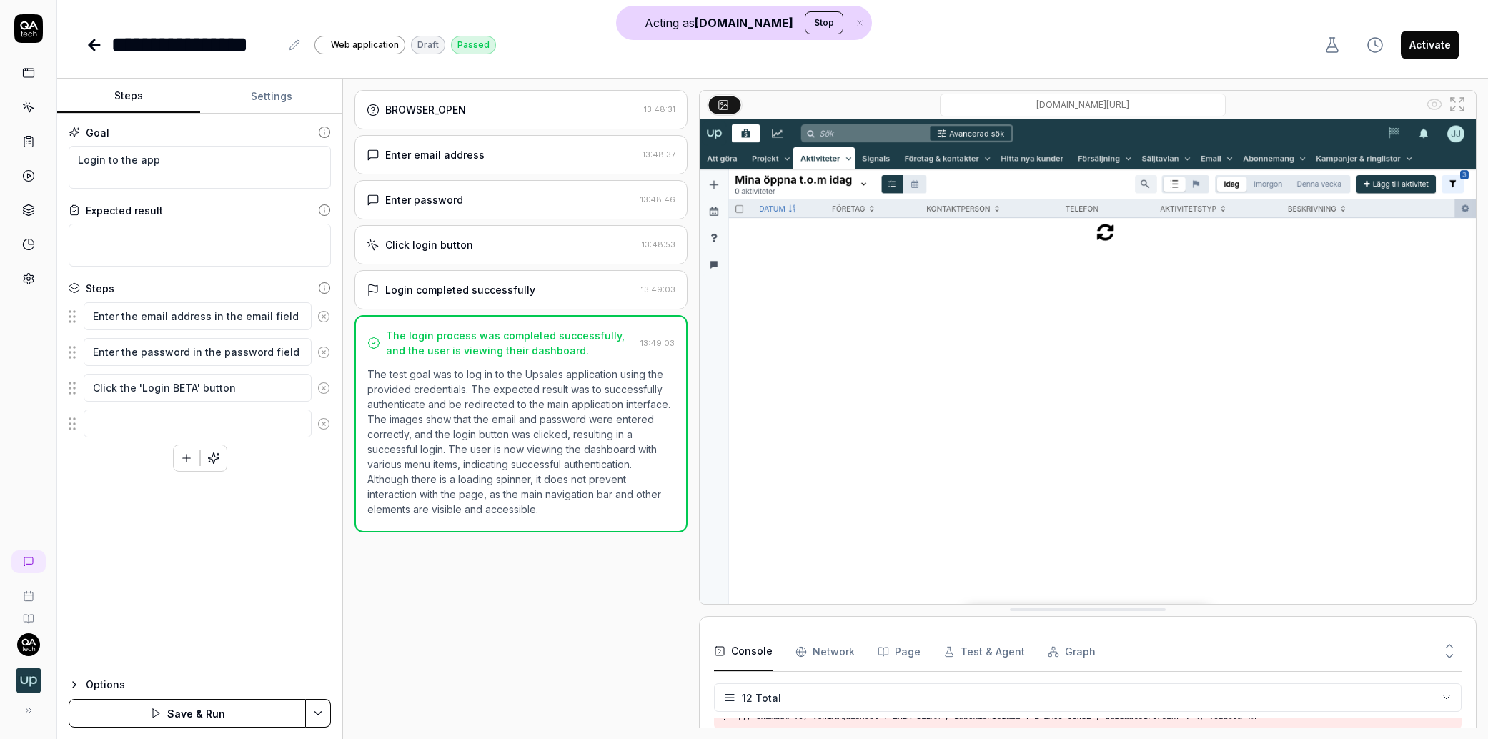
click at [24, 113] on icon at bounding box center [28, 107] width 13 height 13
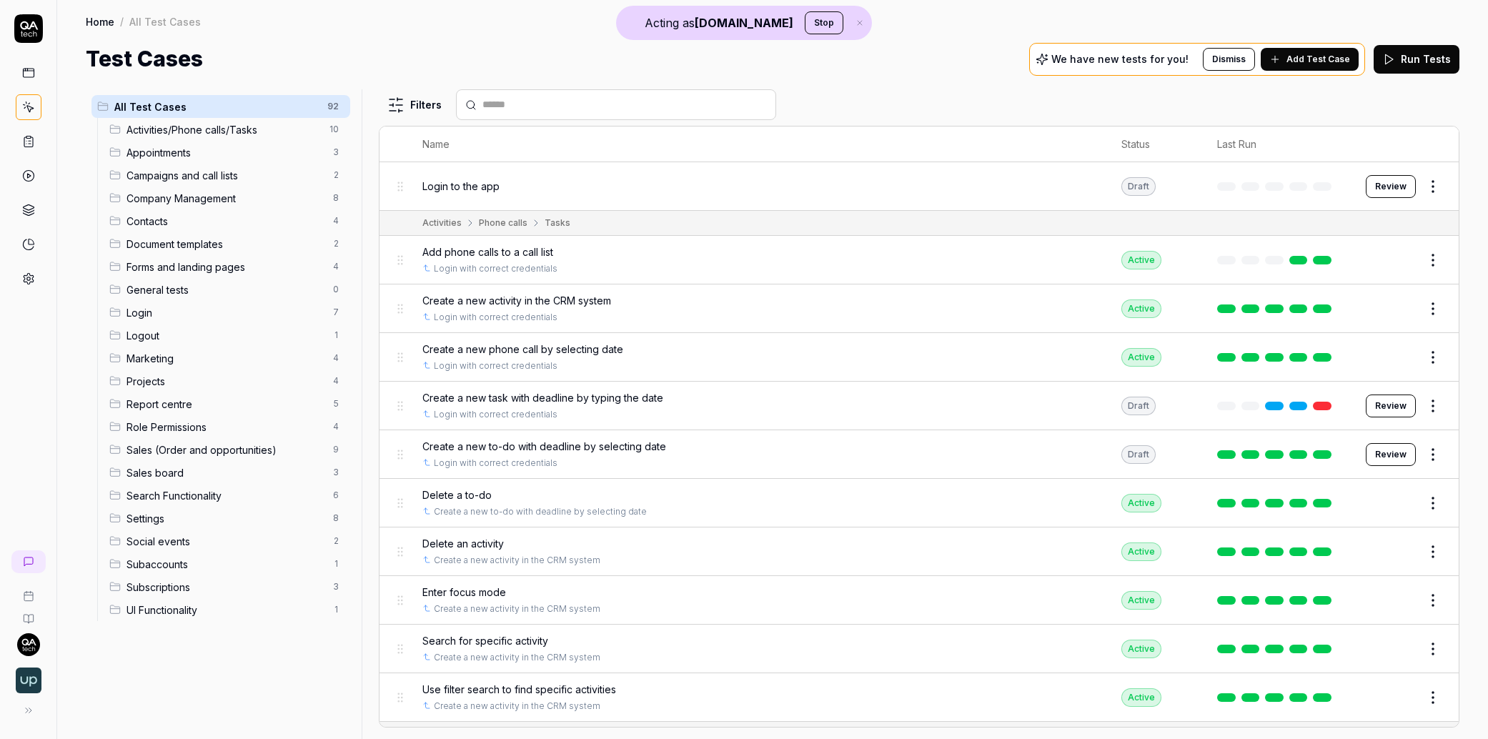
click at [37, 145] on link at bounding box center [29, 142] width 26 height 26
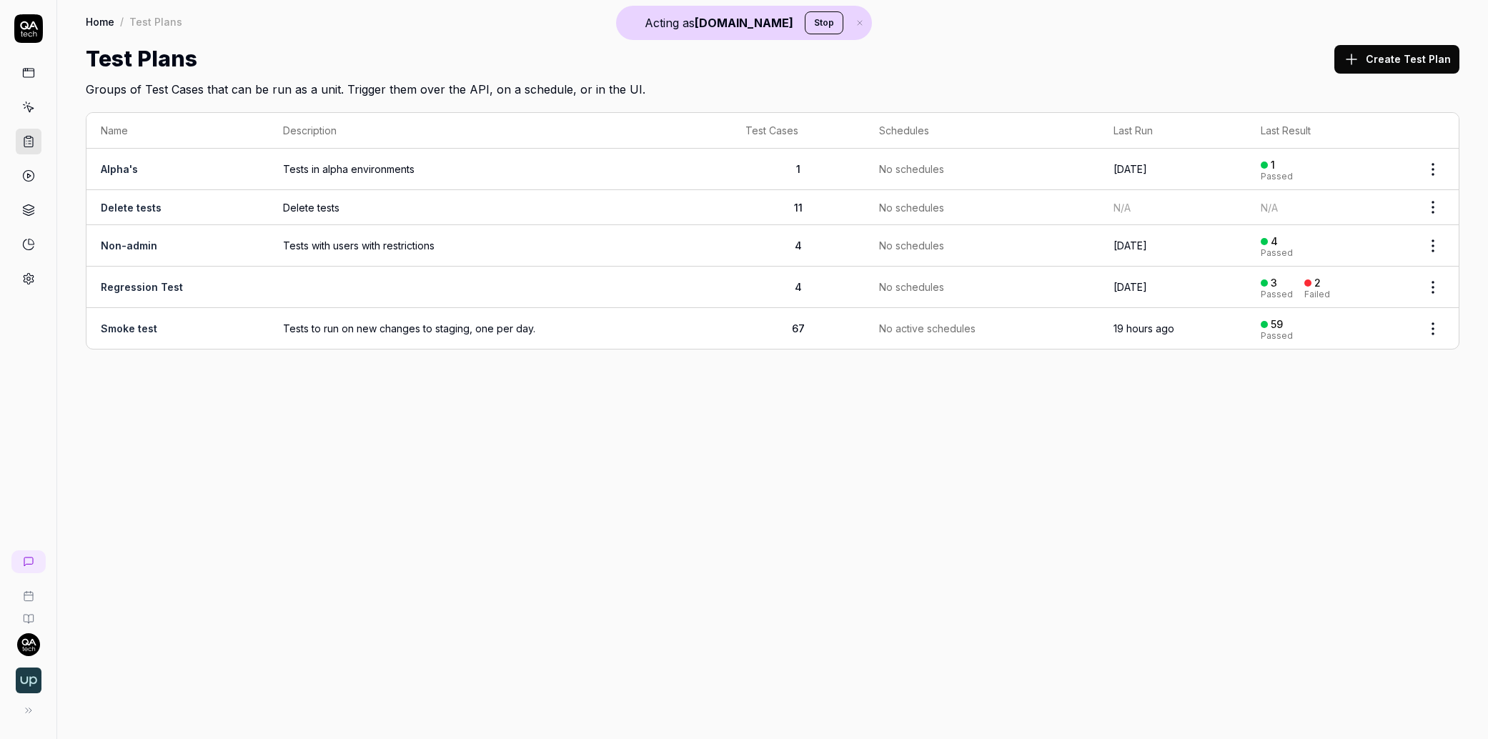
click at [233, 329] on td "Smoke test" at bounding box center [177, 328] width 182 height 41
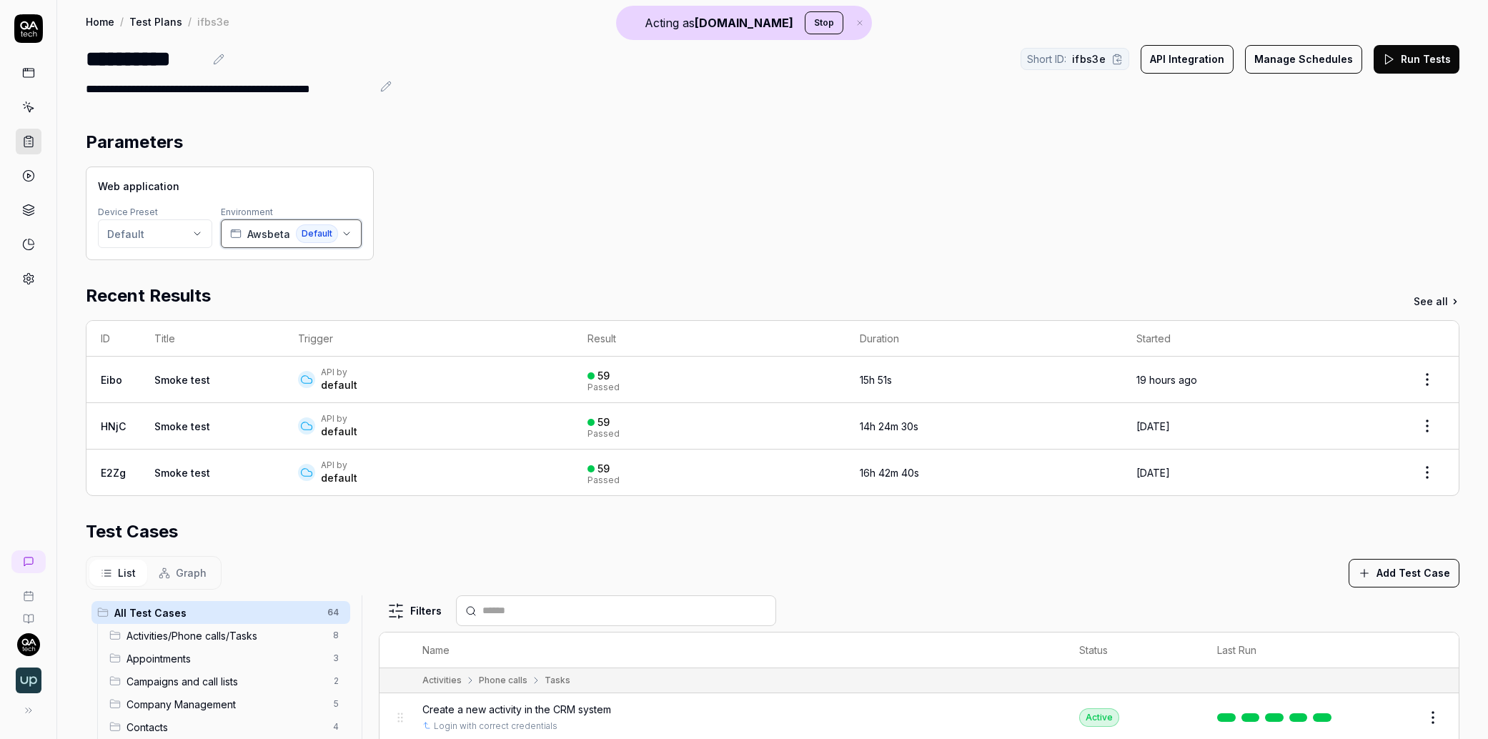
click at [268, 234] on span "Awsbeta" at bounding box center [268, 234] width 43 height 15
click at [29, 171] on circle at bounding box center [28, 176] width 11 height 11
click at [31, 178] on icon at bounding box center [28, 175] width 13 height 13
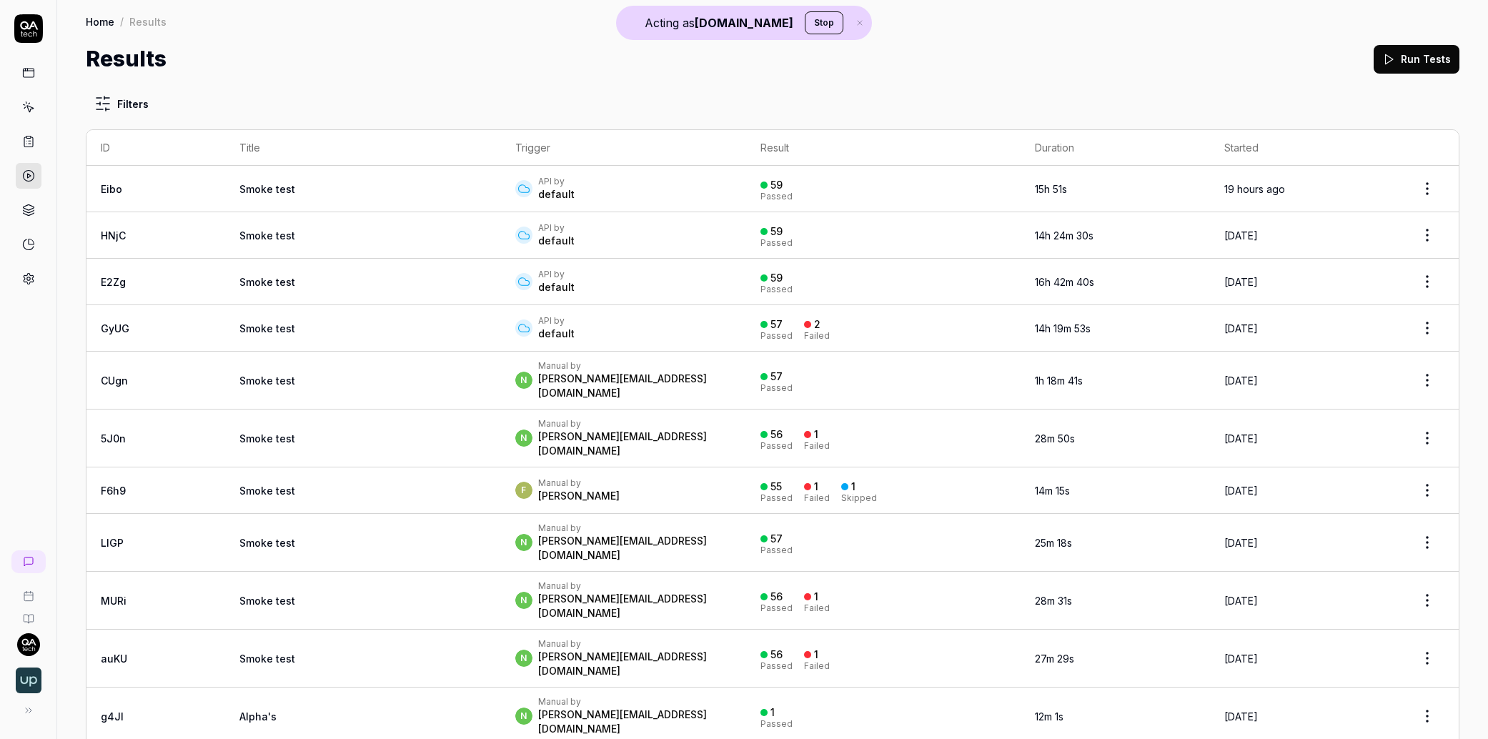
click at [297, 325] on td "Smoke test" at bounding box center [363, 328] width 276 height 46
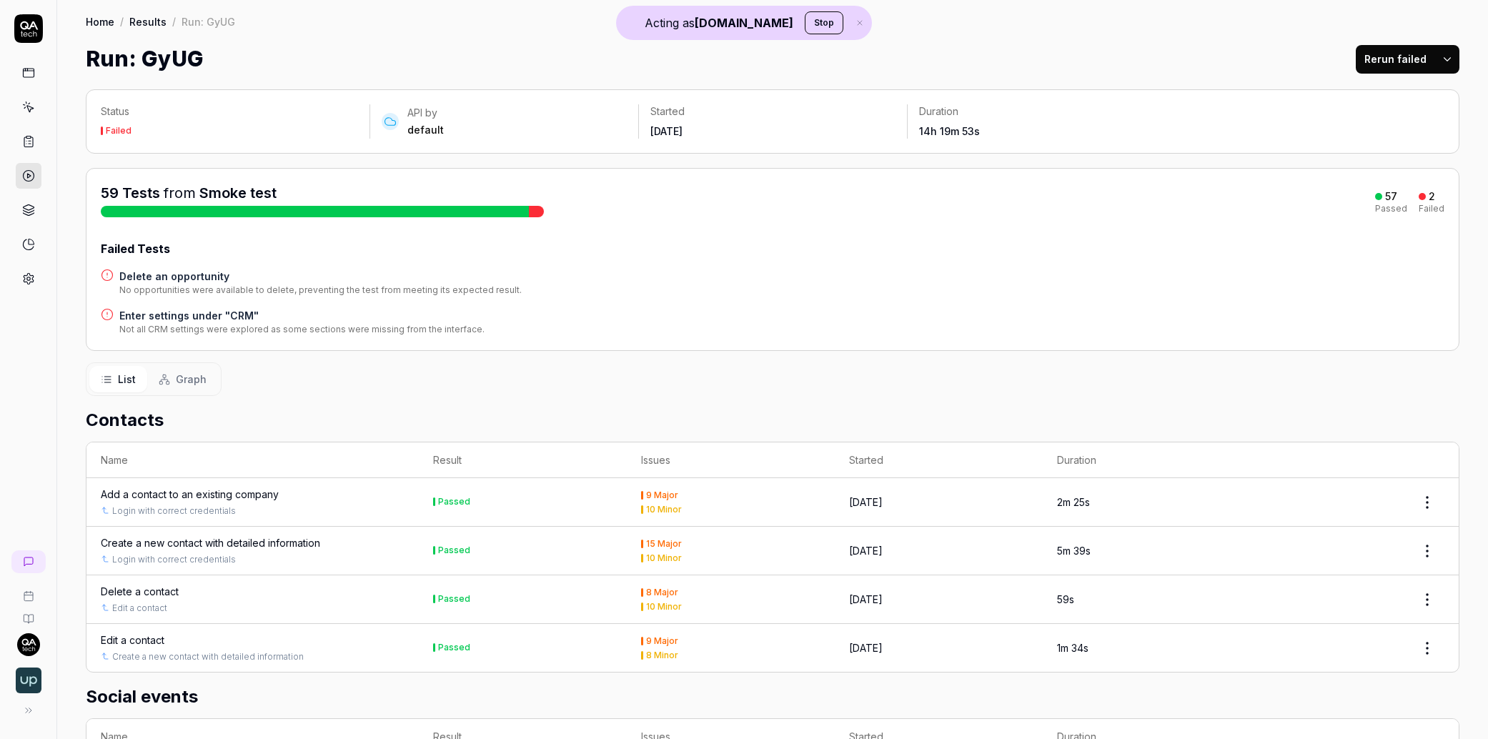
click at [197, 378] on span "Graph" at bounding box center [191, 379] width 31 height 15
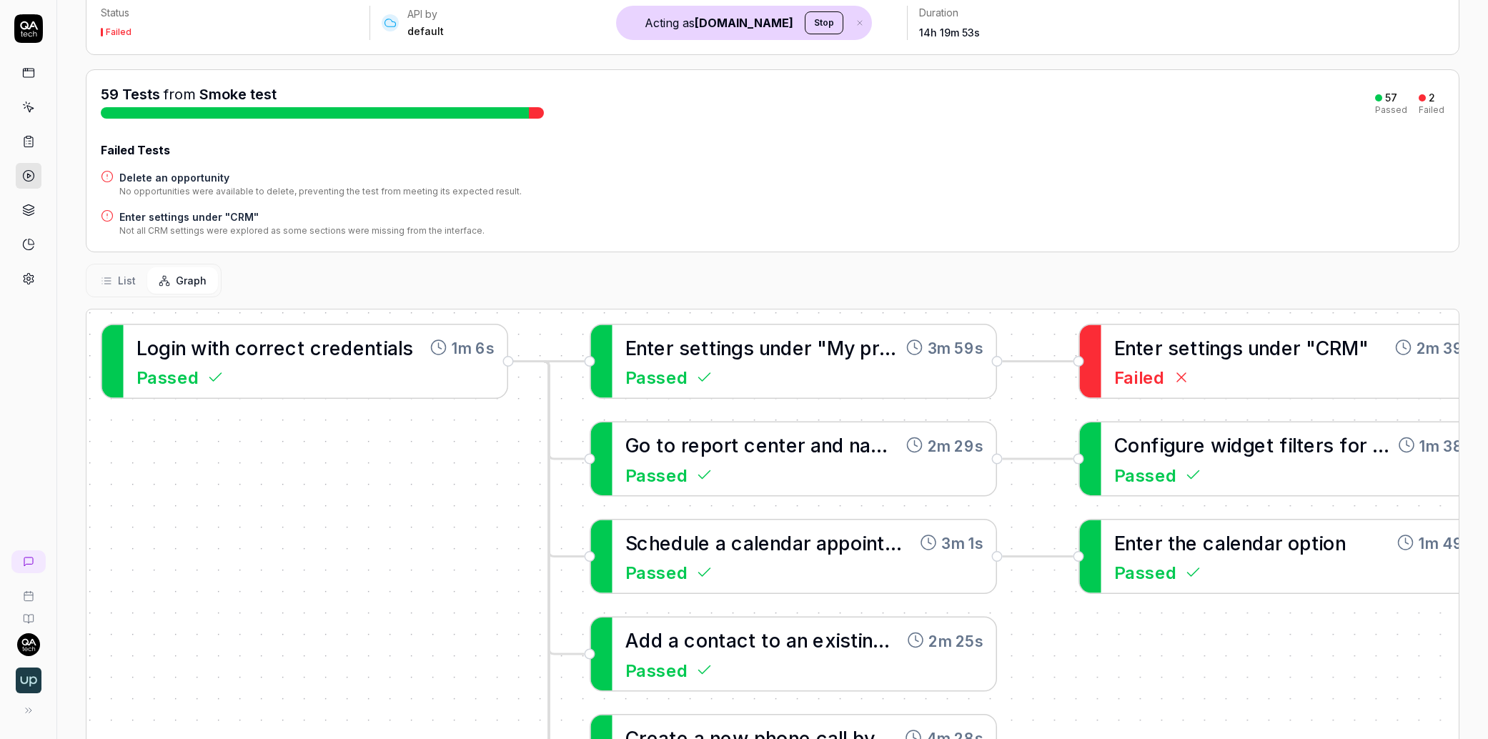
scroll to position [288, 0]
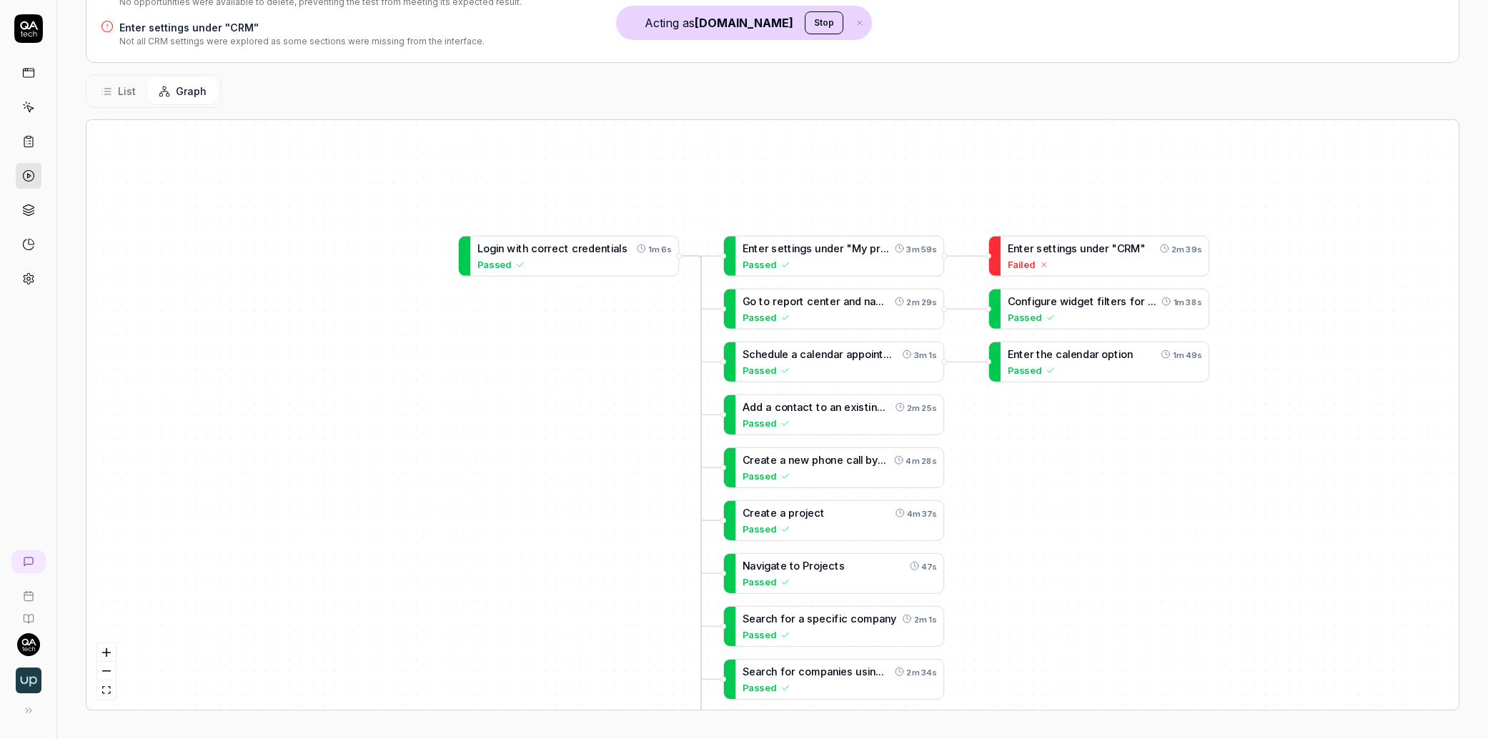
drag, startPoint x: 647, startPoint y: 407, endPoint x: 530, endPoint y: 361, distance: 125.4
click at [530, 361] on div "A d d a c o n t a c t t o a n e x i s t i n g c o m p a n y 2m 25s Passed L o g…" at bounding box center [772, 415] width 1372 height 590
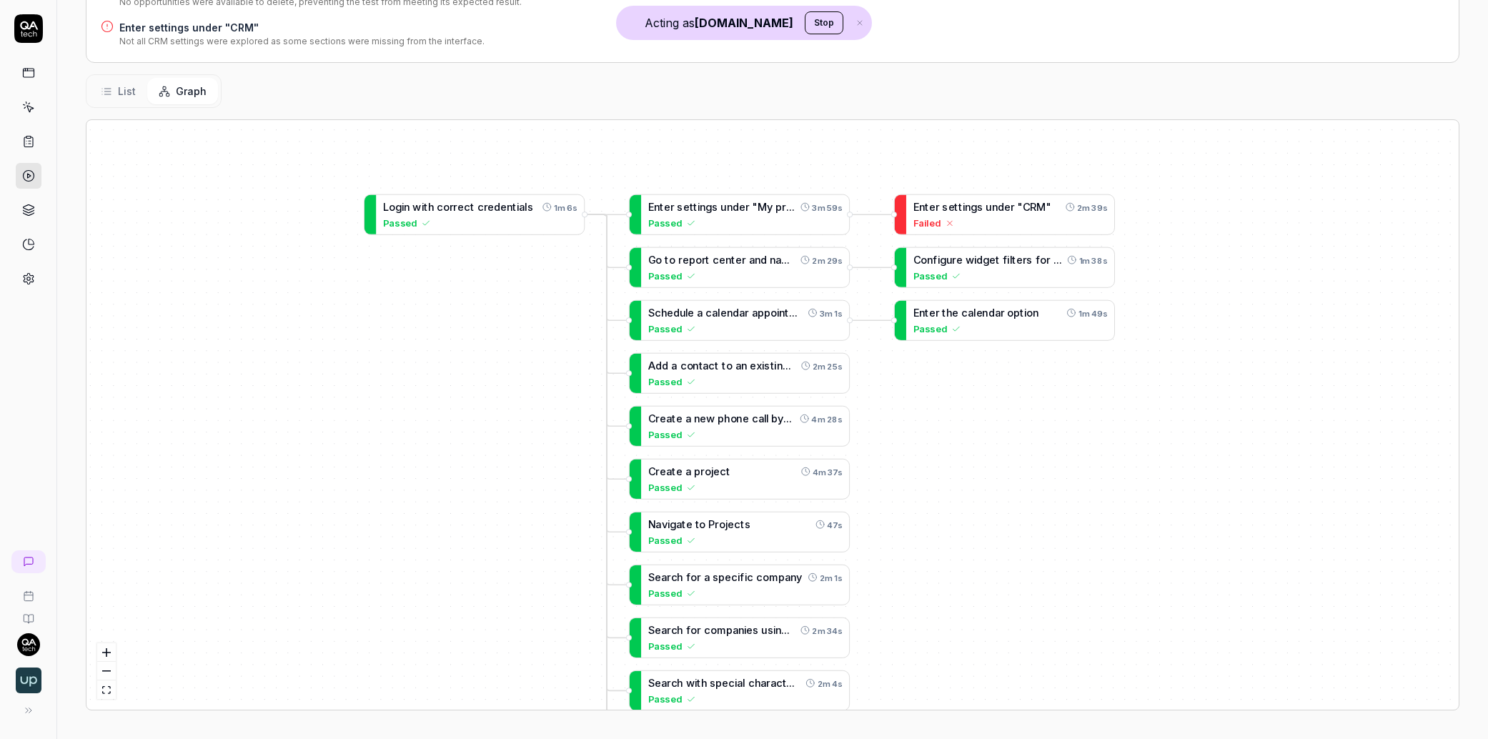
click at [129, 91] on span "List" at bounding box center [127, 91] width 18 height 15
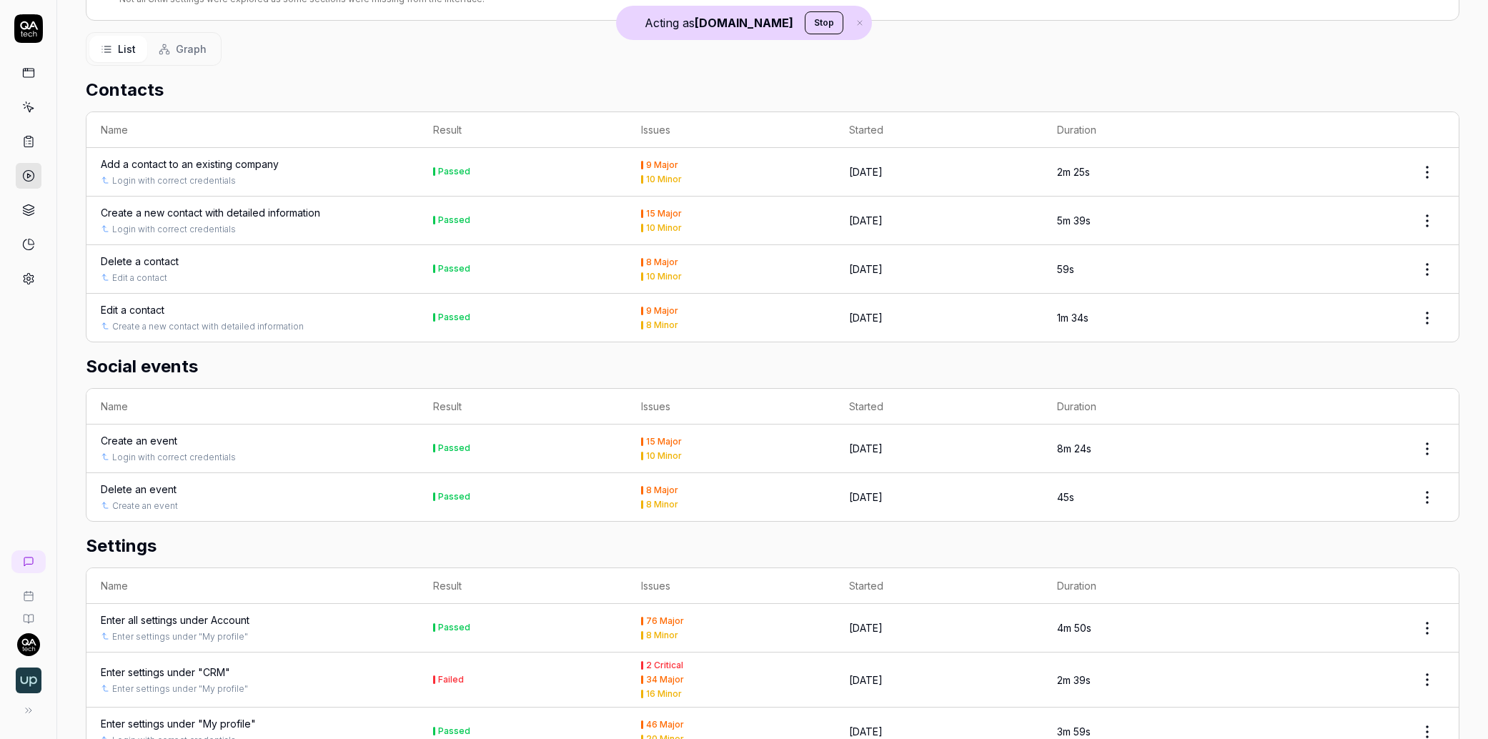
scroll to position [335, 0]
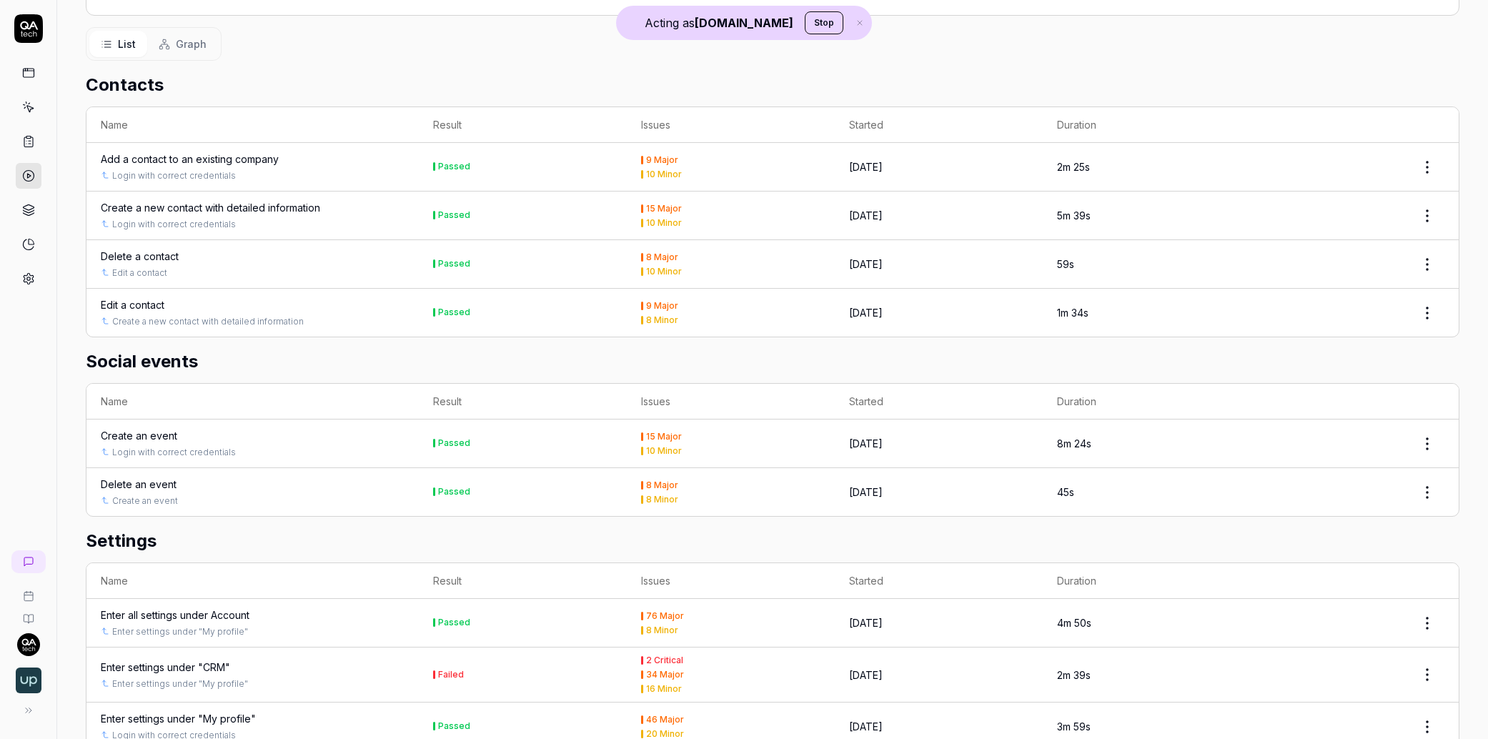
click at [215, 669] on div "Enter settings under "CRM"" at bounding box center [165, 667] width 129 height 15
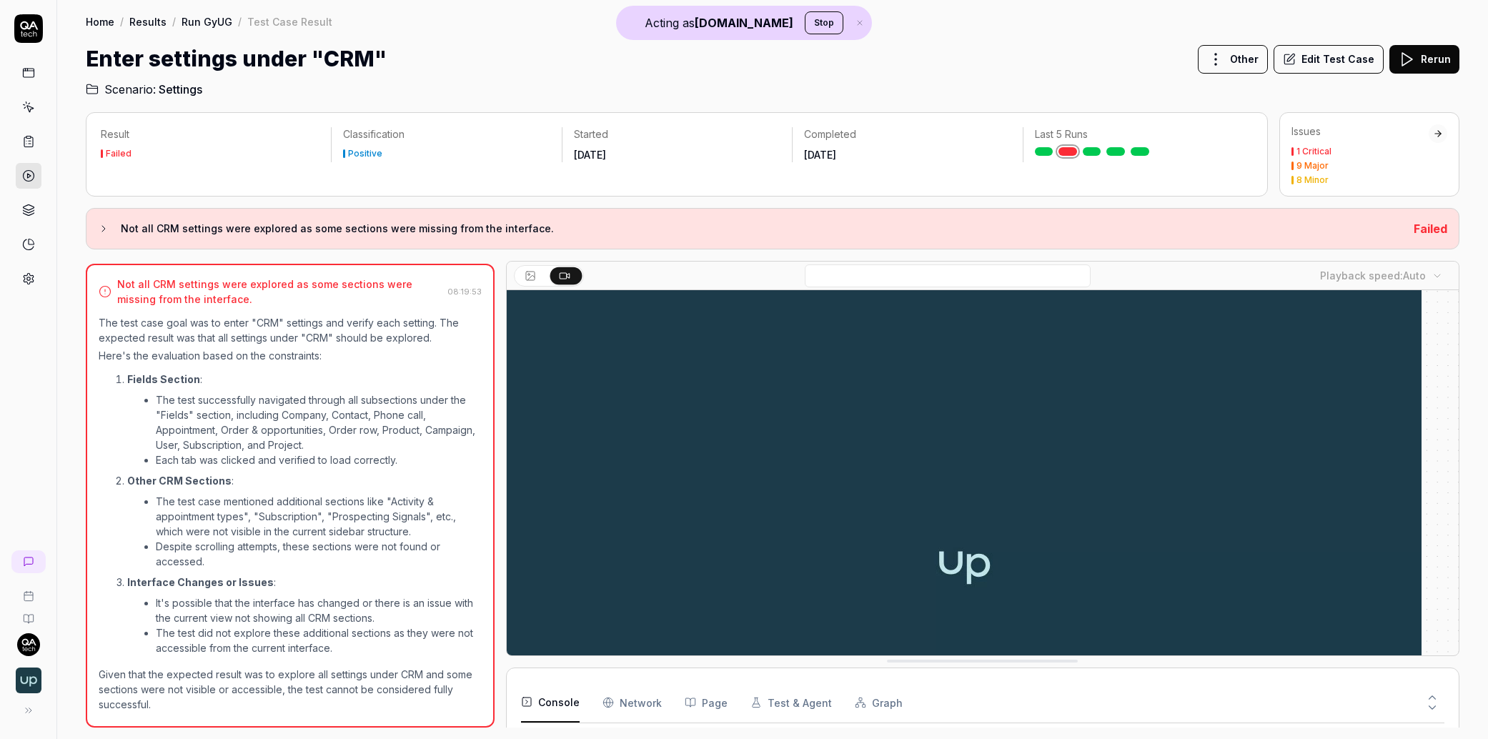
scroll to position [37, 0]
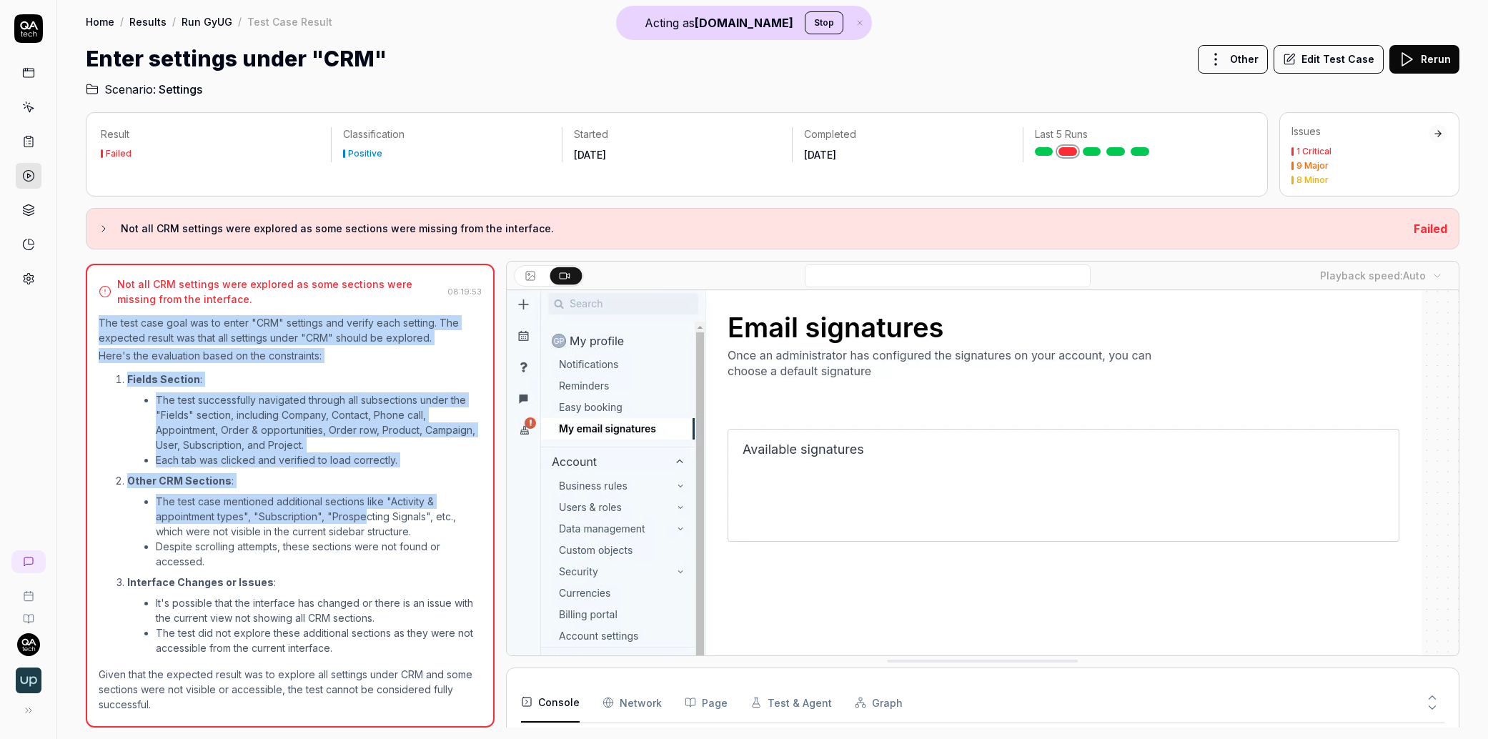
drag, startPoint x: 93, startPoint y: 322, endPoint x: 364, endPoint y: 510, distance: 330.1
click at [364, 510] on div "Not all CRM settings were explored as some sections were missing from the inter…" at bounding box center [290, 496] width 409 height 464
click at [374, 359] on p "Here's the evaluation based on the constraints:" at bounding box center [290, 355] width 383 height 15
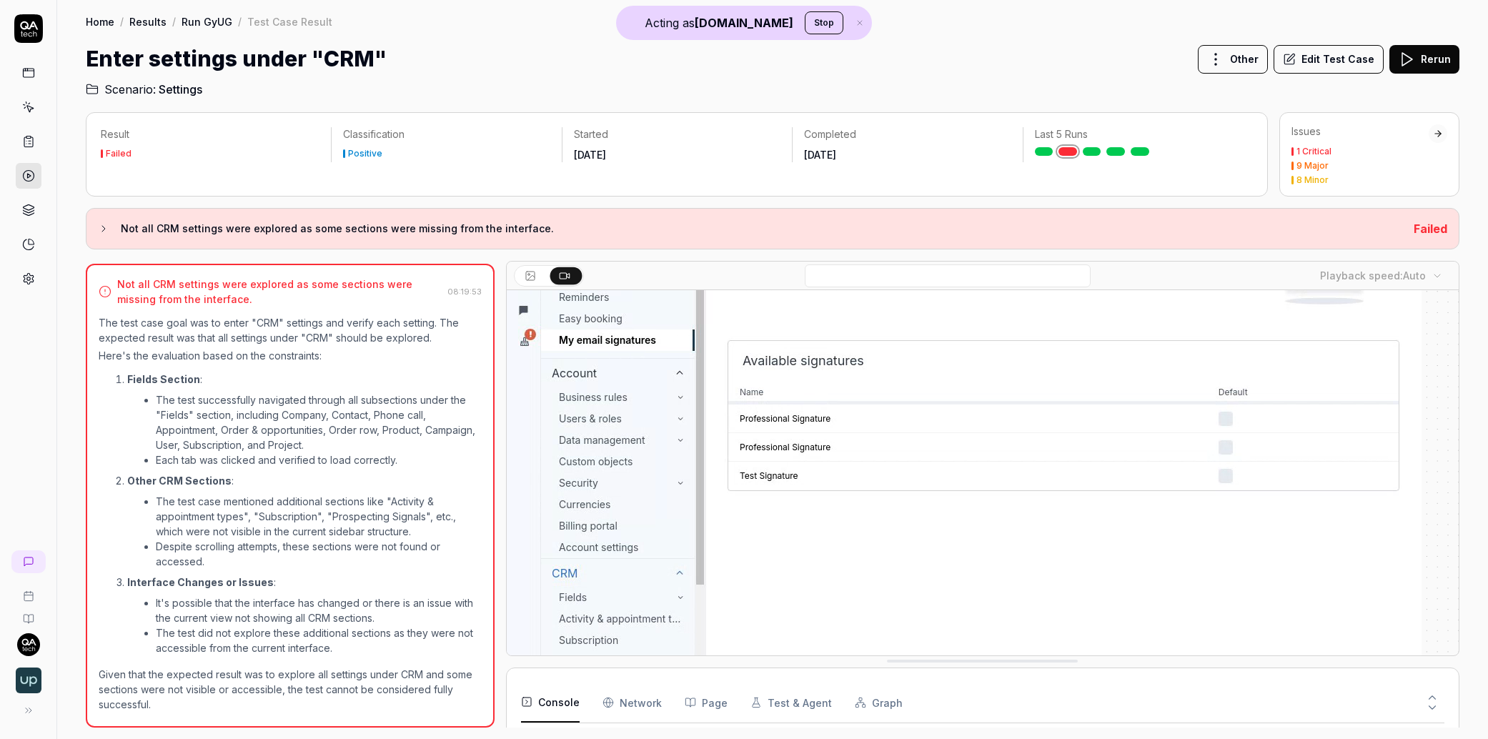
scroll to position [207, 0]
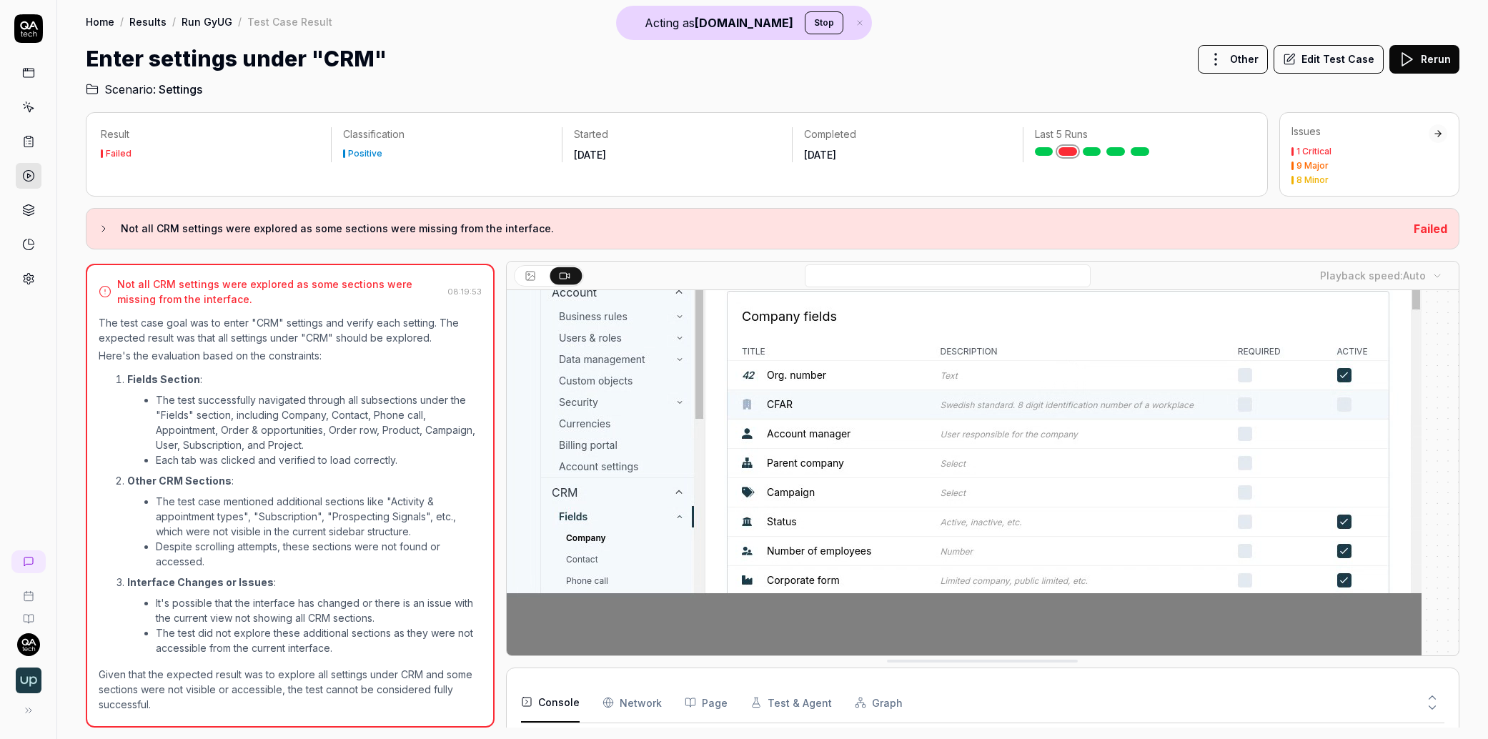
click at [21, 567] on link at bounding box center [28, 561] width 34 height 23
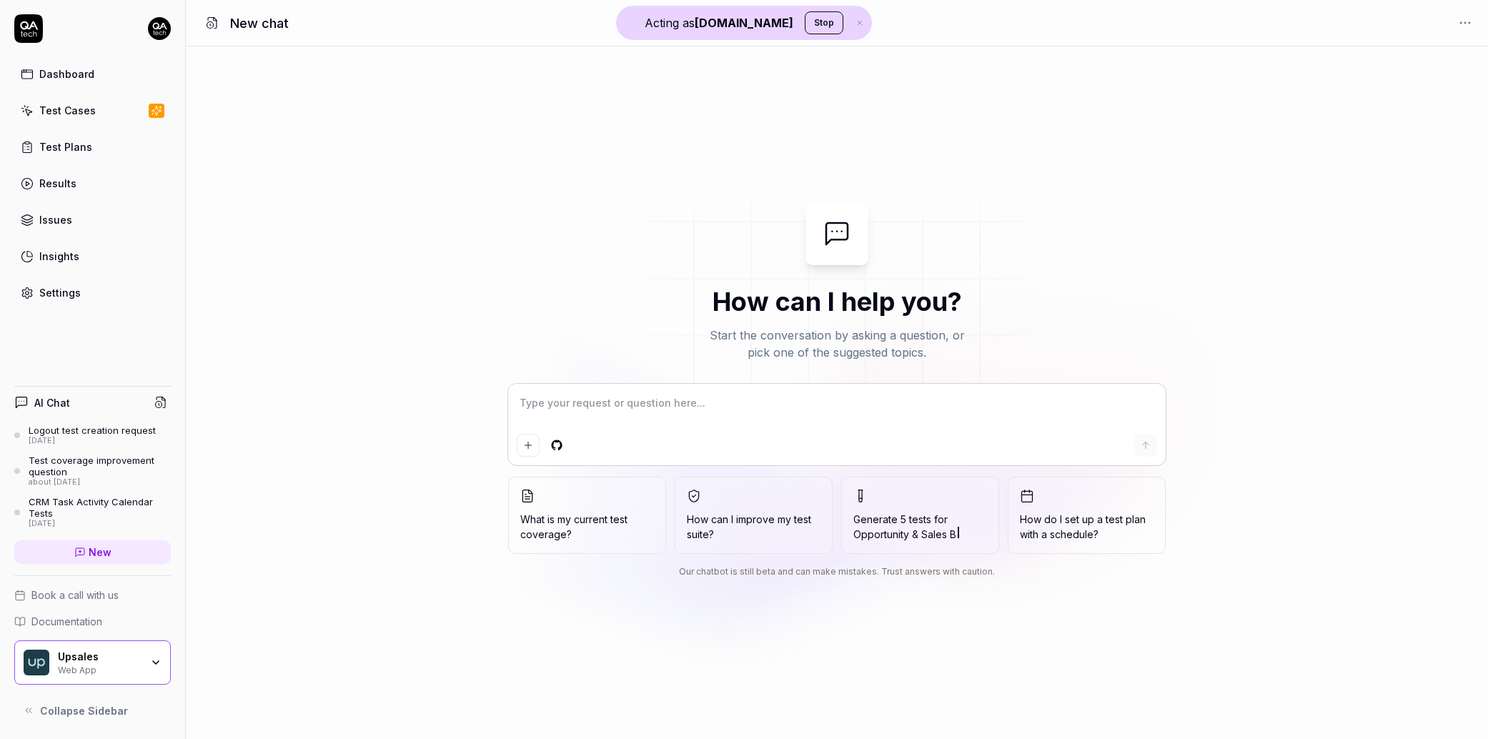
click at [66, 273] on div "Dashboard Test Cases Test Plans Results Issues Insights Settings" at bounding box center [92, 183] width 157 height 247
click at [63, 289] on div "Settings" at bounding box center [59, 292] width 41 height 15
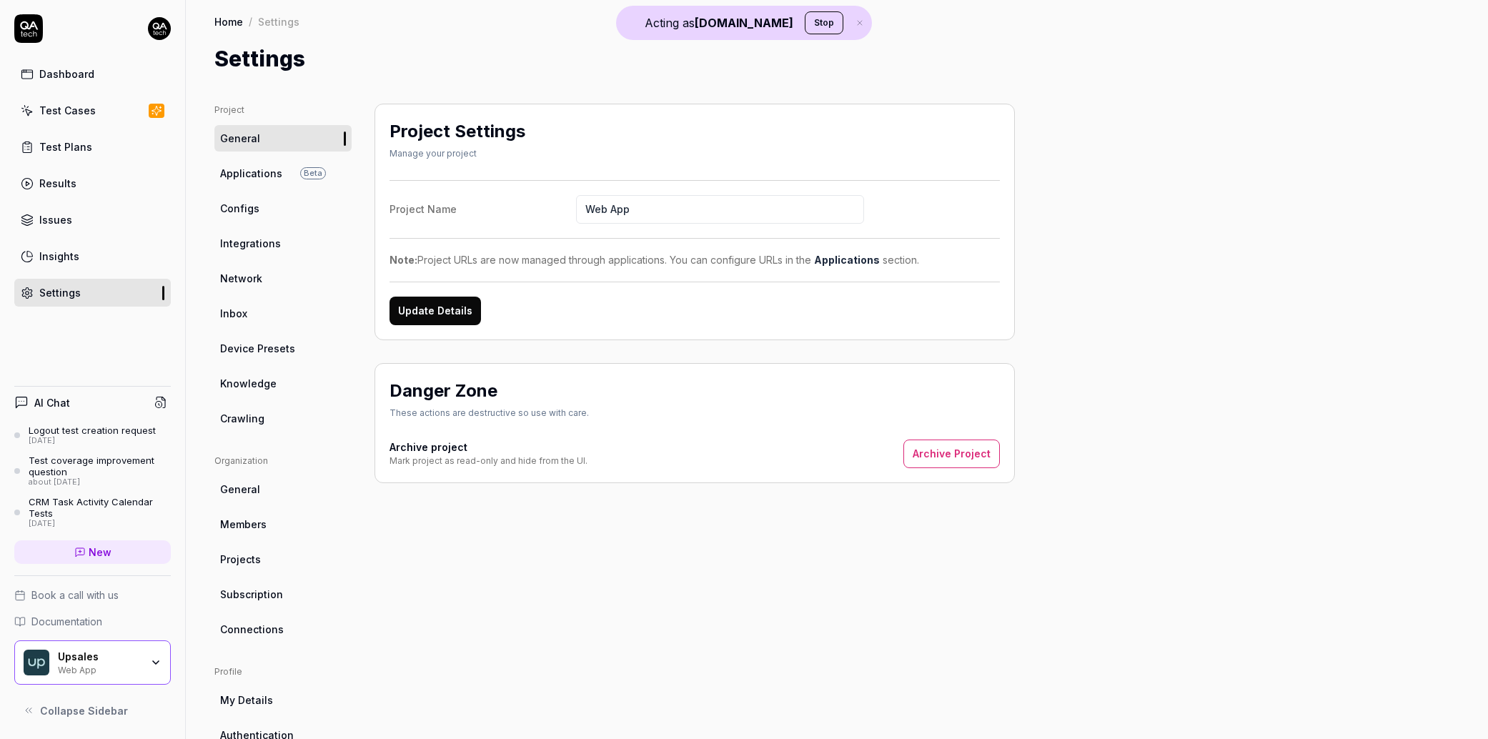
click at [254, 320] on link "Inbox" at bounding box center [282, 313] width 137 height 26
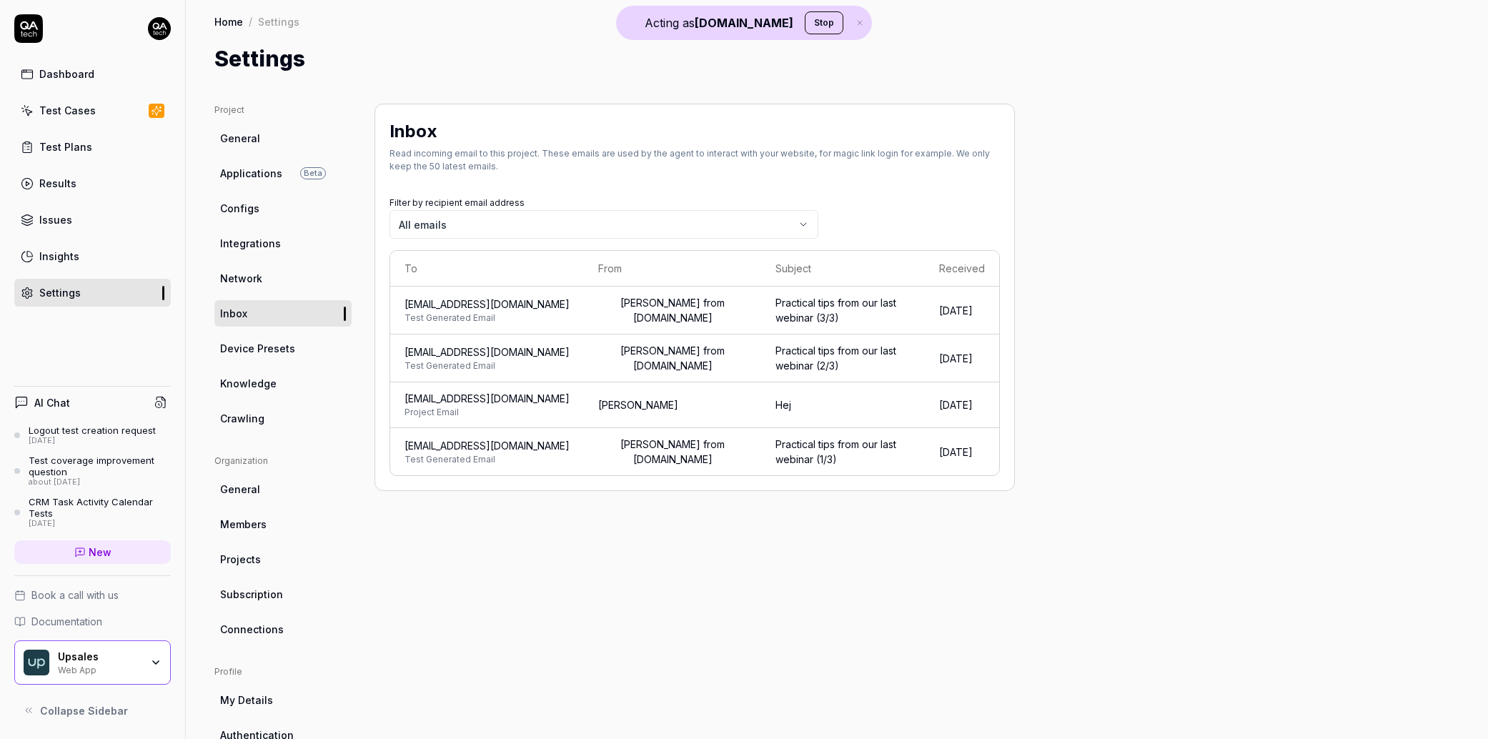
click at [270, 247] on span "Integrations" at bounding box center [250, 243] width 61 height 15
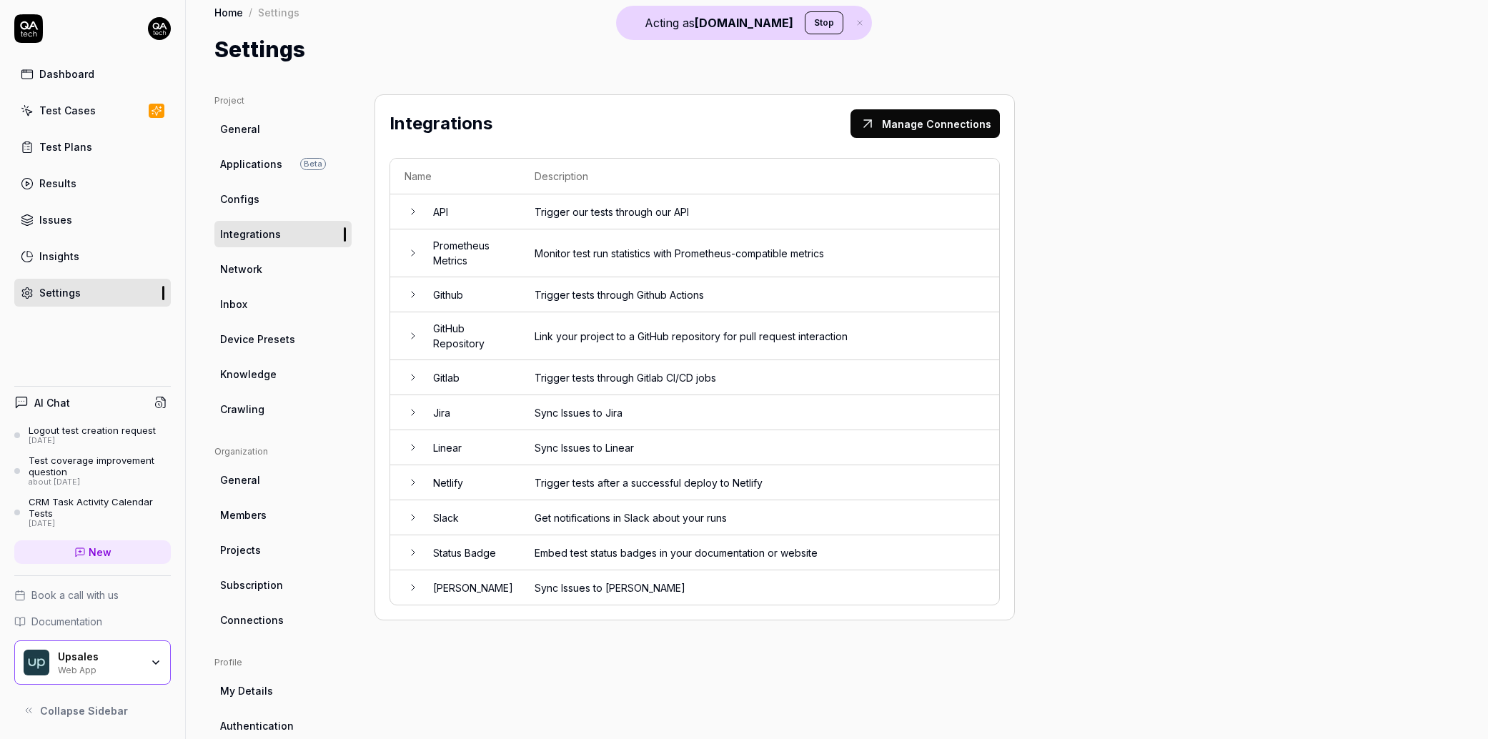
scroll to position [30, 0]
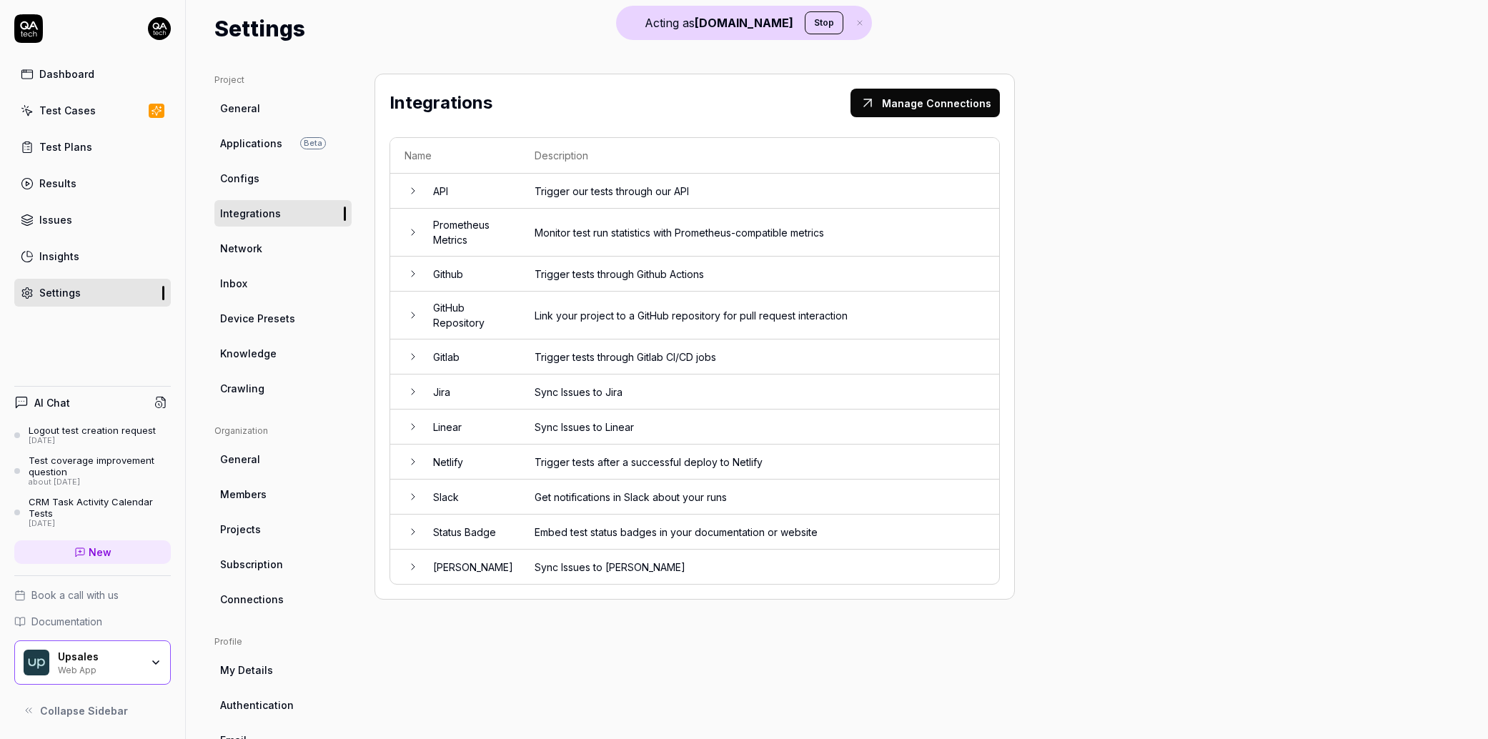
click at [69, 98] on link "Test Cases" at bounding box center [92, 110] width 157 height 28
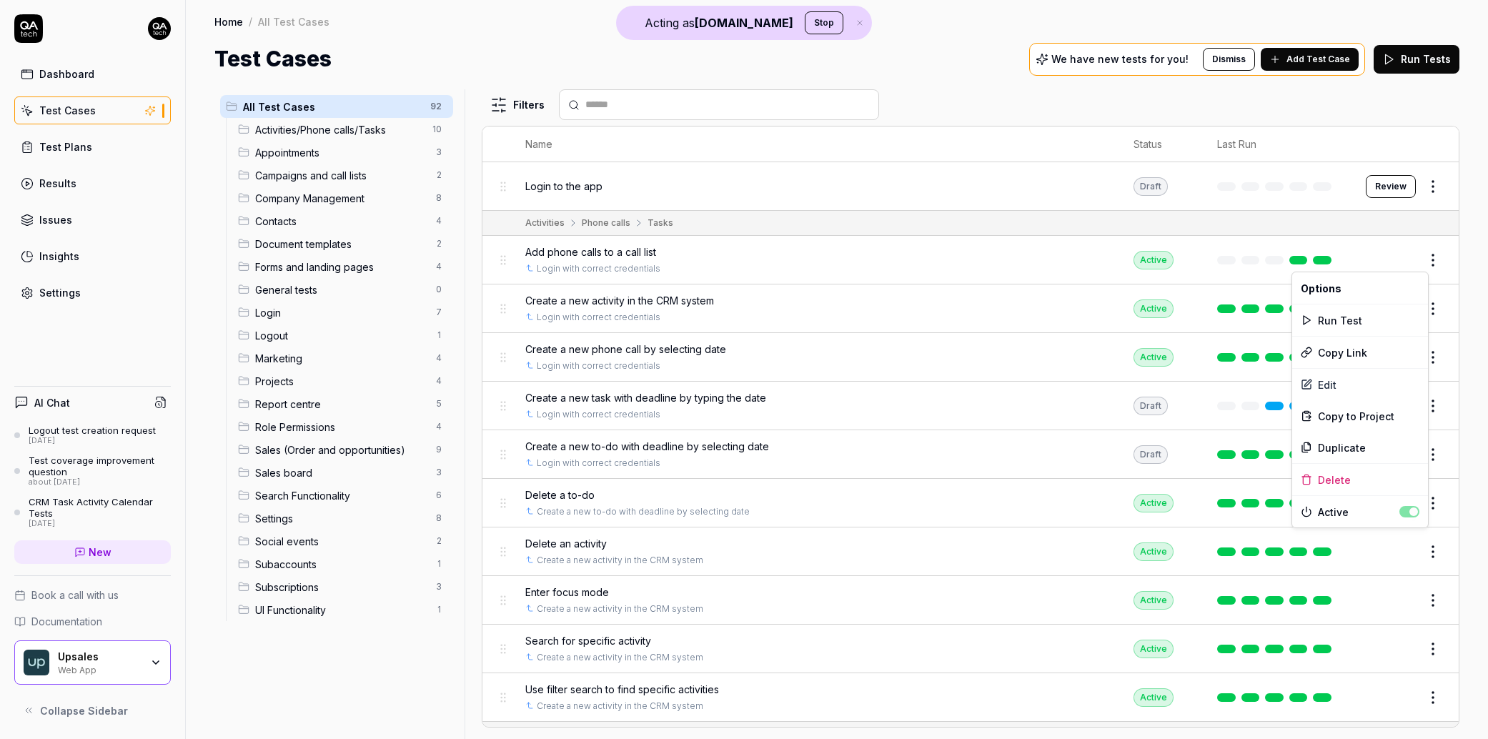
click at [1427, 257] on html "Acting as QA.tech Stop Dashboard Test Cases Test Plans Results Issues Insights …" at bounding box center [744, 369] width 1488 height 739
drag, startPoint x: 1345, startPoint y: 384, endPoint x: 1346, endPoint y: 372, distance: 12.2
click at [1345, 384] on div "Edit" at bounding box center [1360, 384] width 136 height 31
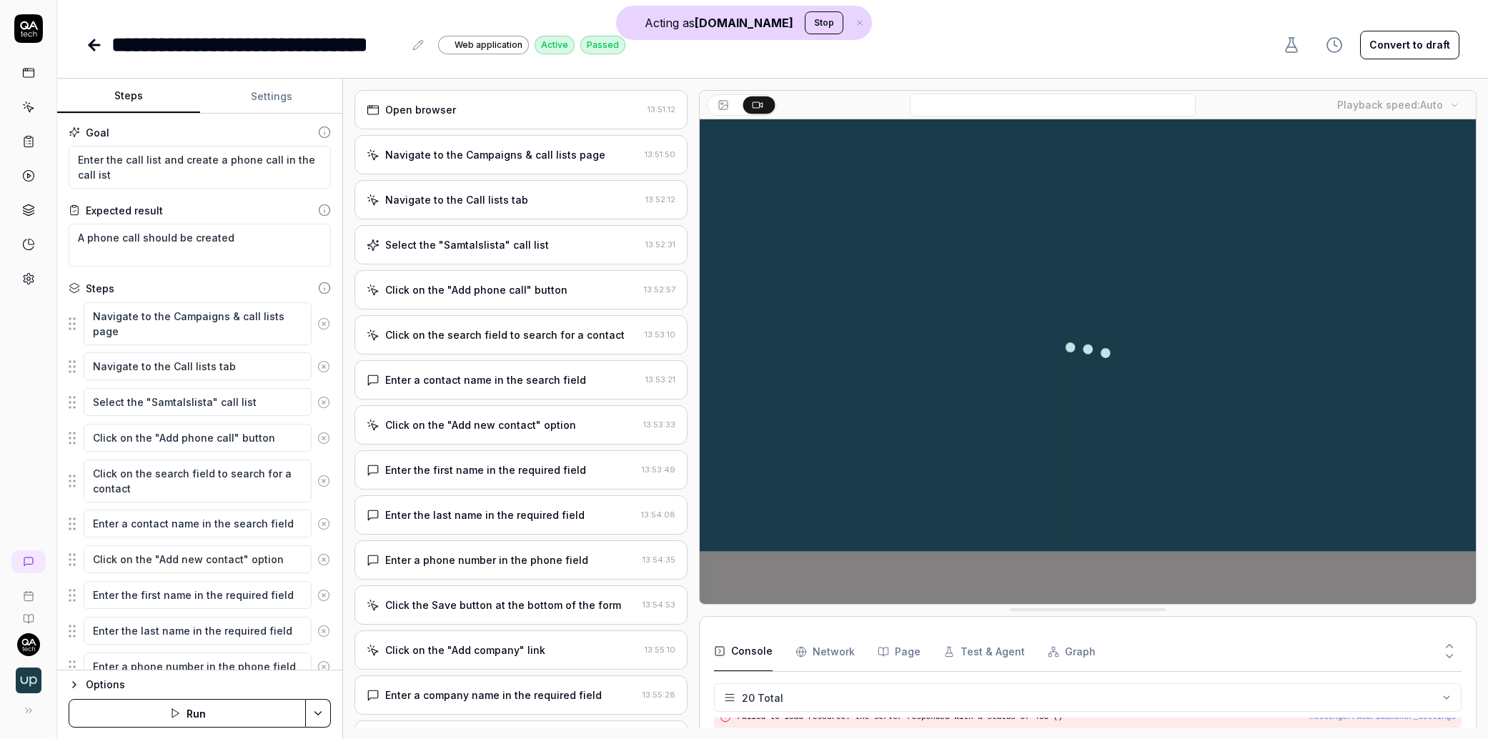
click at [480, 117] on div "Open browser 13:51:12" at bounding box center [520, 109] width 333 height 39
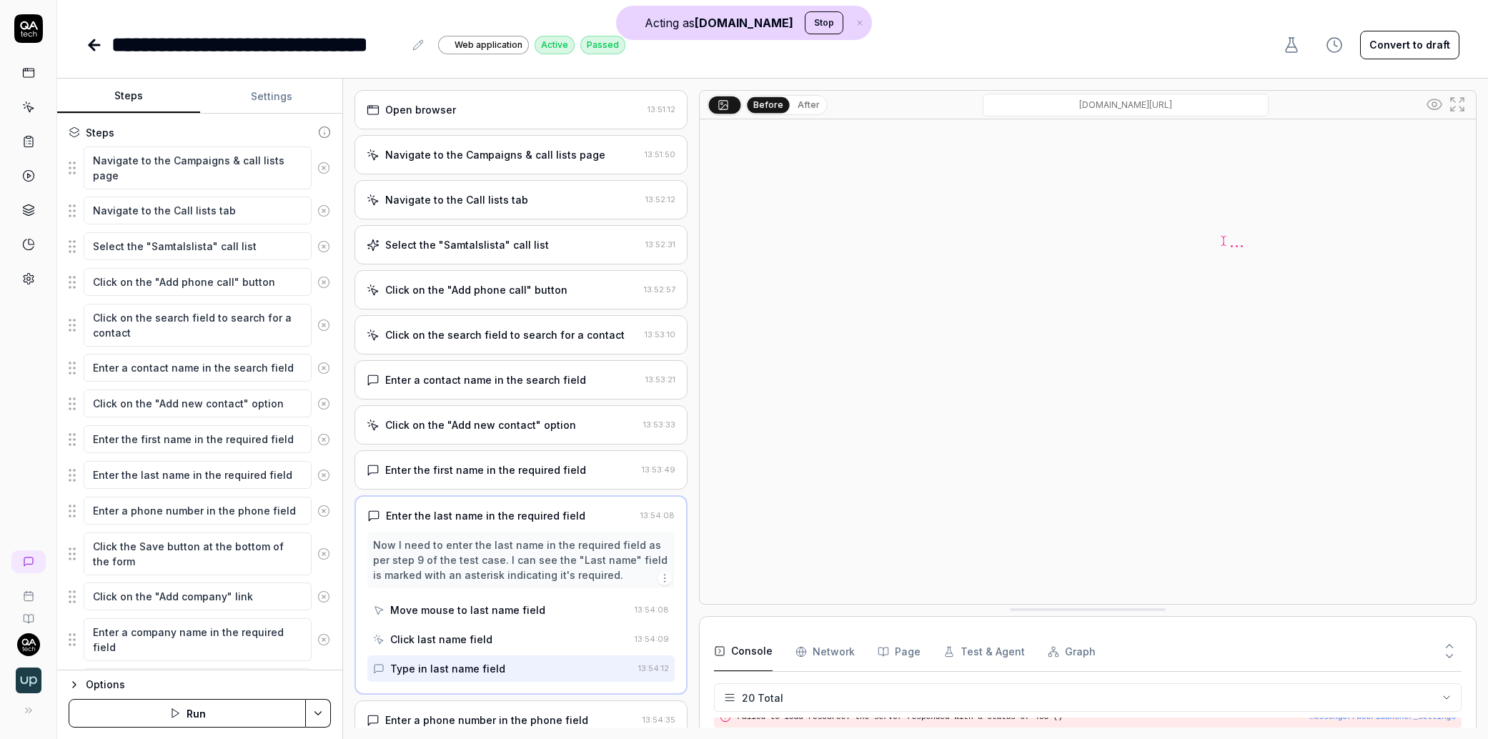
scroll to position [166, 0]
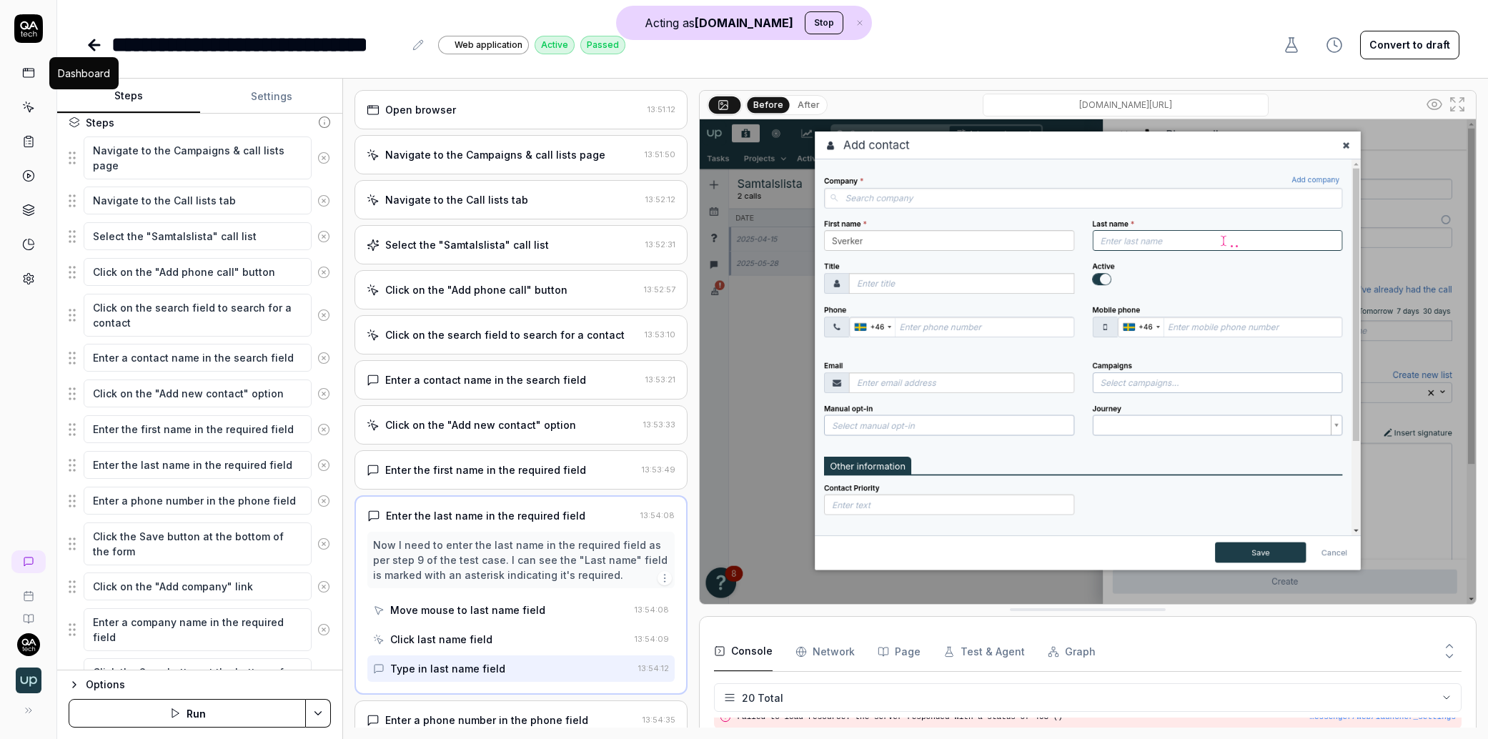
click at [46, 68] on div at bounding box center [28, 152] width 56 height 277
click at [31, 74] on icon at bounding box center [28, 72] width 13 height 13
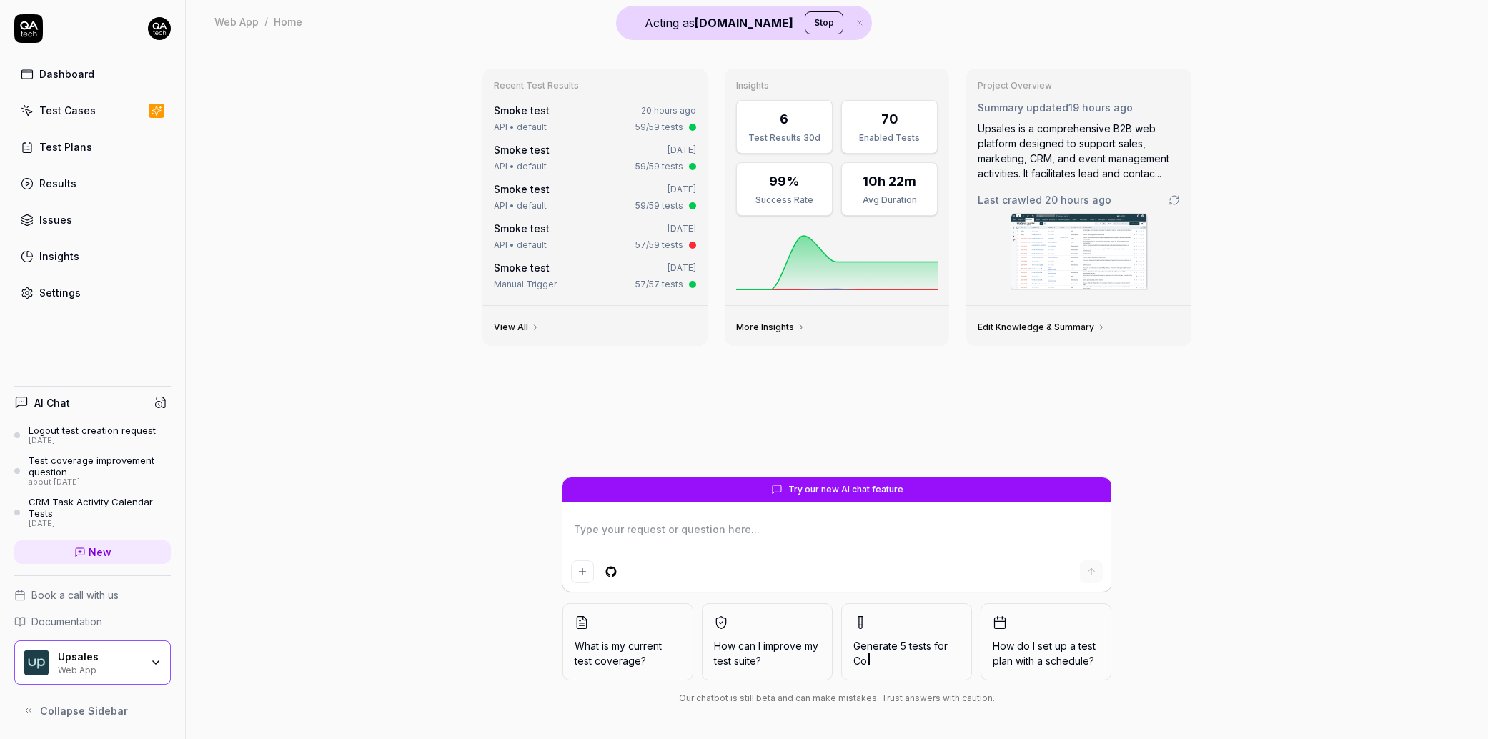
type textarea "*"
click at [140, 89] on div "Dashboard Test Cases Test Plans Results Issues Insights Settings" at bounding box center [92, 183] width 157 height 247
click at [126, 107] on link "Test Cases" at bounding box center [92, 110] width 157 height 28
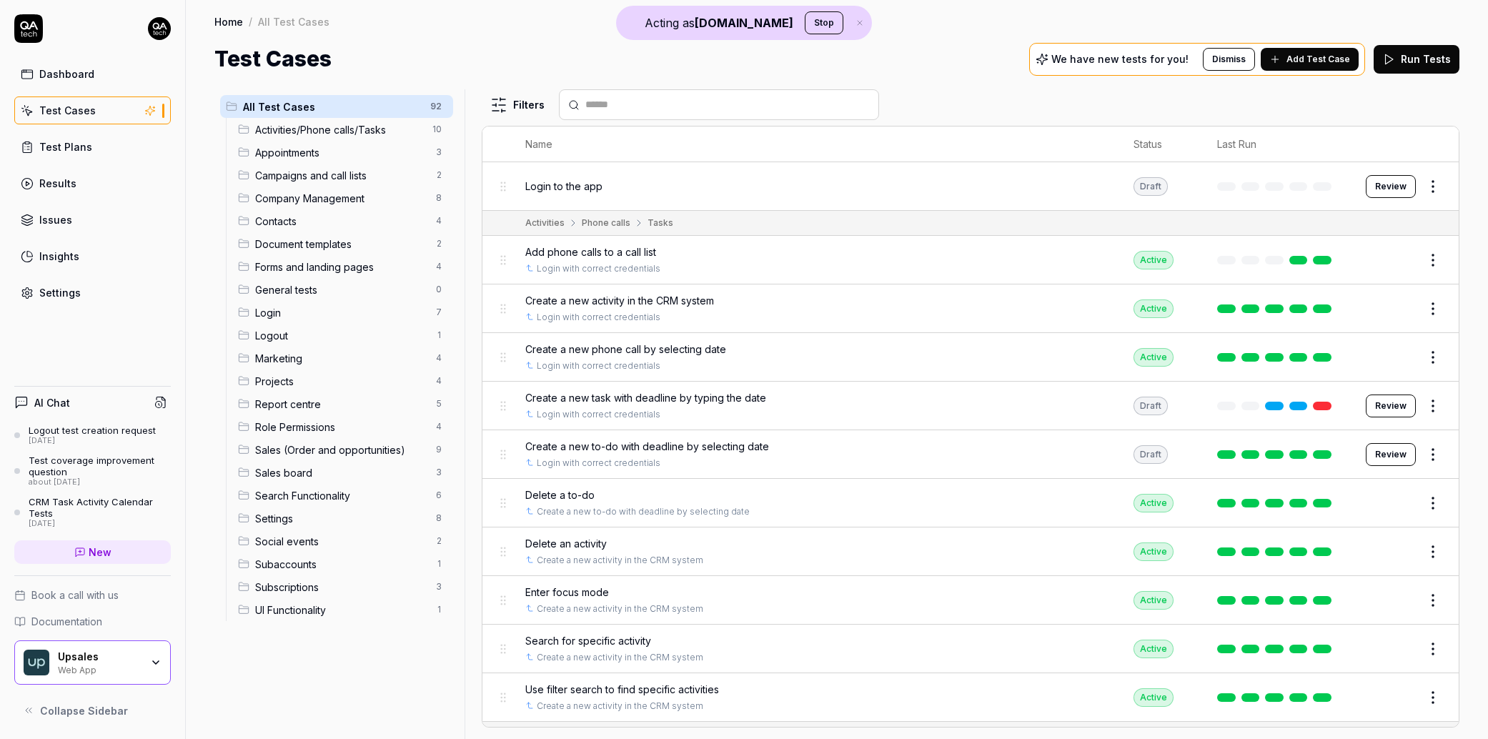
click at [1328, 61] on span "Add Test Case" at bounding box center [1318, 59] width 64 height 13
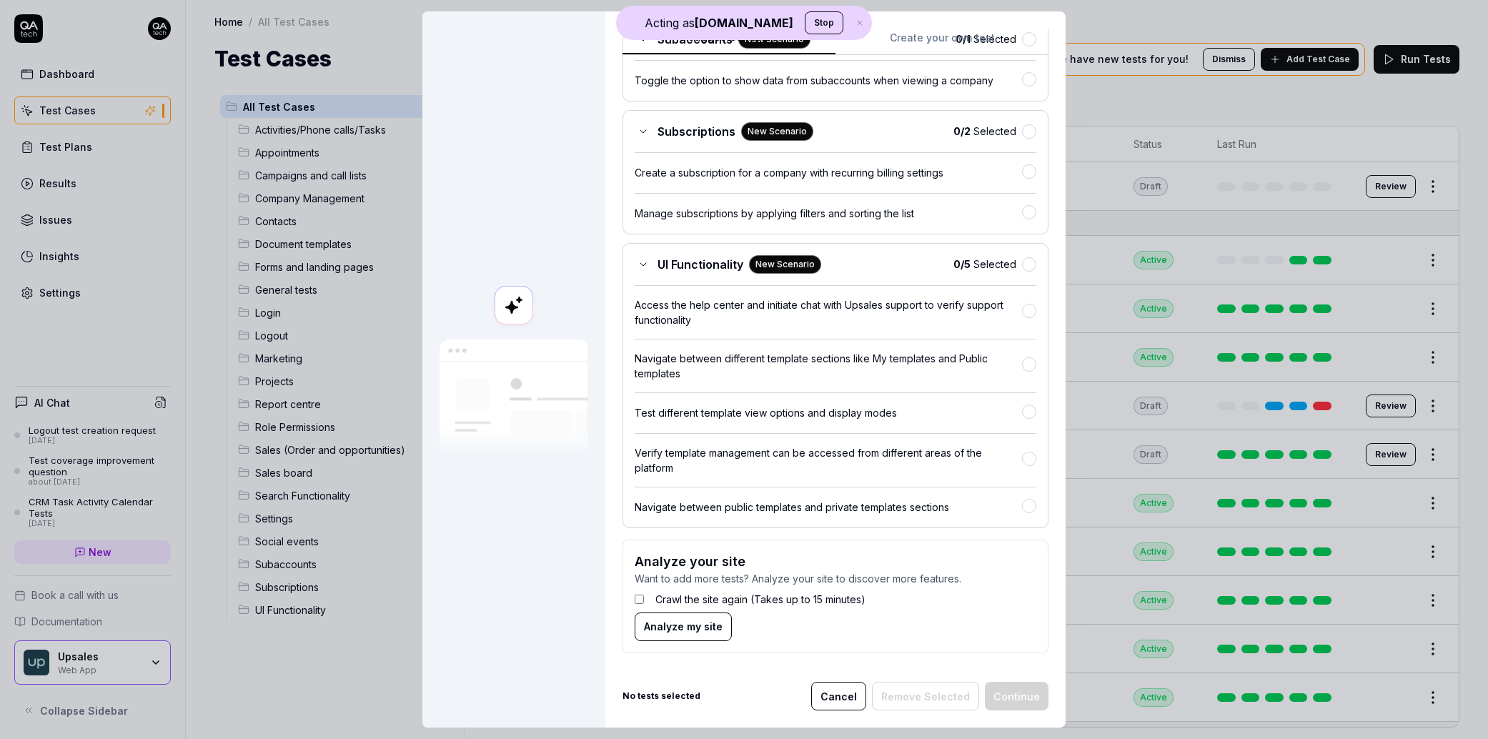
scroll to position [47340, 0]
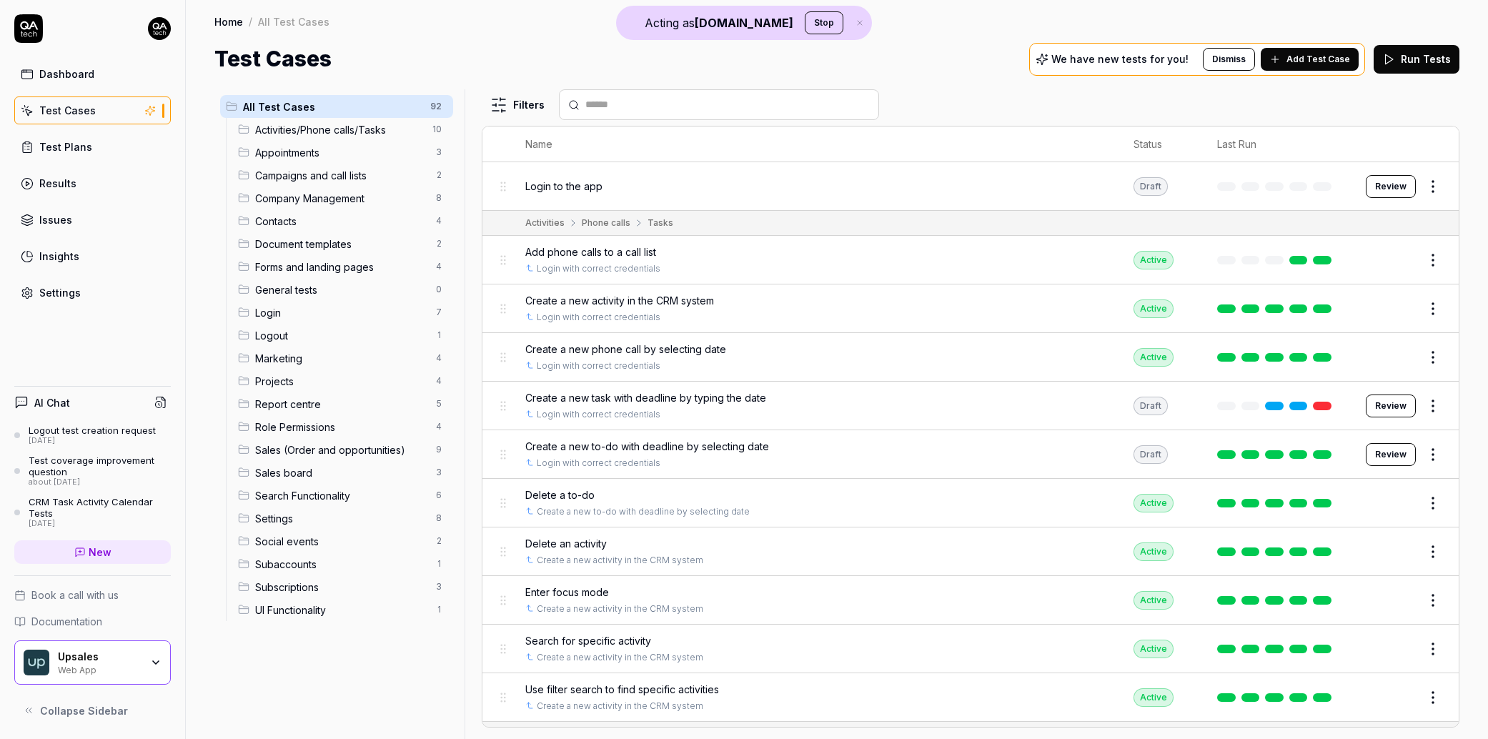
click at [104, 548] on span "New" at bounding box center [100, 552] width 23 height 15
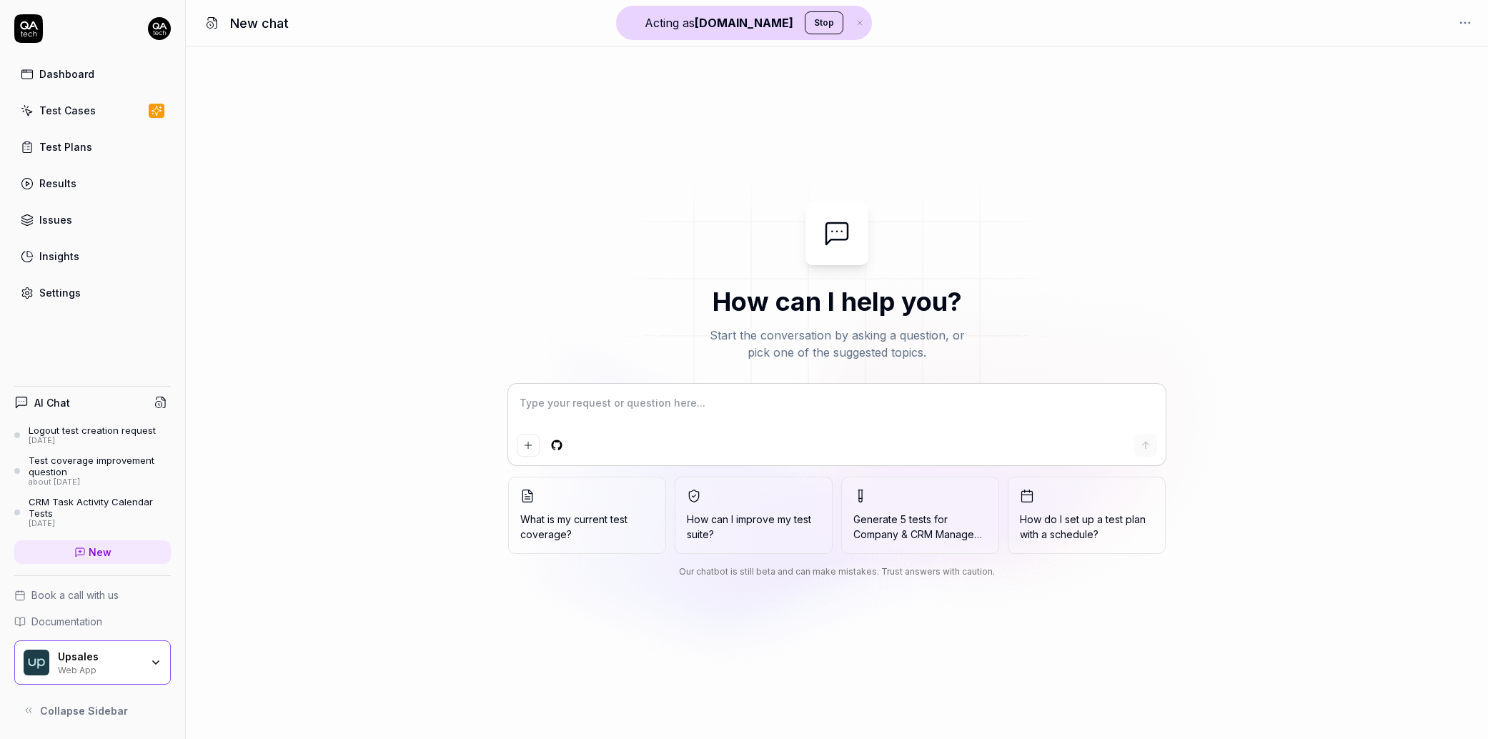
click at [95, 102] on link "Test Cases" at bounding box center [92, 110] width 157 height 28
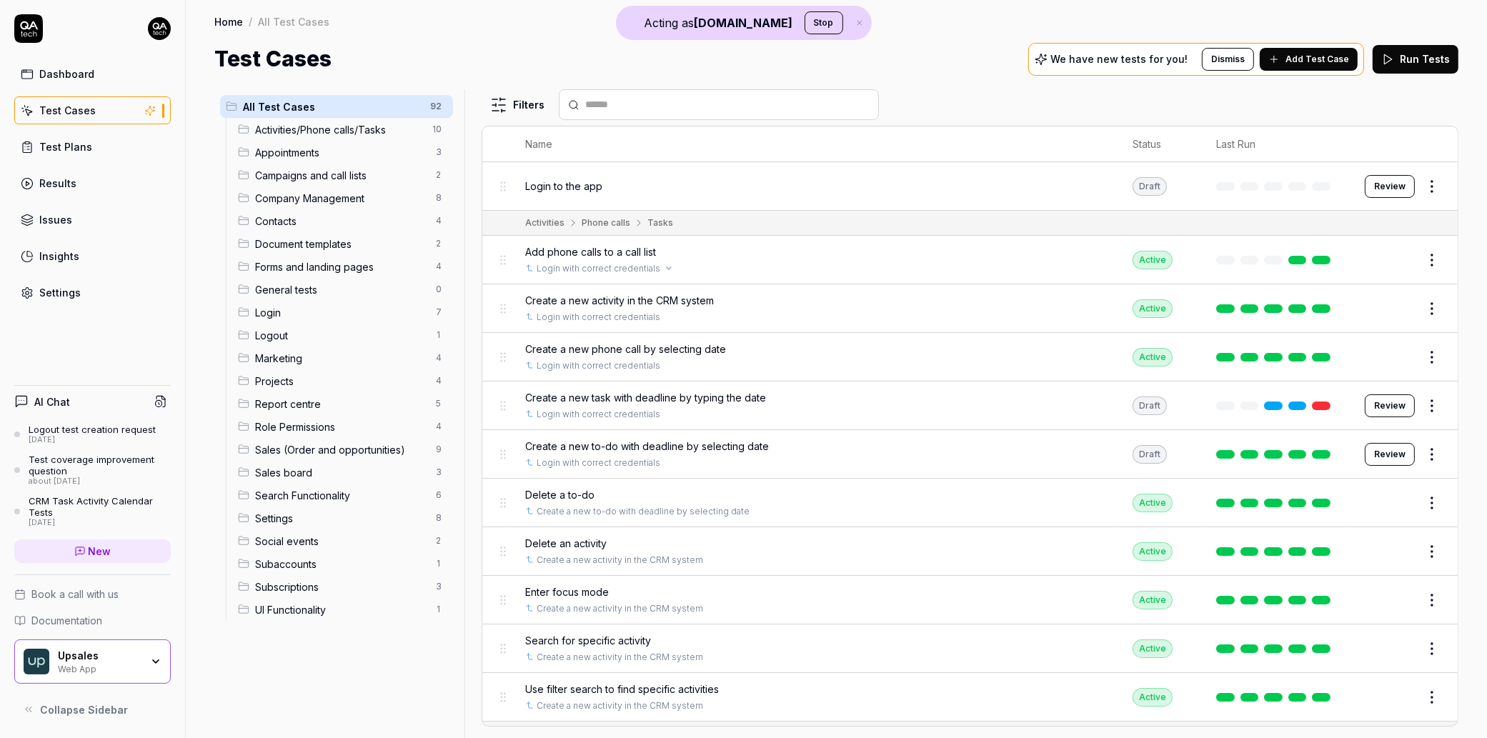
click at [739, 267] on div "Login with correct credentials" at bounding box center [815, 268] width 580 height 13
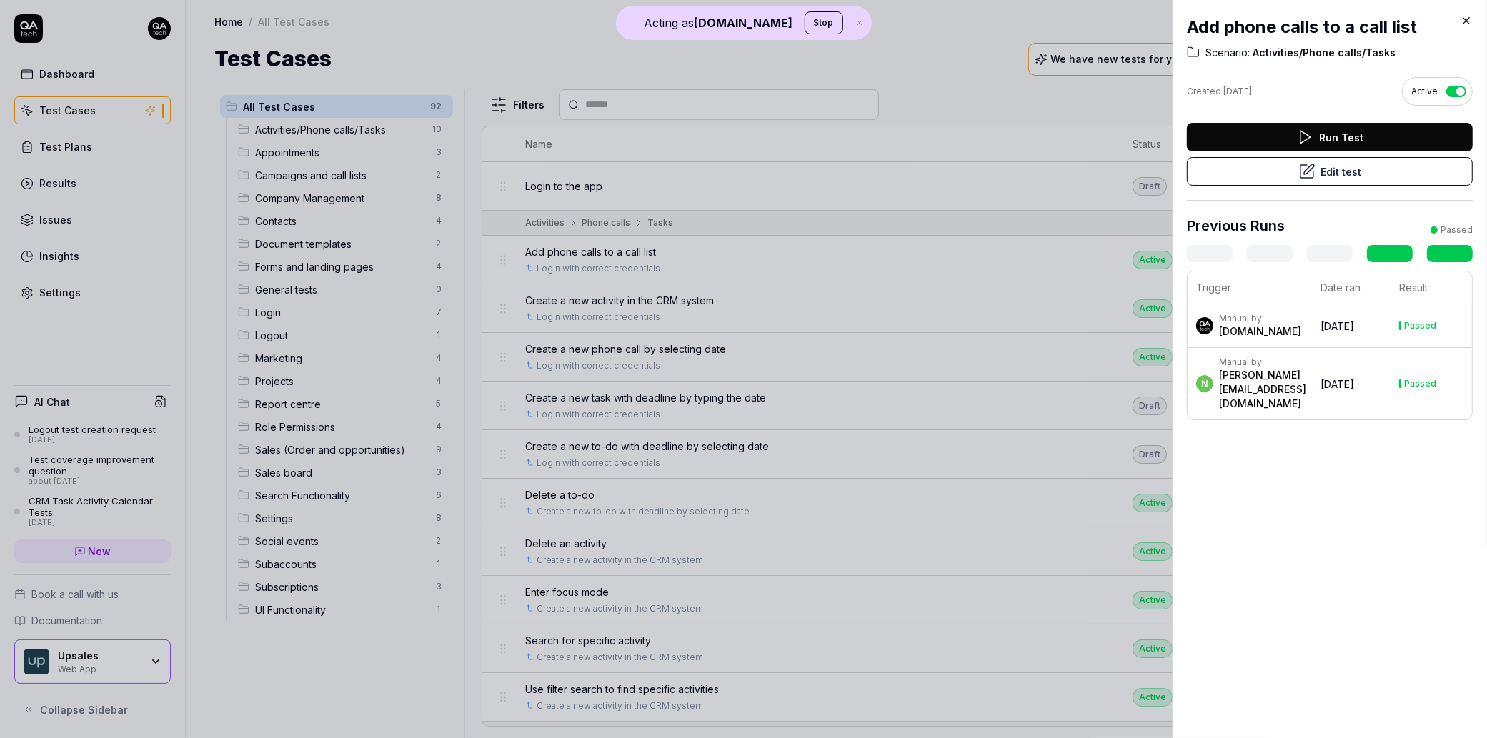
click at [1361, 175] on button "Edit test" at bounding box center [1330, 171] width 286 height 29
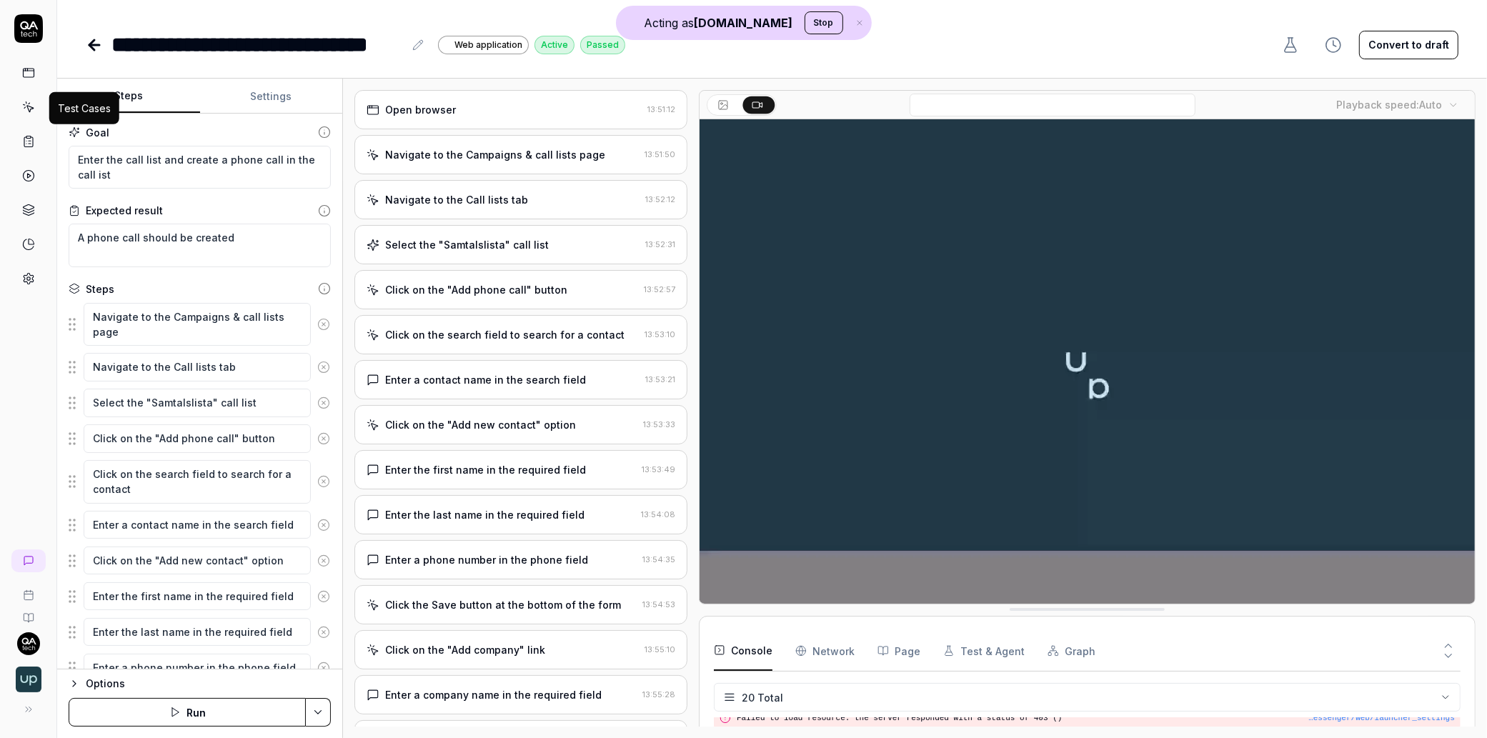
click at [37, 104] on link at bounding box center [29, 107] width 26 height 26
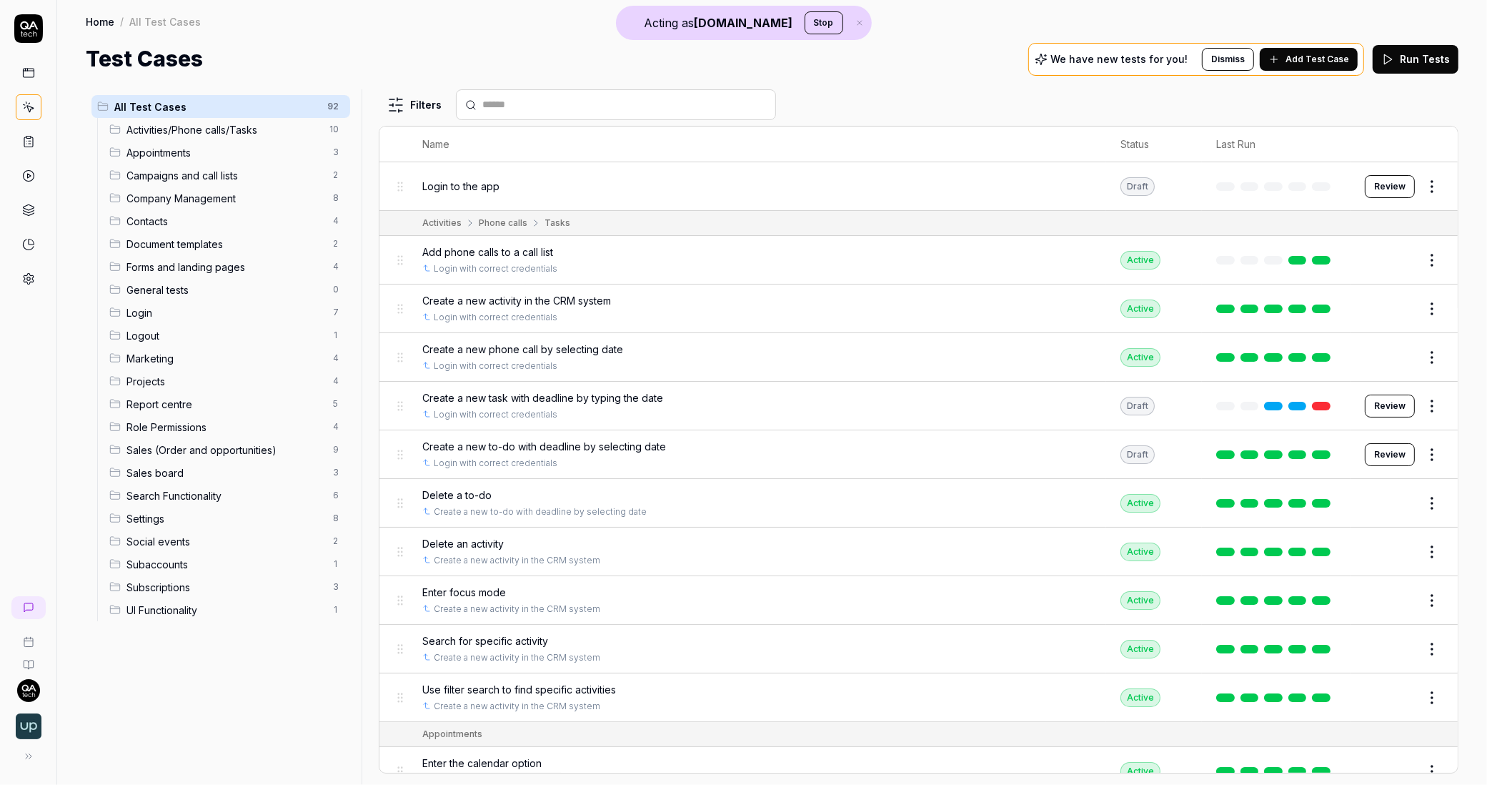
click at [1424, 189] on html "Acting as [DOMAIN_NAME] Stop Home / All Test Cases Home / All Test Cases Test C…" at bounding box center [743, 392] width 1487 height 785
click at [1333, 313] on div "Edit" at bounding box center [1359, 311] width 136 height 31
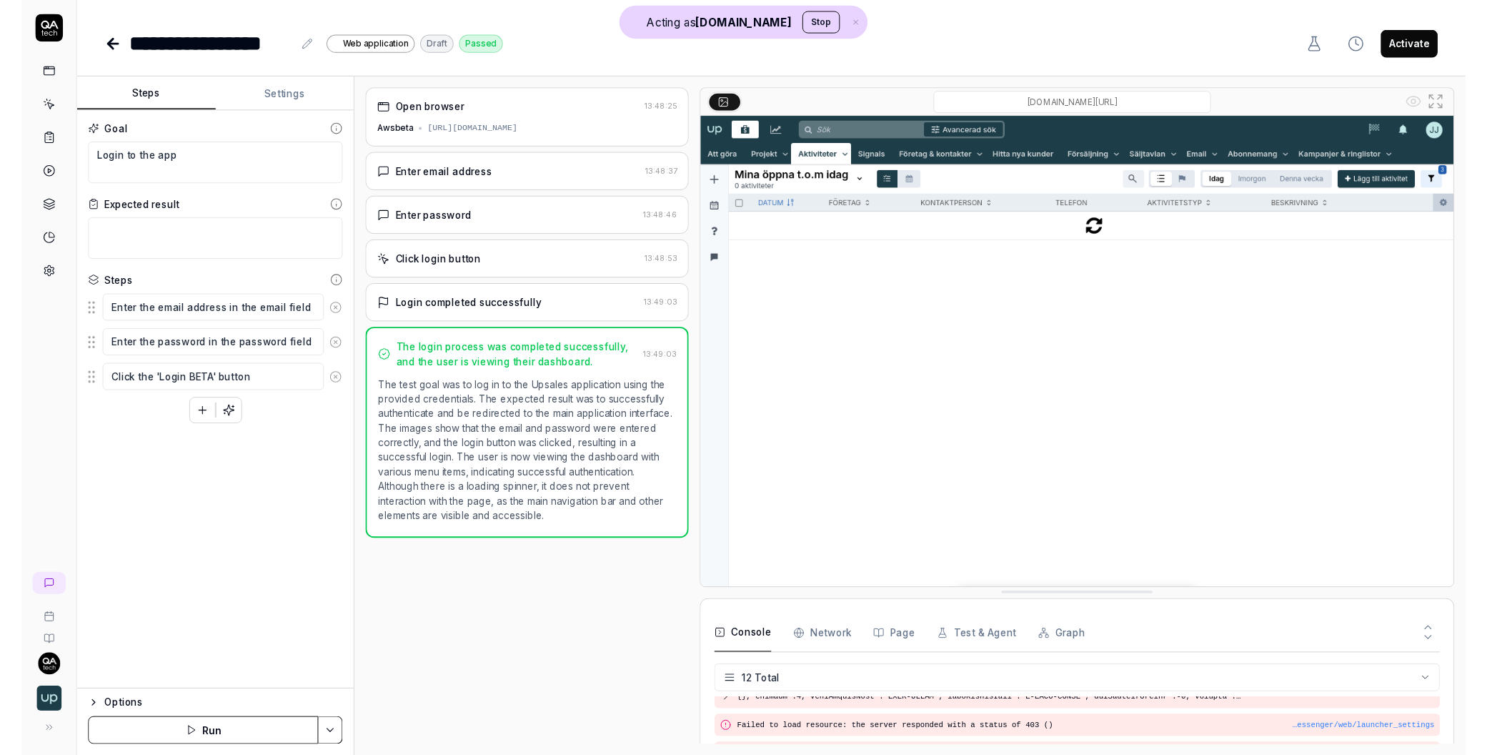
scroll to position [267, 0]
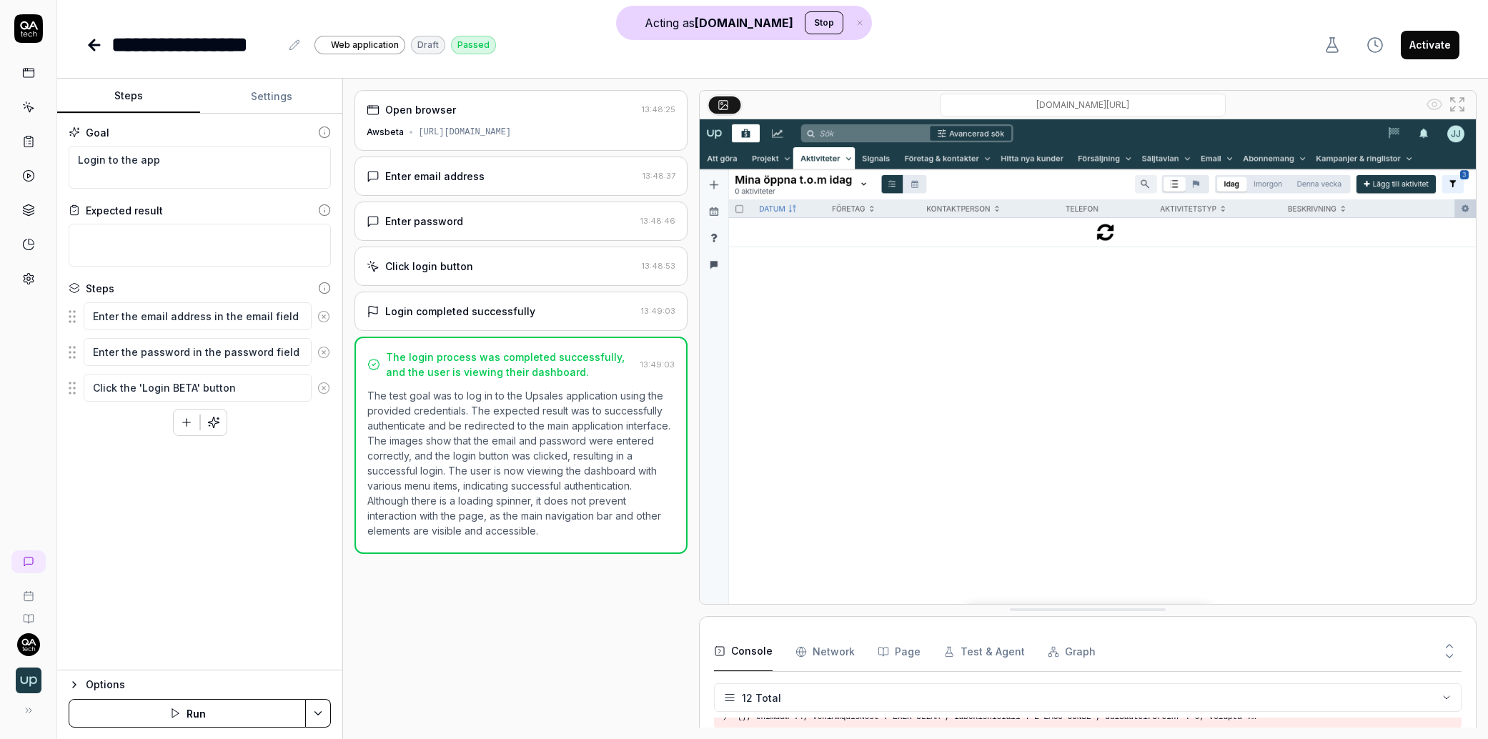
click at [183, 424] on icon "button" at bounding box center [186, 422] width 13 height 13
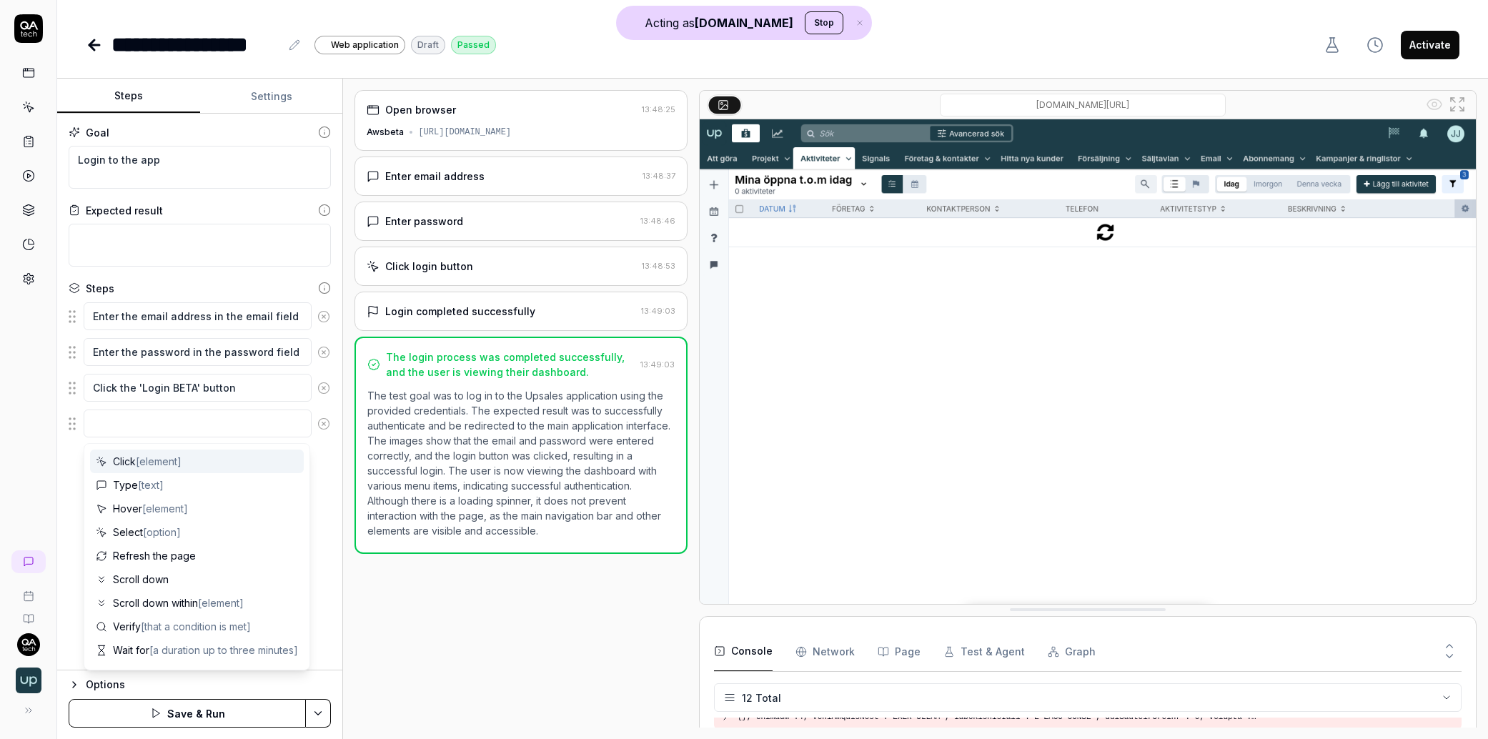
click at [172, 461] on span "[element]" at bounding box center [159, 461] width 46 height 12
type textarea "*"
type textarea "Click"
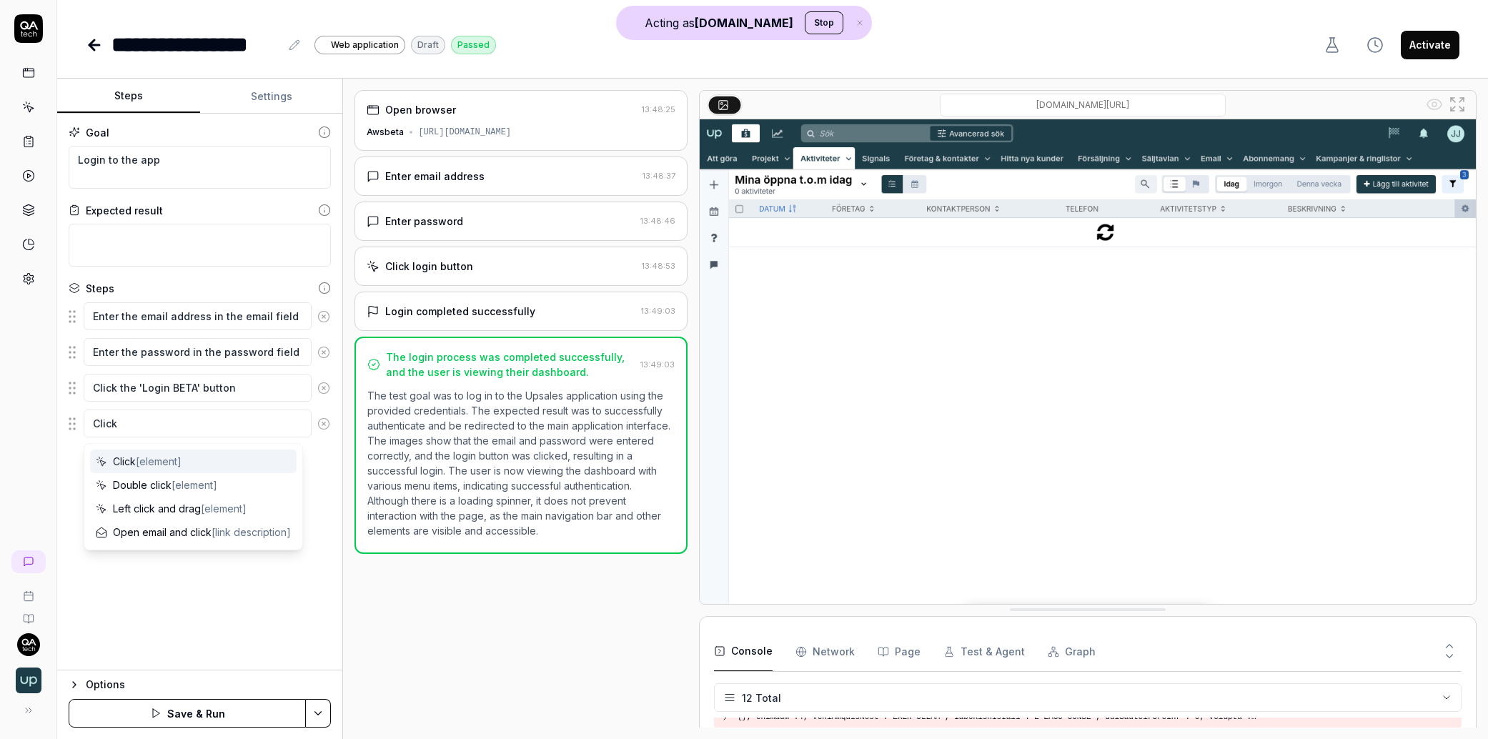
click at [1052, 230] on img at bounding box center [1088, 361] width 776 height 485
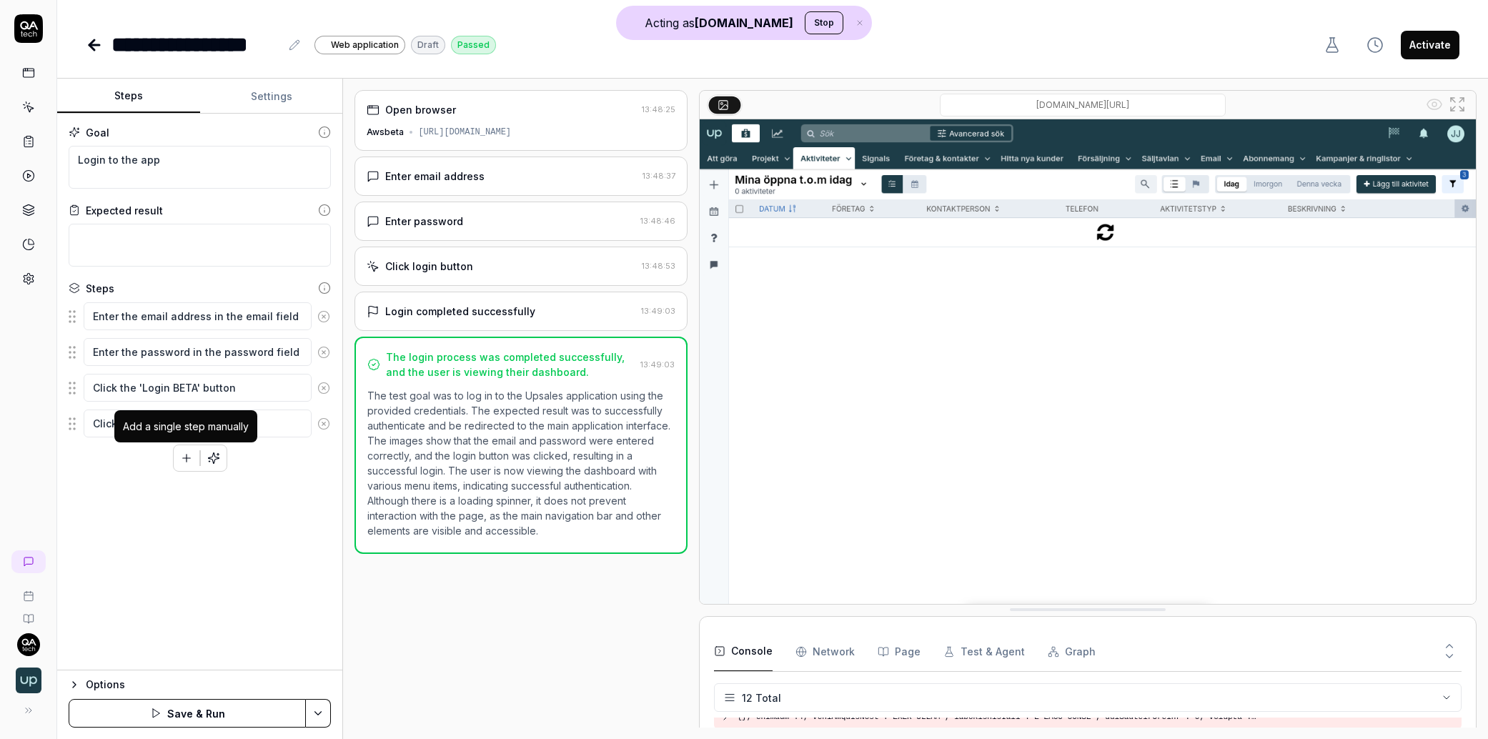
click at [189, 460] on icon "button" at bounding box center [186, 458] width 13 height 13
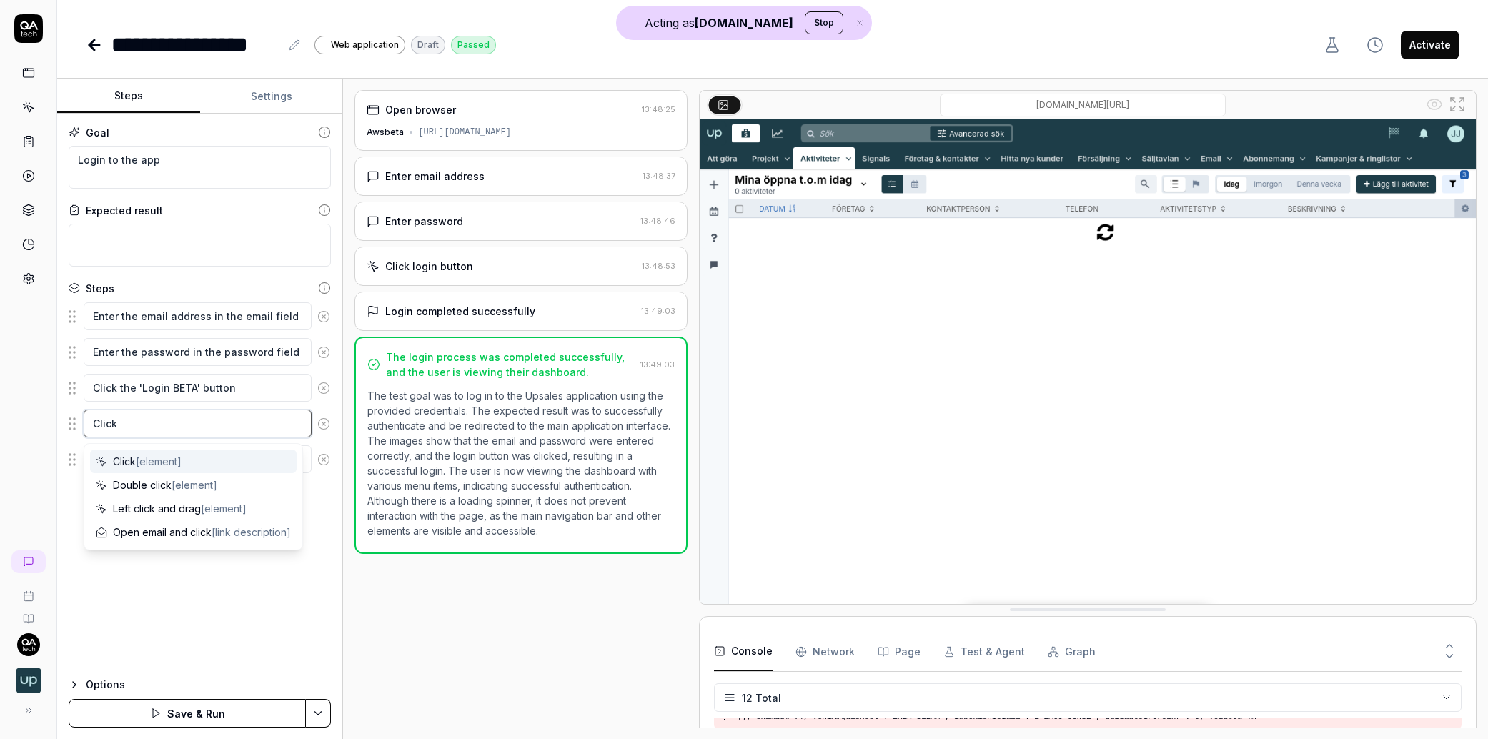
click at [164, 417] on textarea "Click" at bounding box center [198, 423] width 228 height 28
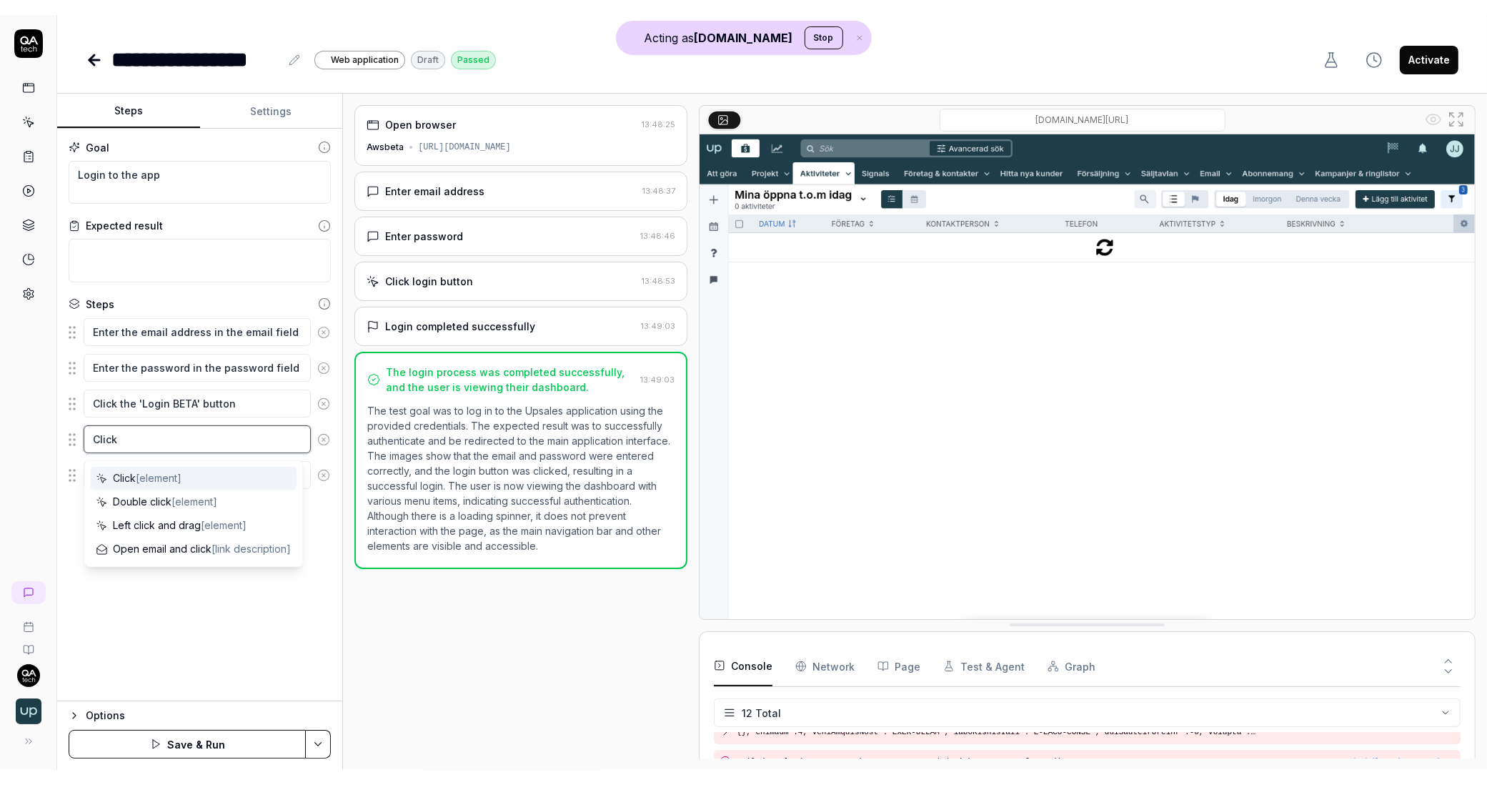
scroll to position [267, 0]
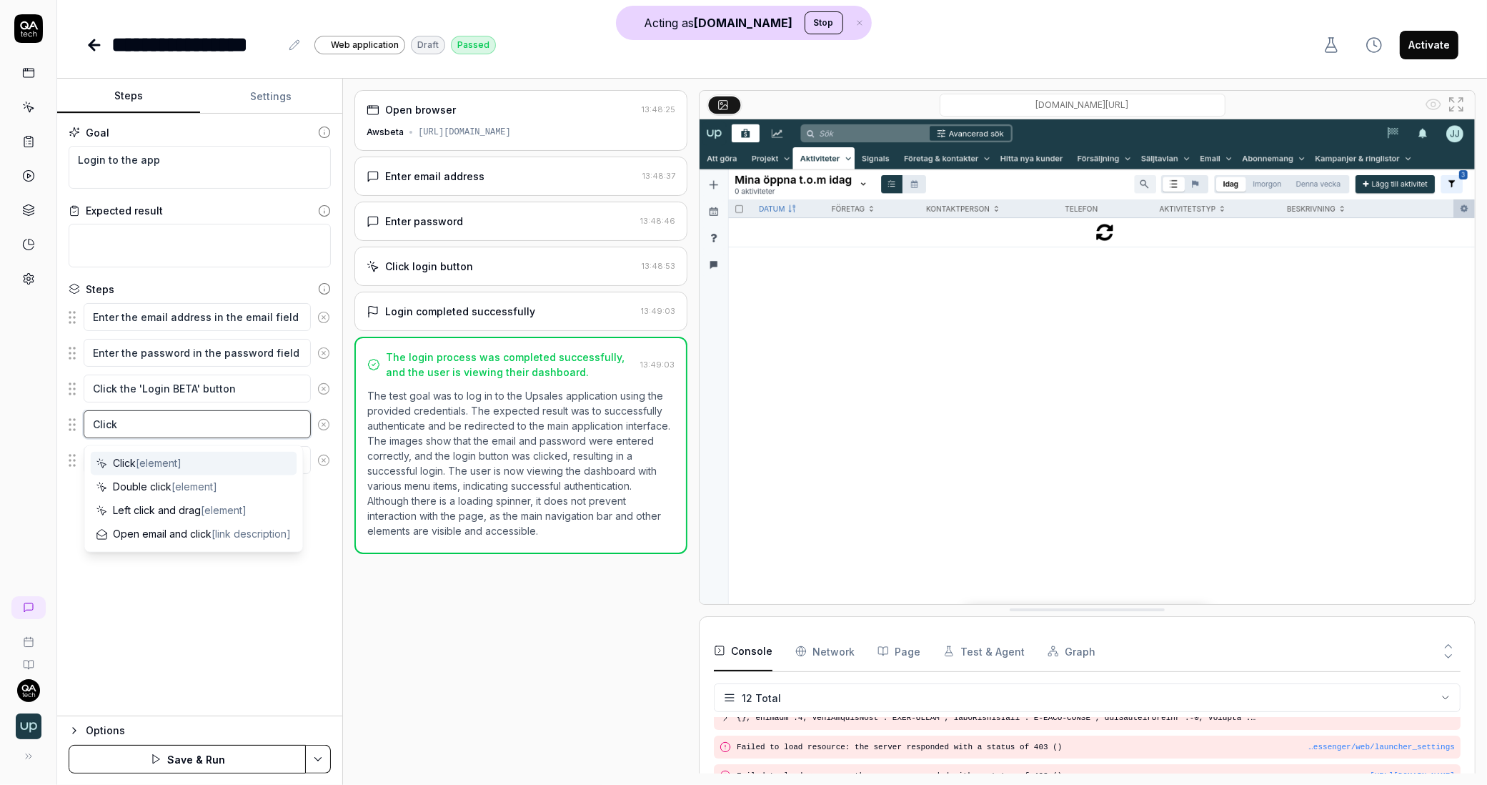
type textarea "*"
